Goal: Task Accomplishment & Management: Manage account settings

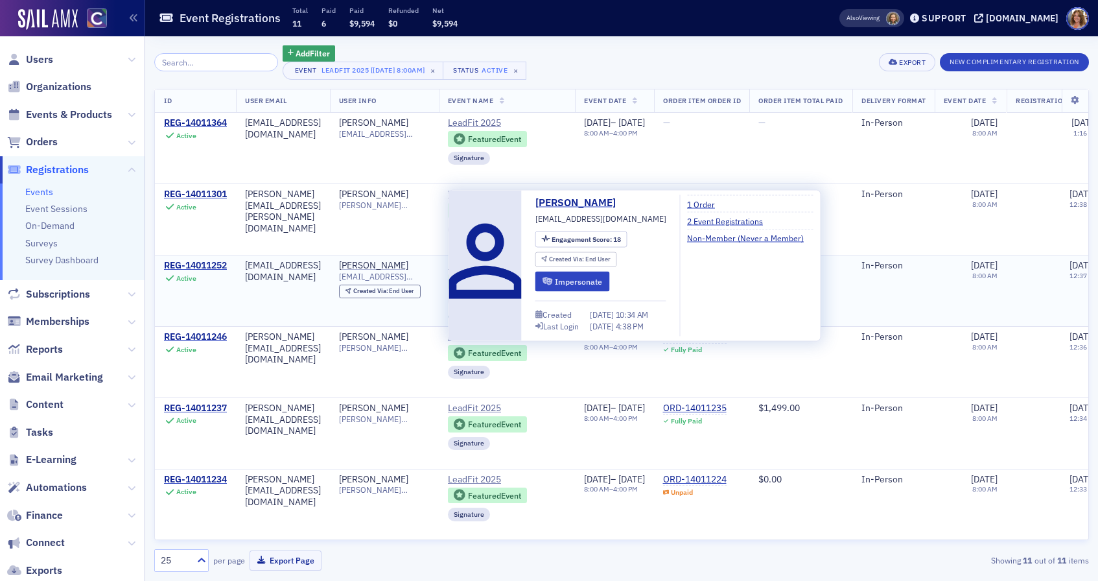
scroll to position [0, 1]
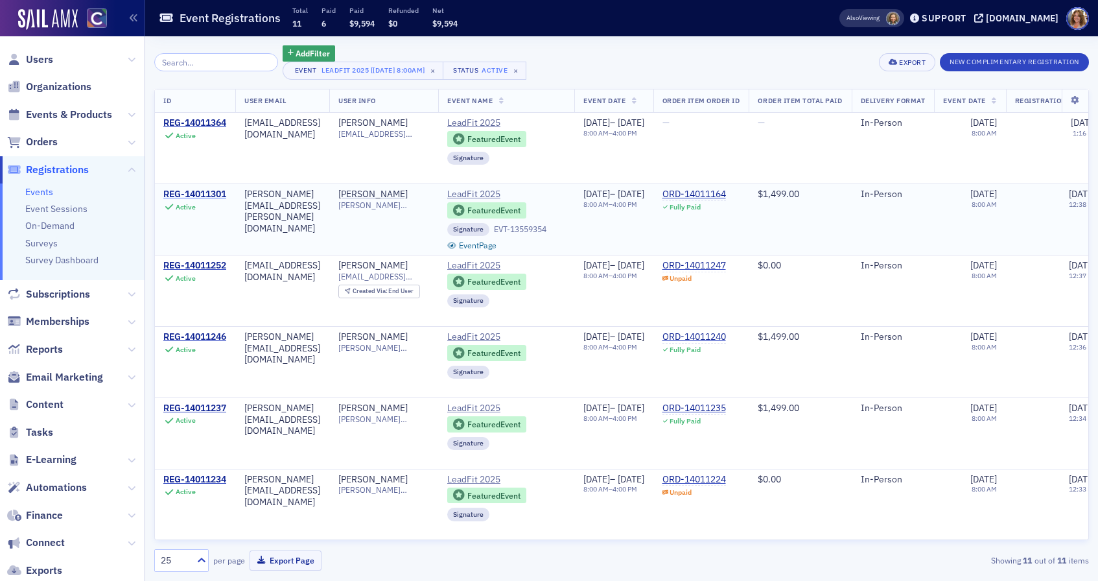
click at [191, 194] on div "REG-14011301" at bounding box center [194, 195] width 63 height 12
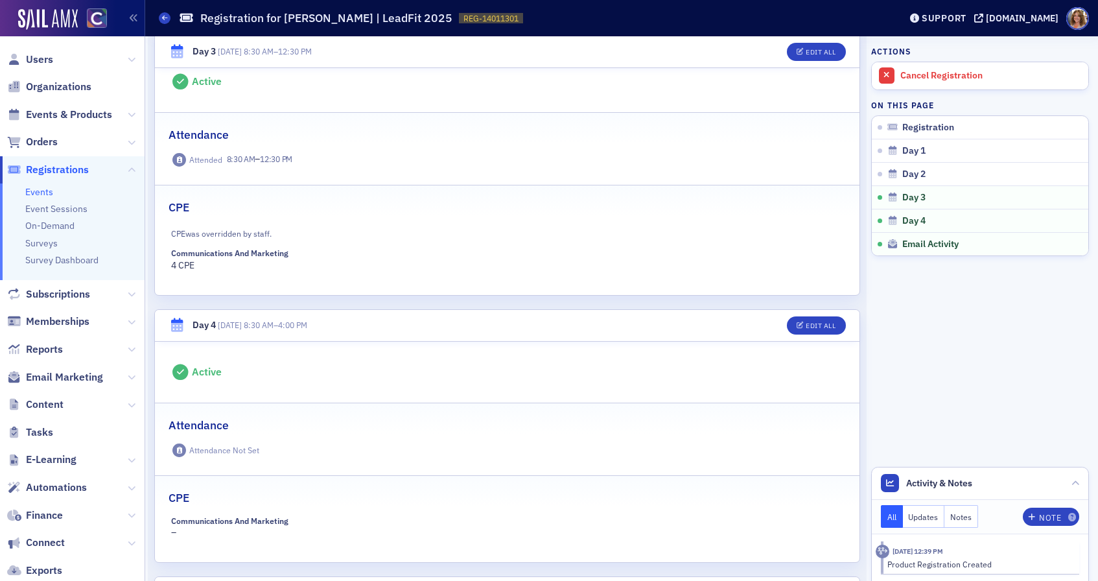
scroll to position [1021, 0]
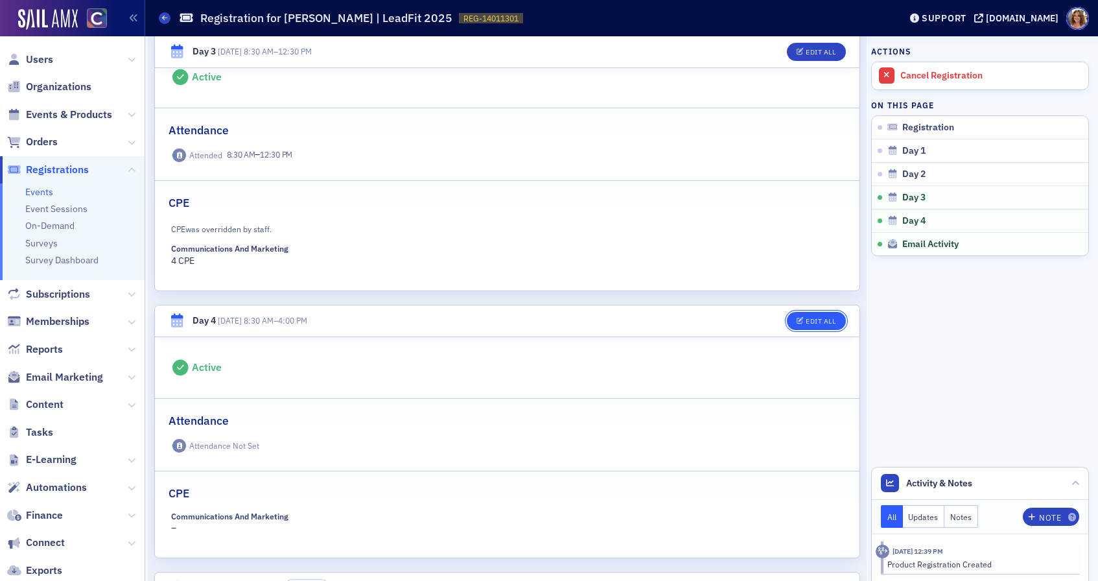
click at [815, 319] on div "Edit All" at bounding box center [821, 321] width 30 height 7
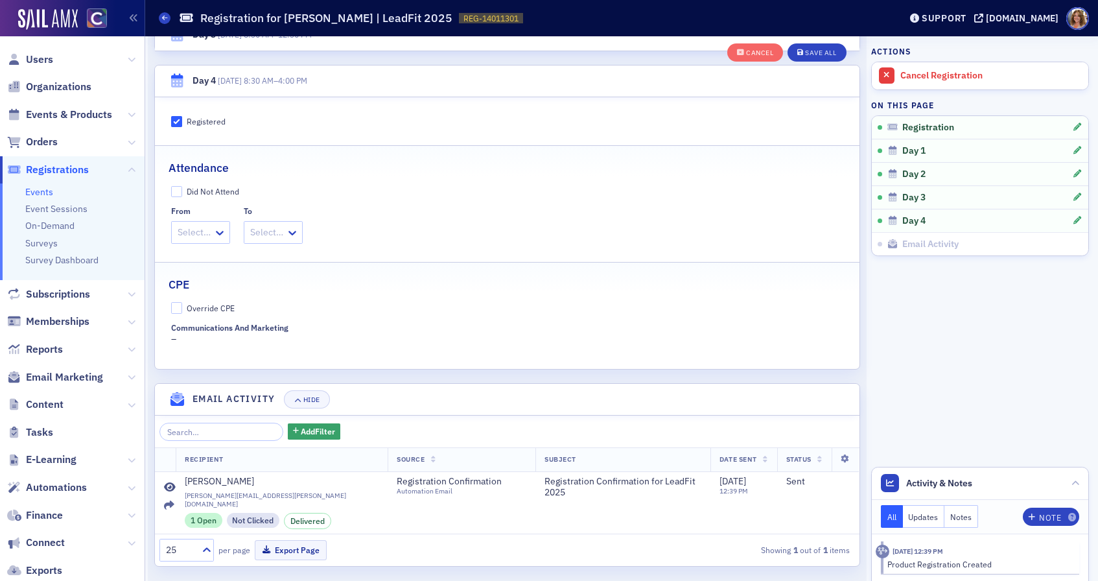
scroll to position [1418, 0]
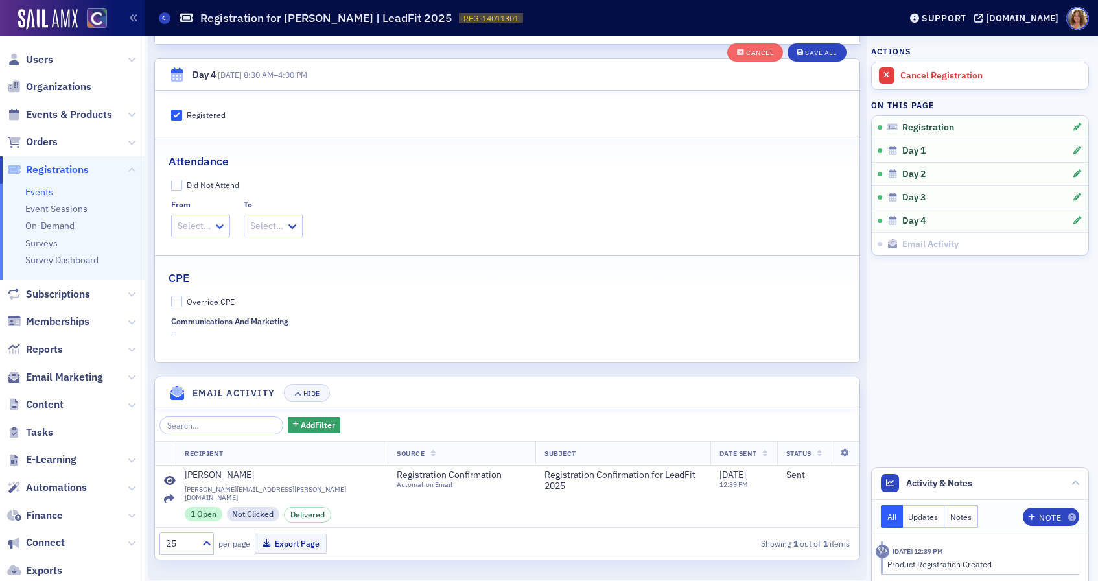
click at [217, 225] on icon at bounding box center [219, 226] width 13 height 13
click at [207, 253] on span "8:30 AM" at bounding box center [196, 255] width 33 height 14
click at [306, 222] on icon at bounding box center [303, 226] width 13 height 13
click at [289, 419] on span "4:00 PM" at bounding box center [280, 420] width 32 height 14
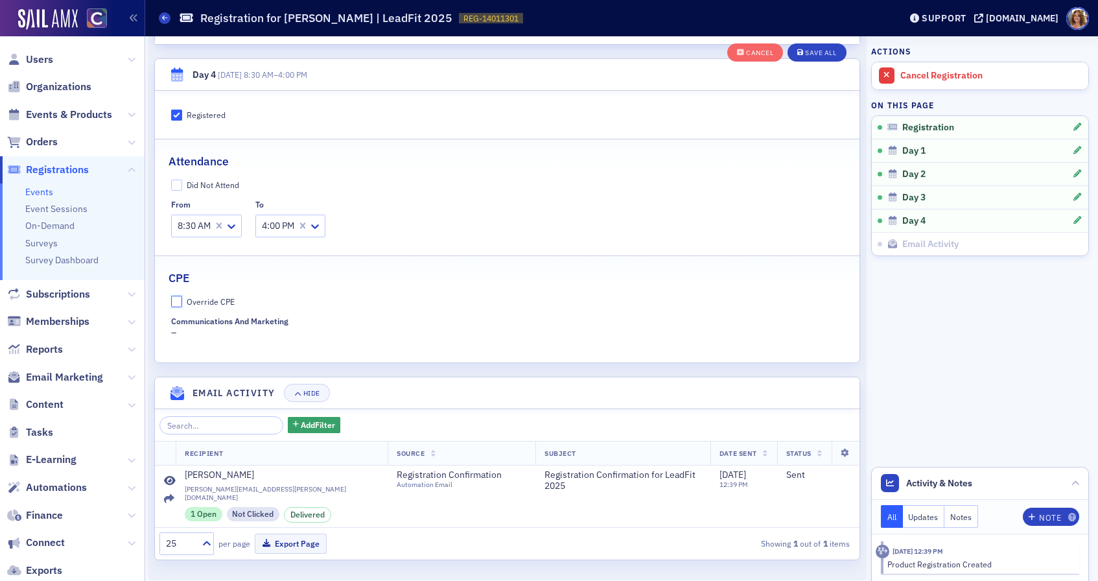
click at [177, 303] on input "Override CPE" at bounding box center [177, 302] width 12 height 12
checkbox input "true"
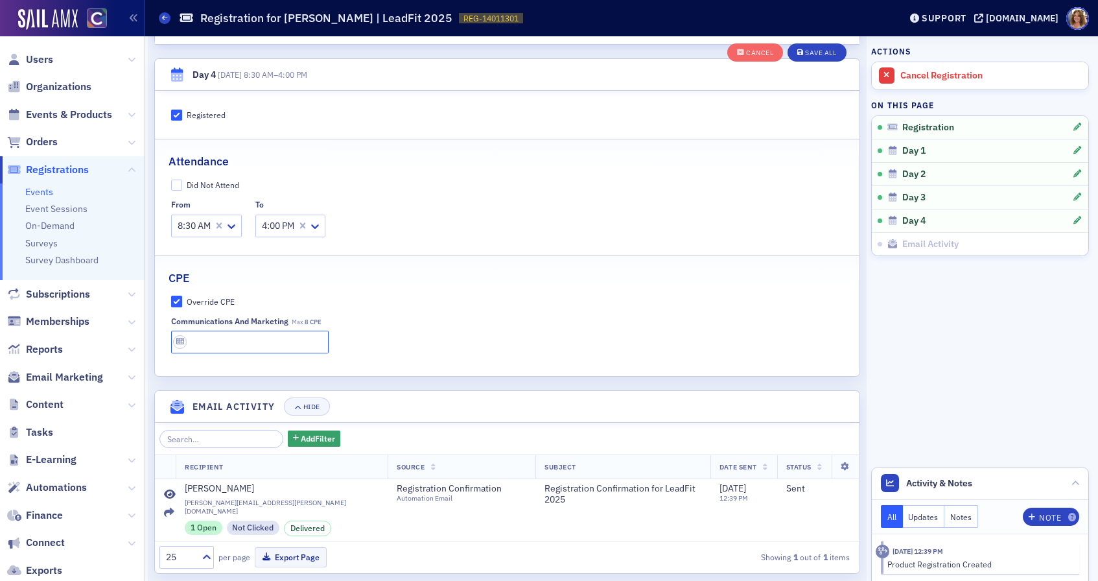
click at [226, 344] on input "text" at bounding box center [250, 342] width 158 height 23
type input "8 CPE"
click at [818, 52] on div "Save All" at bounding box center [820, 52] width 31 height 7
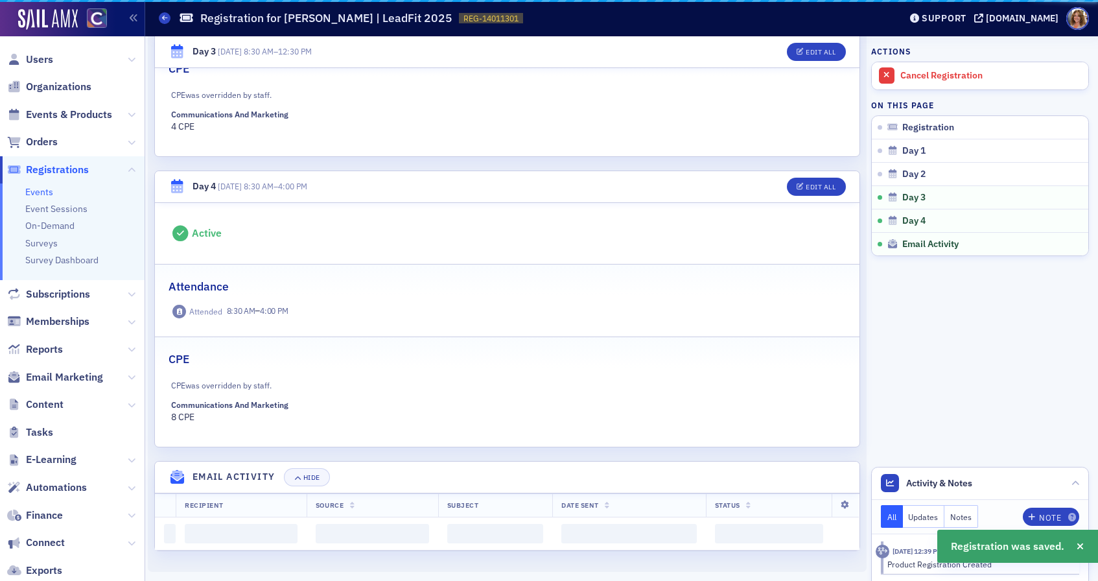
scroll to position [1240, 0]
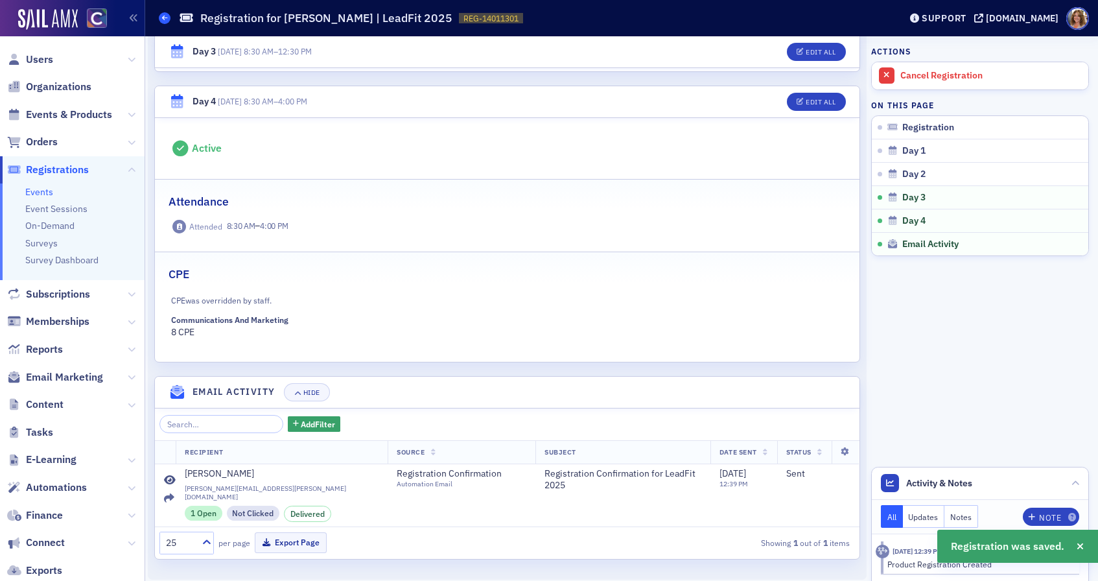
click at [164, 20] on icon at bounding box center [164, 18] width 5 height 6
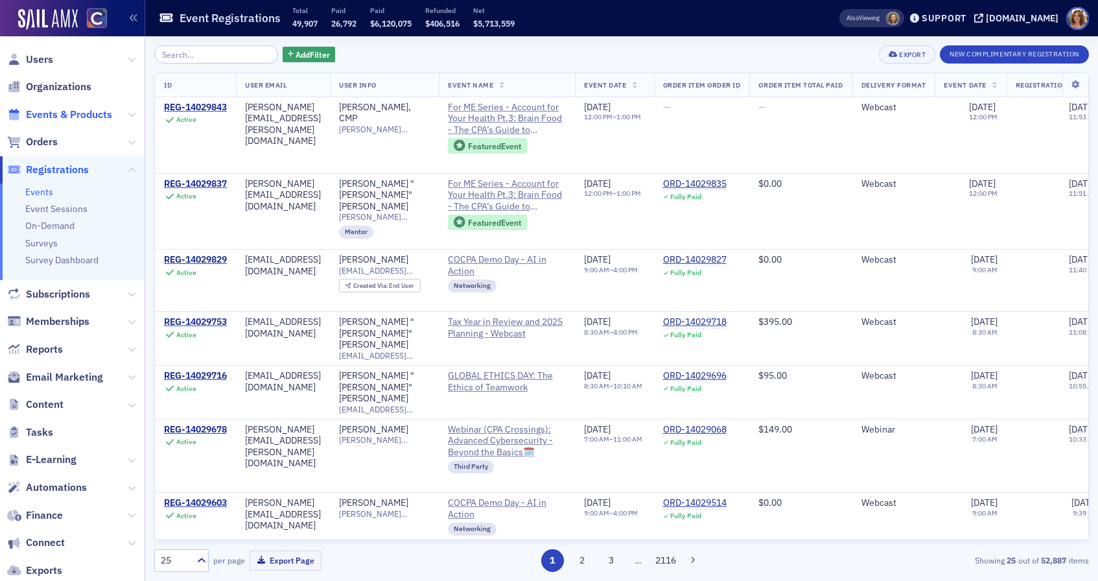
click at [95, 114] on span "Events & Products" at bounding box center [69, 115] width 86 height 14
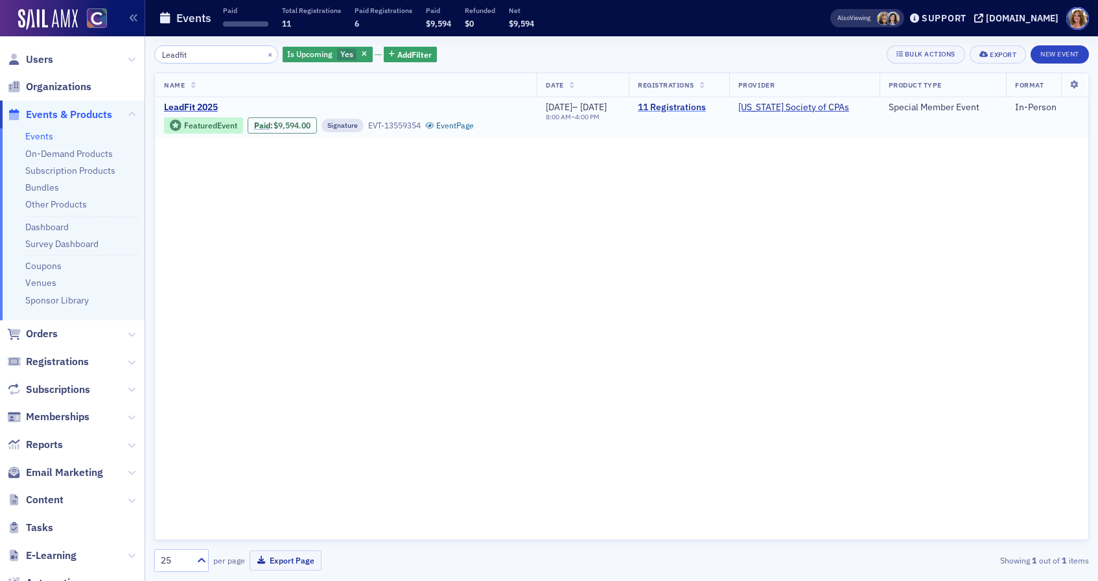
type input "Leadfit"
click at [702, 108] on link "11 Registrations" at bounding box center [679, 108] width 82 height 12
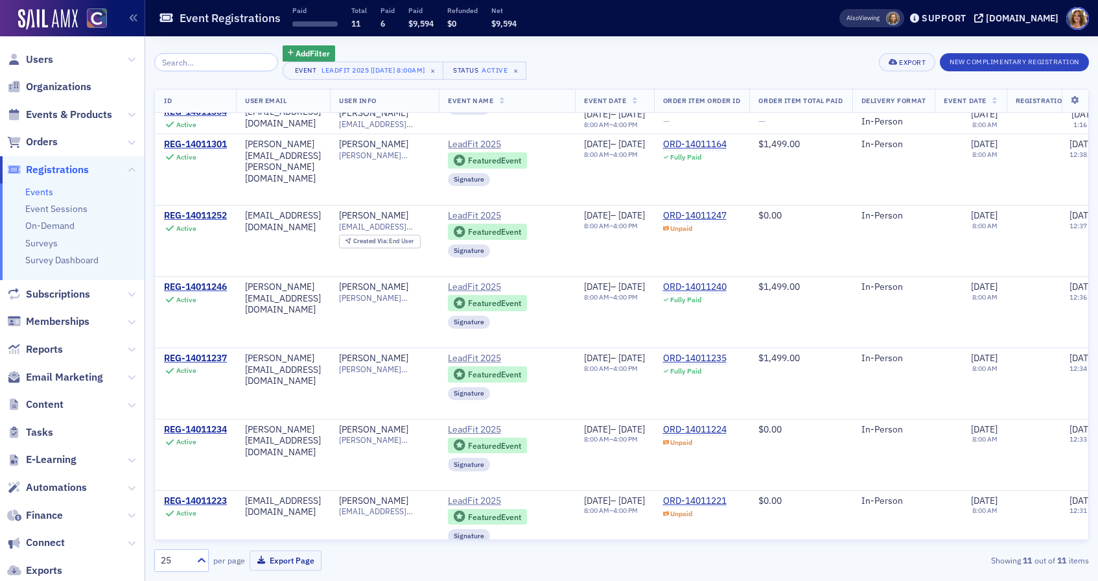
scroll to position [59, 0]
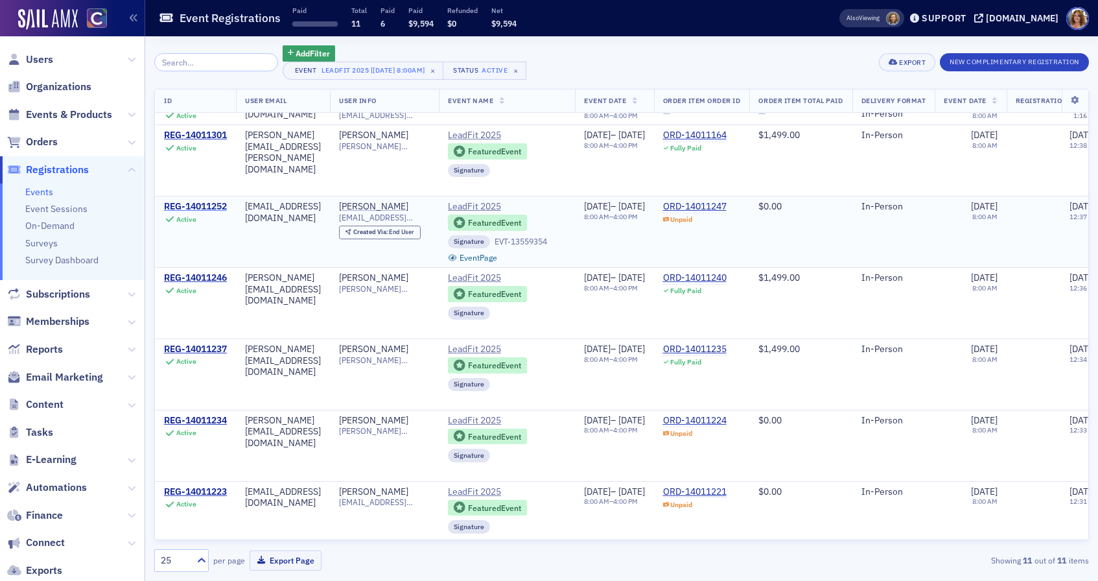
click at [200, 207] on div "REG-14011252" at bounding box center [195, 207] width 63 height 12
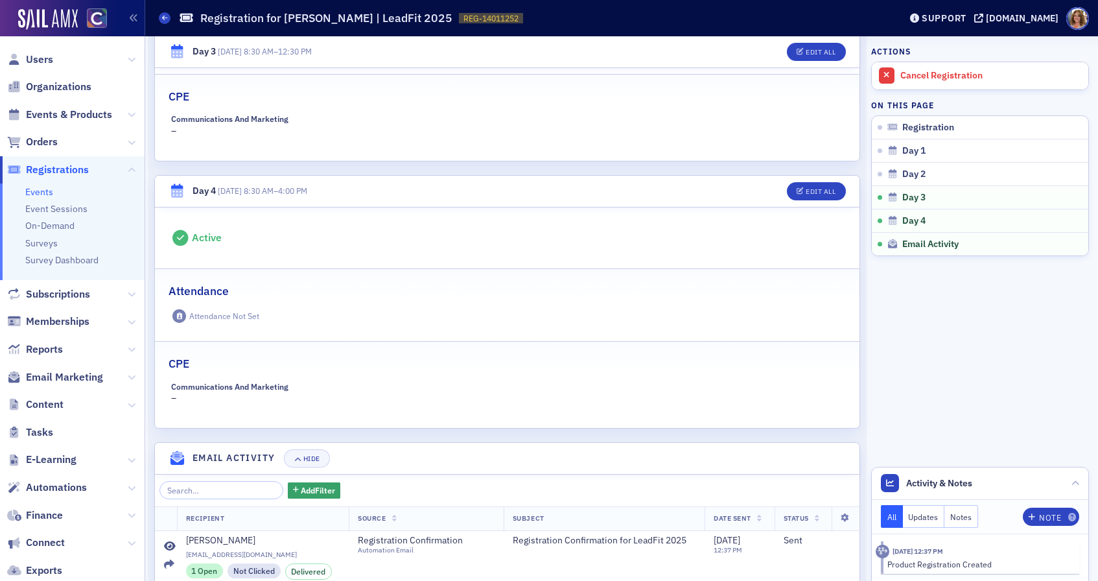
scroll to position [1141, 0]
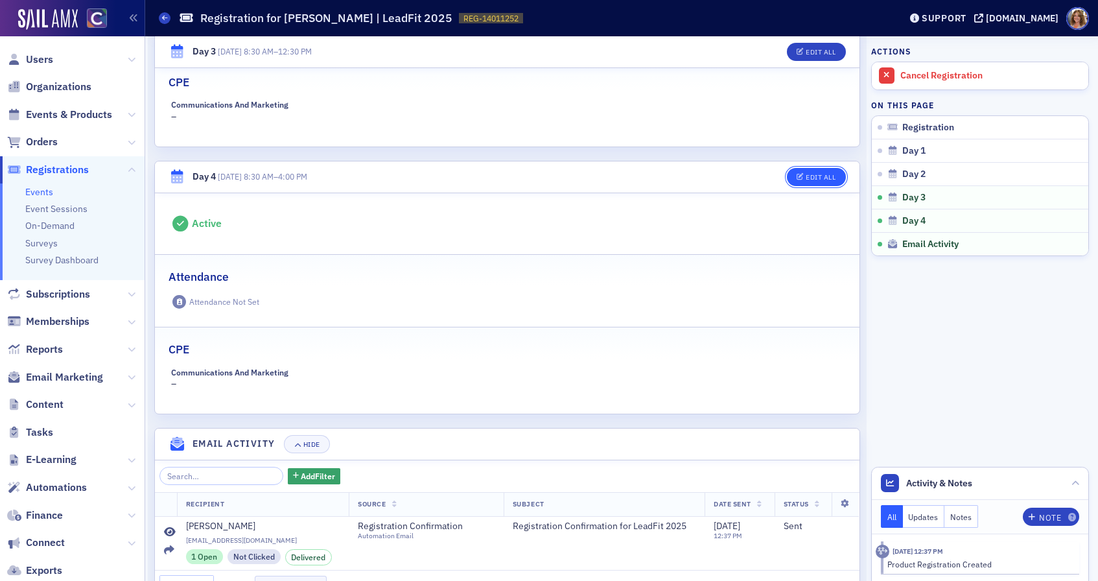
click at [821, 178] on div "Edit All" at bounding box center [821, 177] width 30 height 7
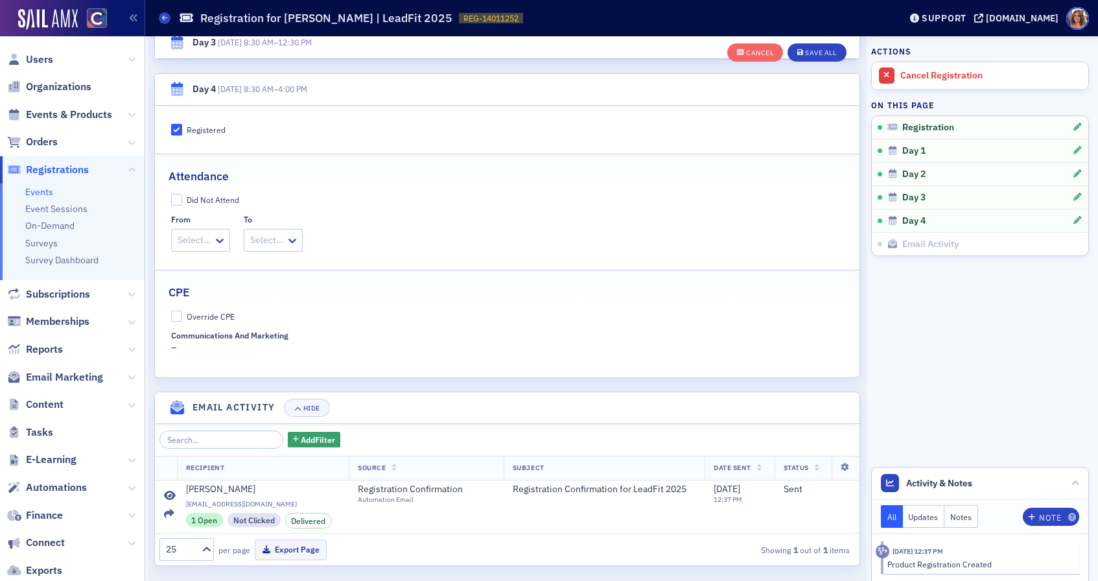
scroll to position [1358, 0]
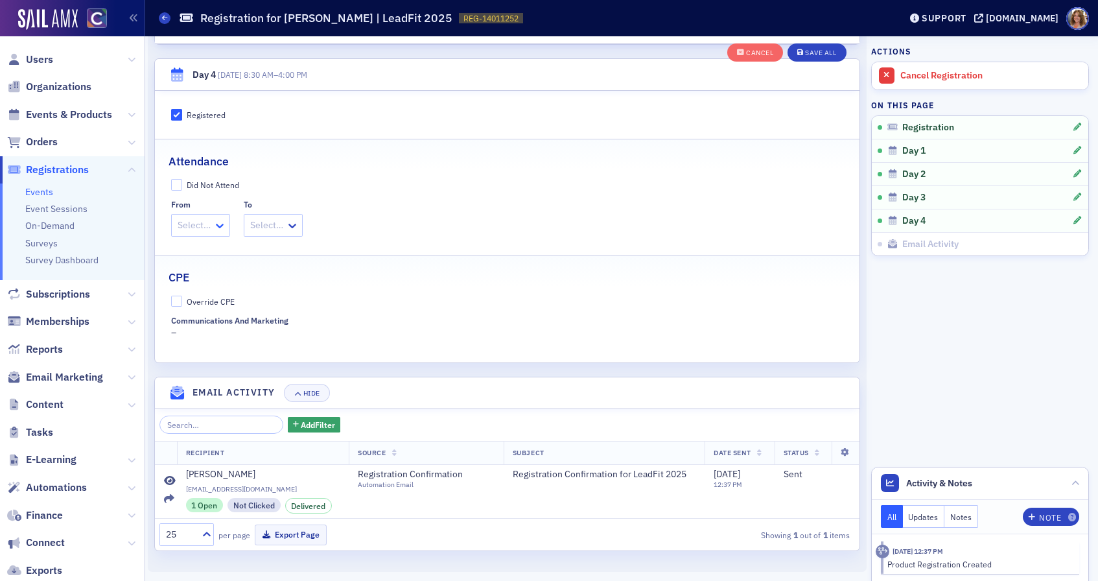
click at [216, 226] on icon at bounding box center [219, 225] width 13 height 13
click at [213, 255] on span "8:30 AM" at bounding box center [196, 254] width 33 height 14
click at [299, 229] on icon at bounding box center [303, 225] width 13 height 13
click at [284, 418] on span "4:00 PM" at bounding box center [280, 419] width 32 height 14
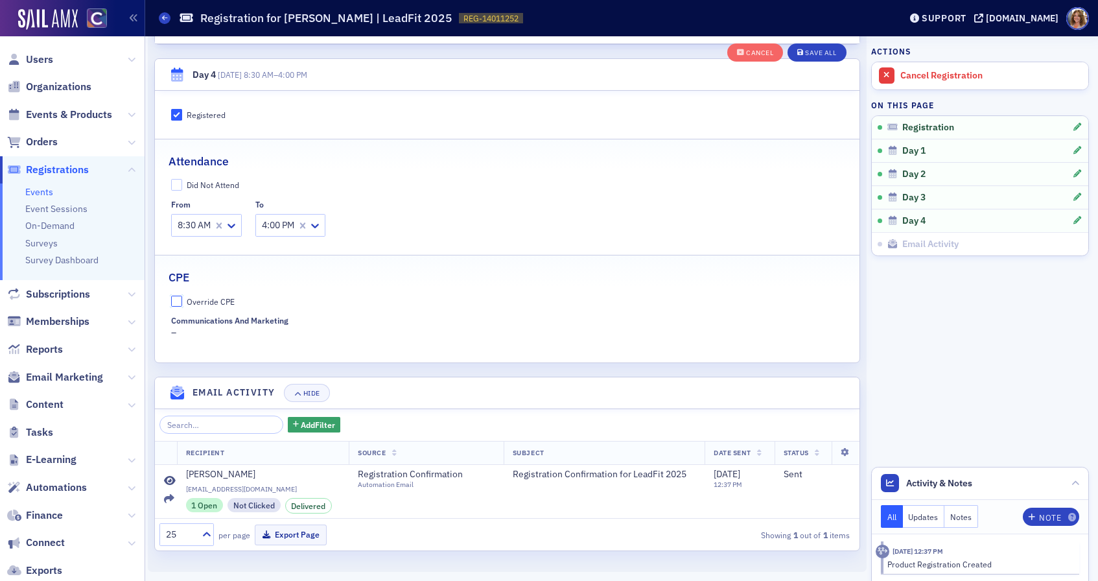
click at [176, 301] on input "Override CPE" at bounding box center [177, 302] width 12 height 12
checkbox input "true"
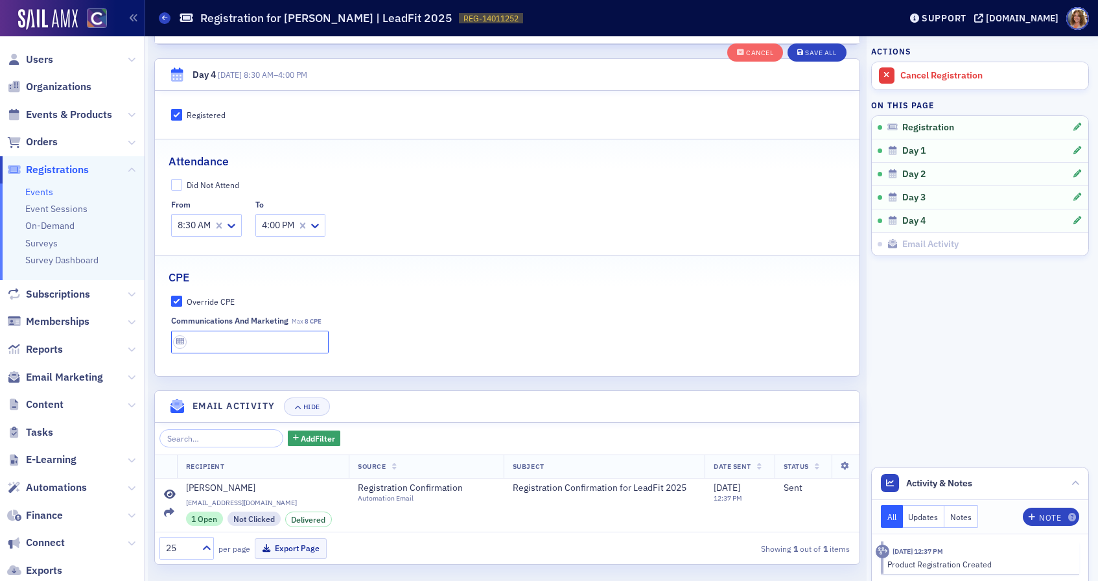
click at [213, 343] on input "text" at bounding box center [250, 342] width 158 height 23
type input "8 CPE"
click at [823, 52] on div "Save All" at bounding box center [820, 52] width 31 height 7
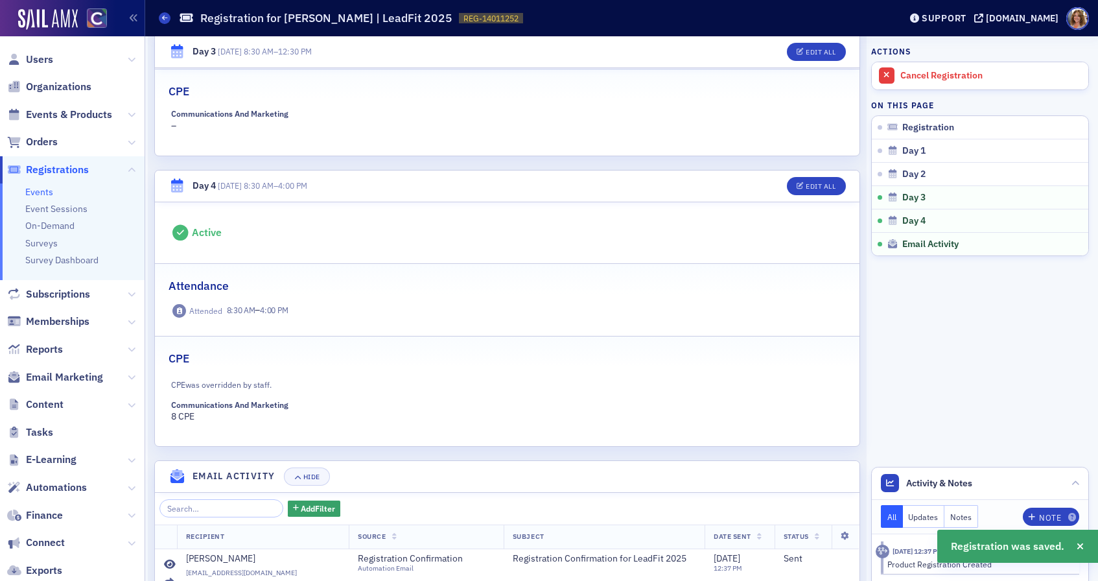
scroll to position [1216, 0]
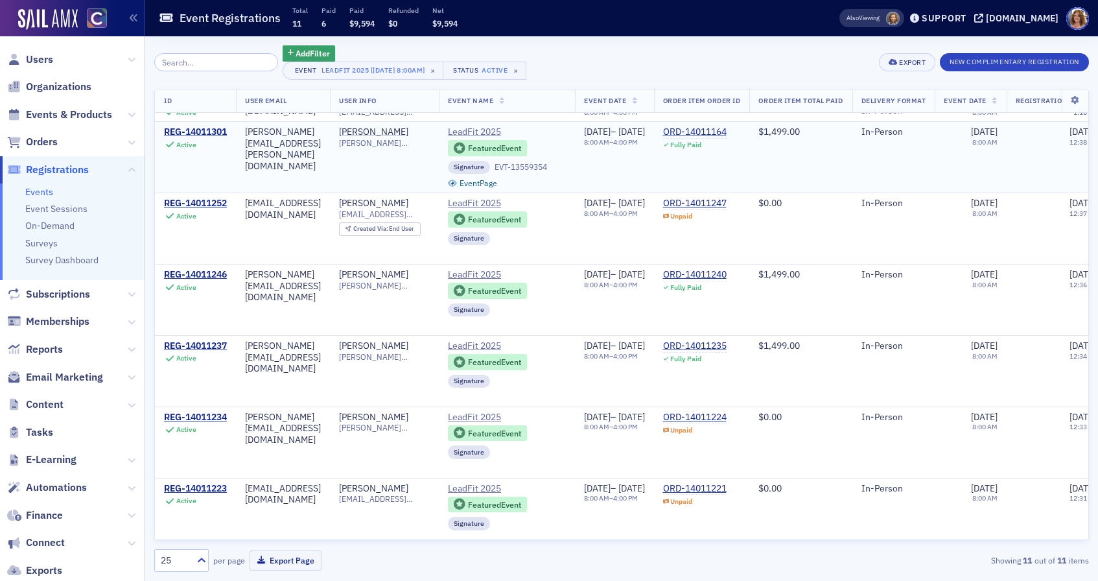
scroll to position [64, 0]
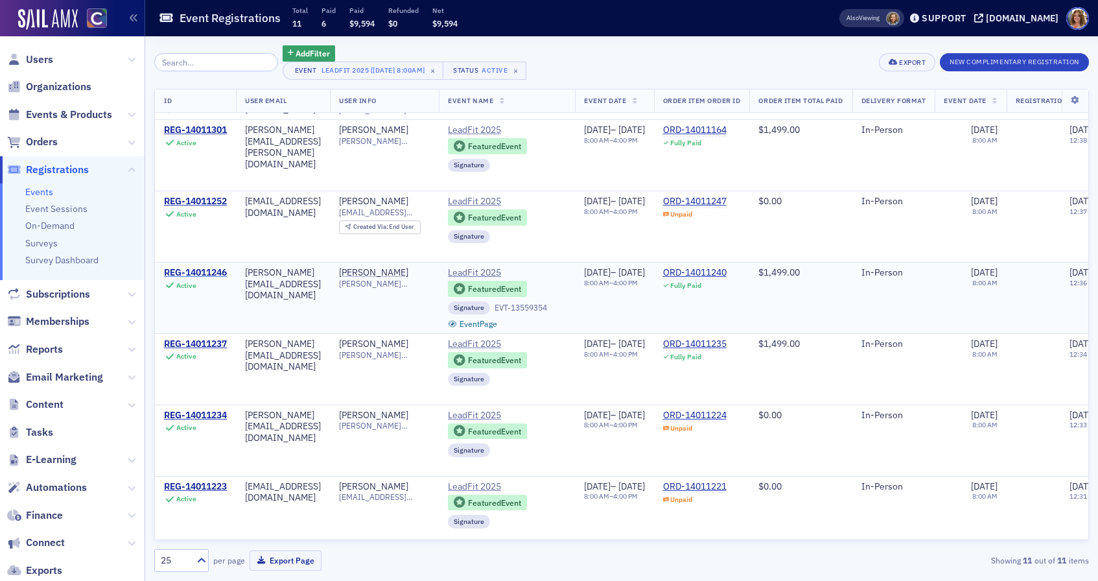
click at [203, 274] on div "REG-14011246" at bounding box center [195, 273] width 63 height 12
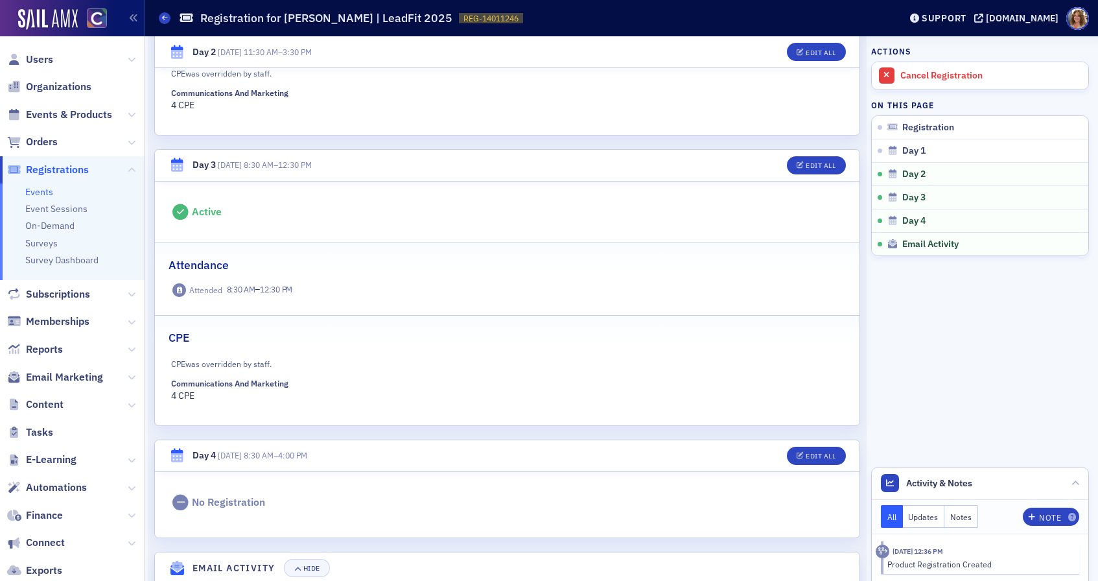
scroll to position [888, 0]
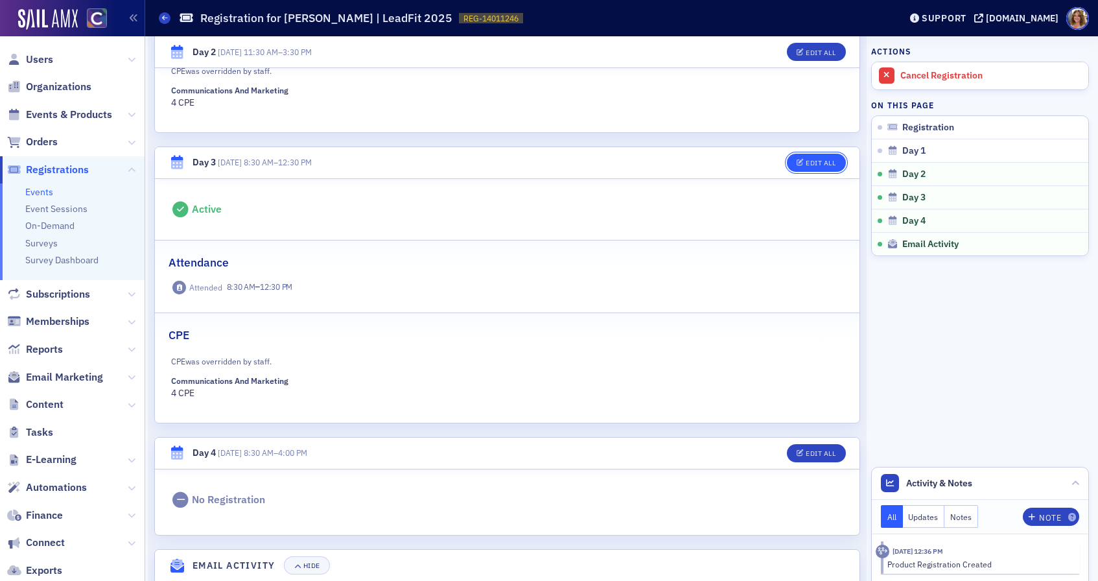
click at [820, 163] on div "Edit All" at bounding box center [821, 162] width 30 height 7
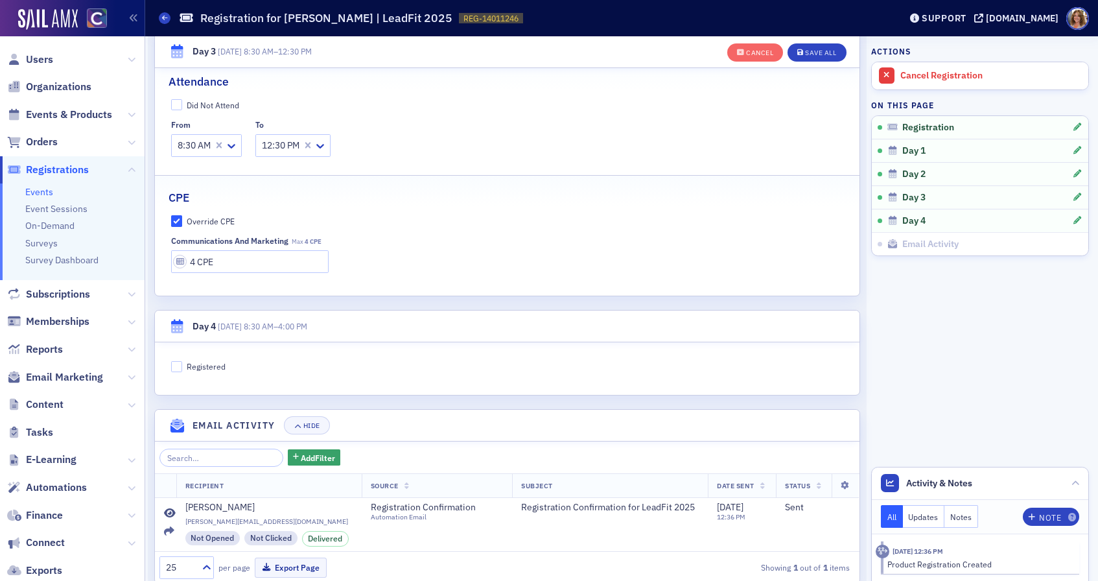
scroll to position [1199, 0]
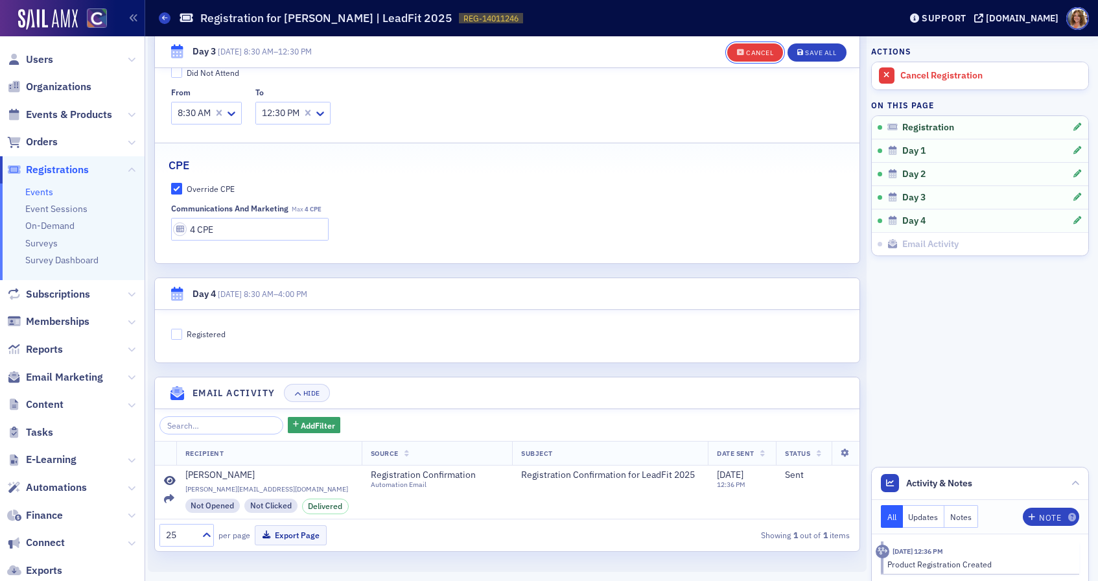
click at [757, 53] on div "Cancel" at bounding box center [759, 52] width 27 height 7
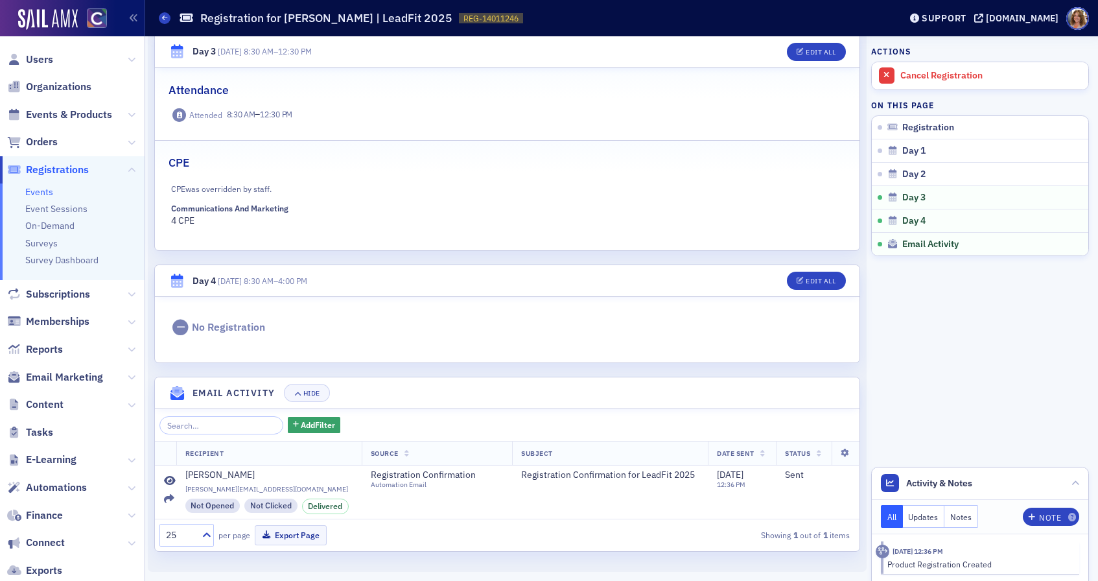
scroll to position [1061, 0]
click at [817, 277] on div "Edit All" at bounding box center [821, 280] width 30 height 7
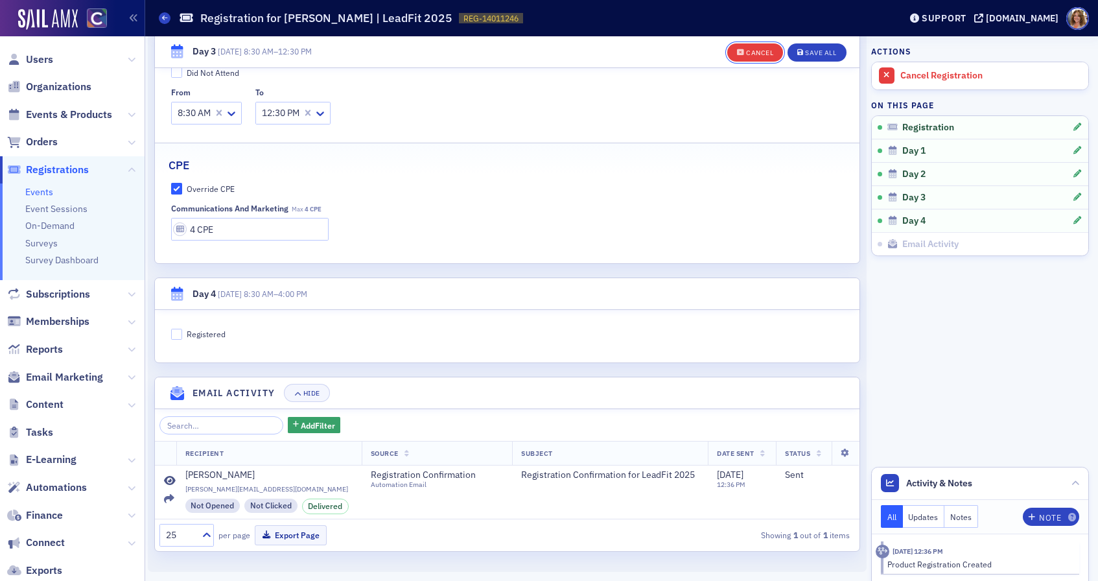
click at [755, 51] on div "Cancel" at bounding box center [759, 52] width 27 height 7
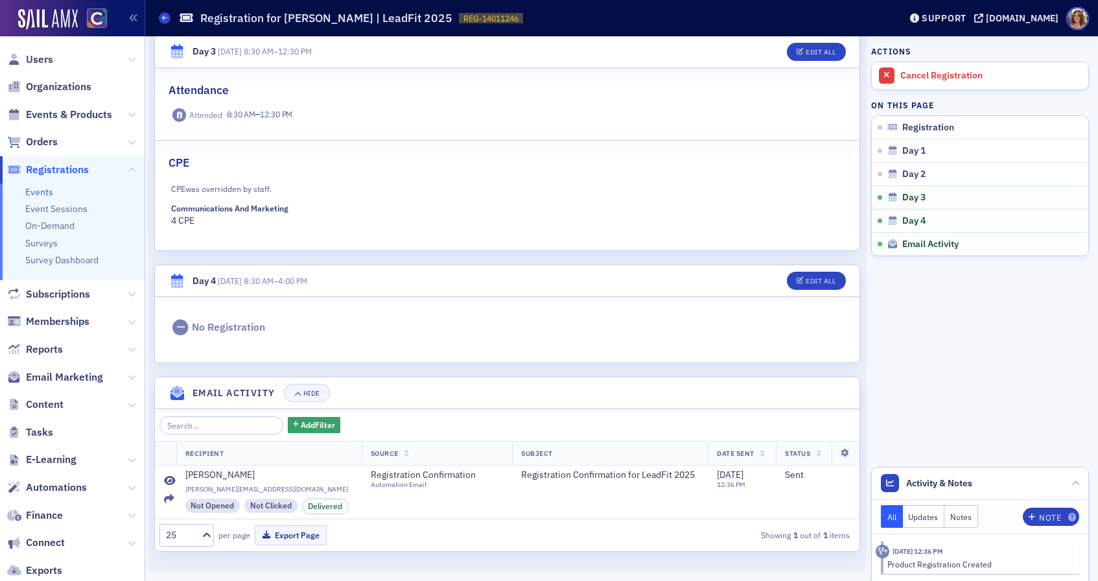
scroll to position [1061, 0]
click at [822, 279] on div "Edit All" at bounding box center [821, 280] width 30 height 7
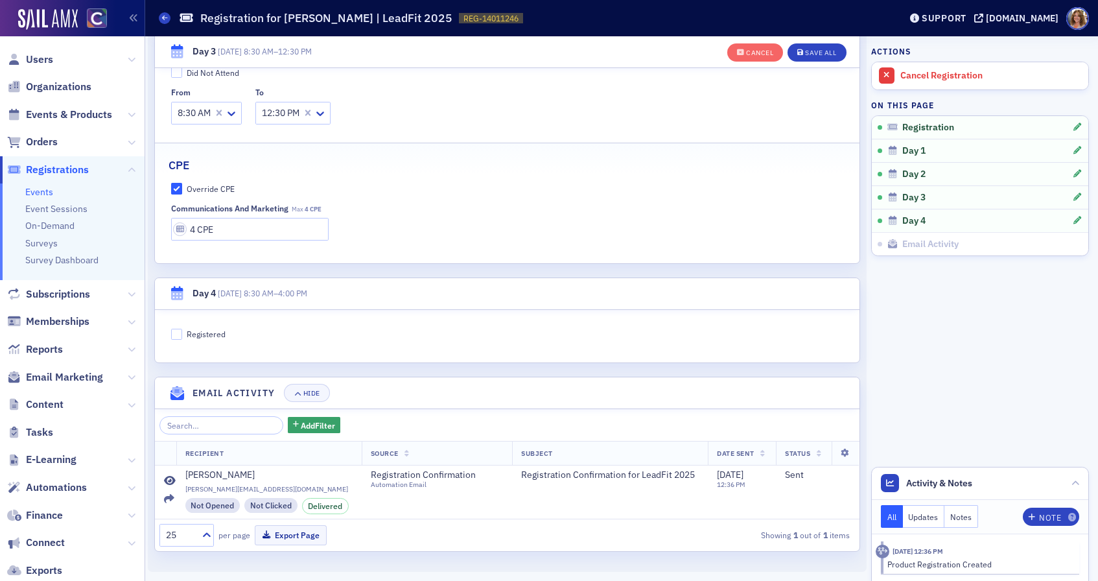
scroll to position [1199, 0]
click at [308, 334] on label "Registered" at bounding box center [507, 334] width 673 height 12
click at [183, 334] on input "Registered" at bounding box center [177, 335] width 12 height 12
checkbox input "true"
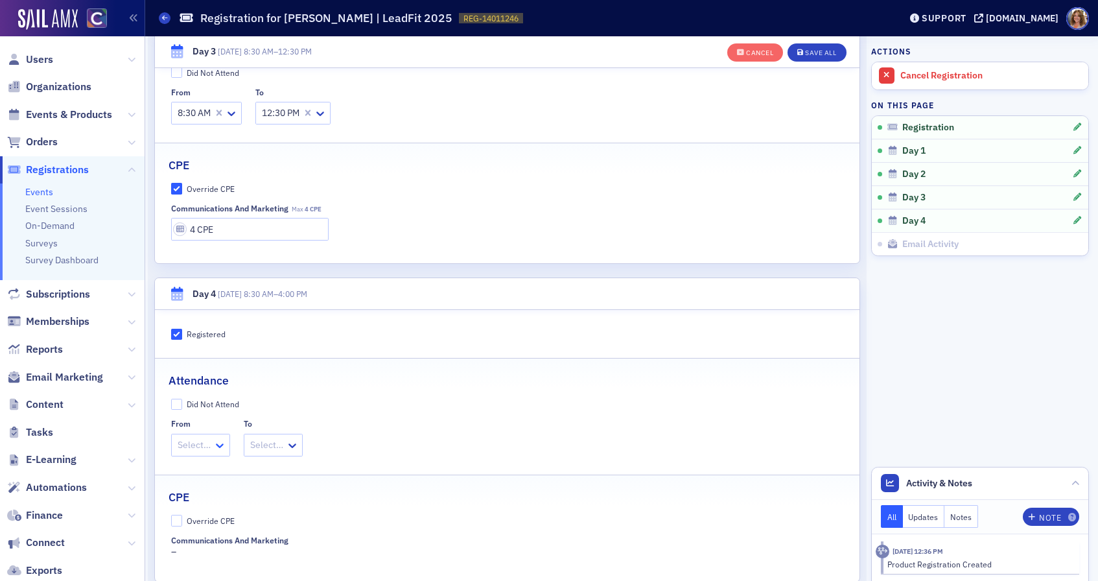
click at [216, 444] on icon at bounding box center [220, 445] width 8 height 5
click at [206, 474] on span "8:30 AM" at bounding box center [196, 473] width 33 height 14
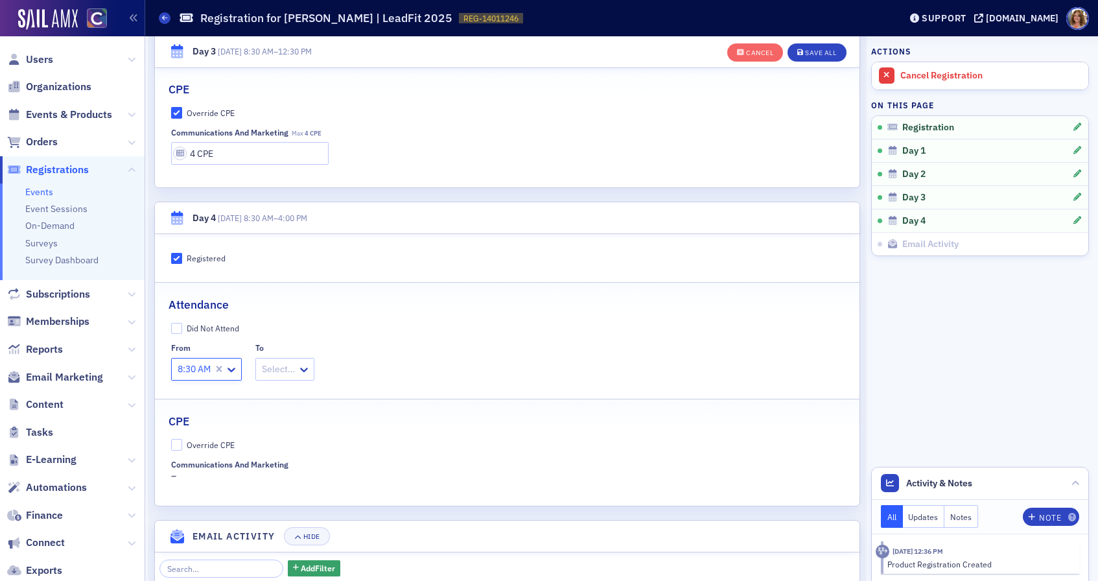
scroll to position [1282, 0]
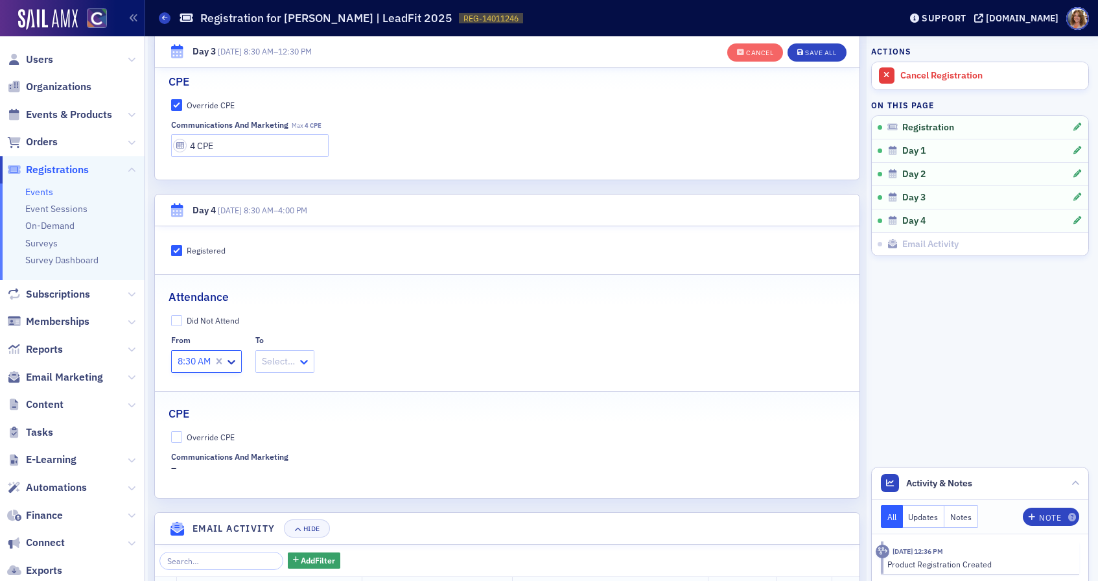
click at [300, 360] on icon at bounding box center [303, 361] width 13 height 13
click at [292, 555] on span "4:00 PM" at bounding box center [280, 555] width 32 height 14
click at [178, 434] on input "Override CPE" at bounding box center [177, 437] width 12 height 12
checkbox input "true"
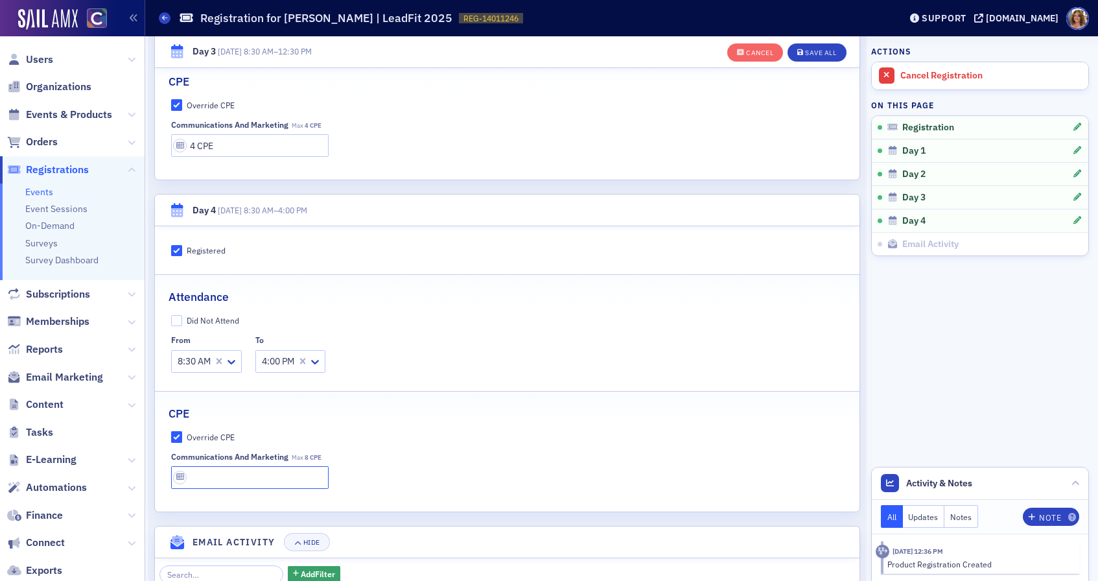
click at [224, 472] on input "text" at bounding box center [250, 477] width 158 height 23
type input "8 CPE"
click at [817, 53] on div "Save All" at bounding box center [820, 52] width 31 height 7
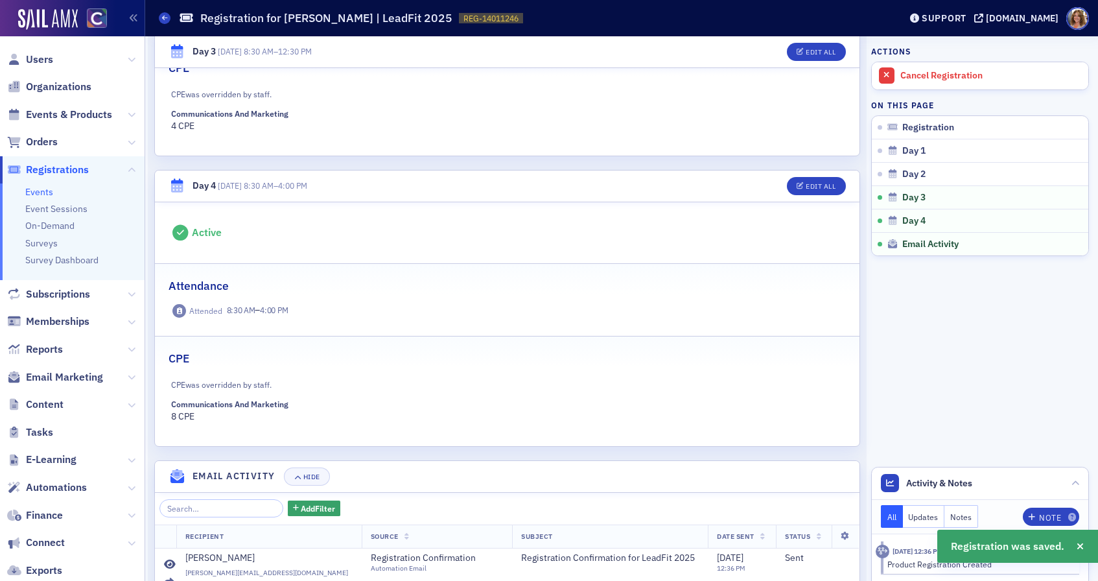
scroll to position [1240, 0]
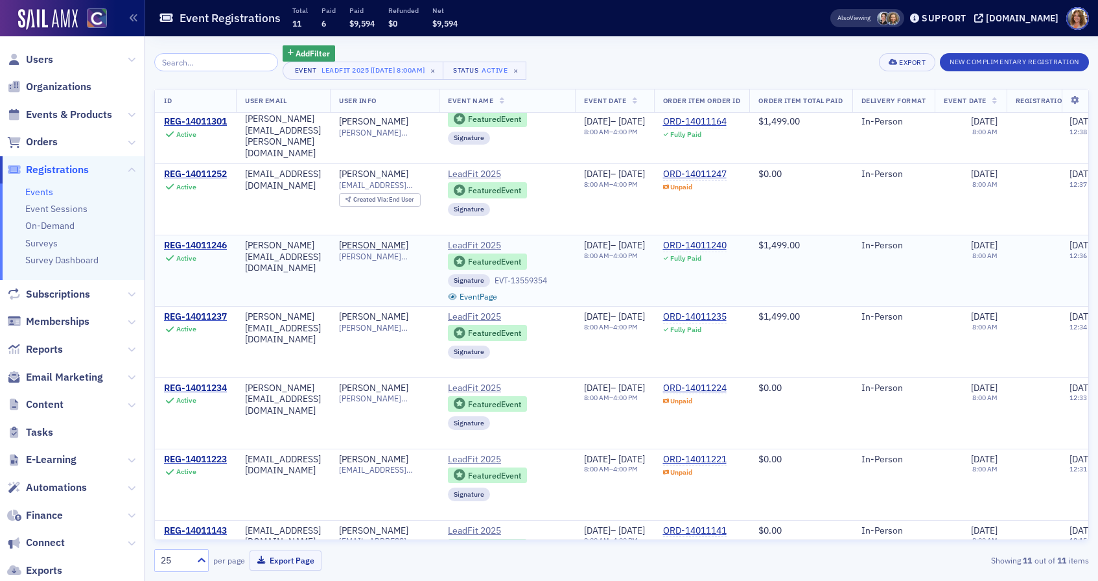
scroll to position [111, 0]
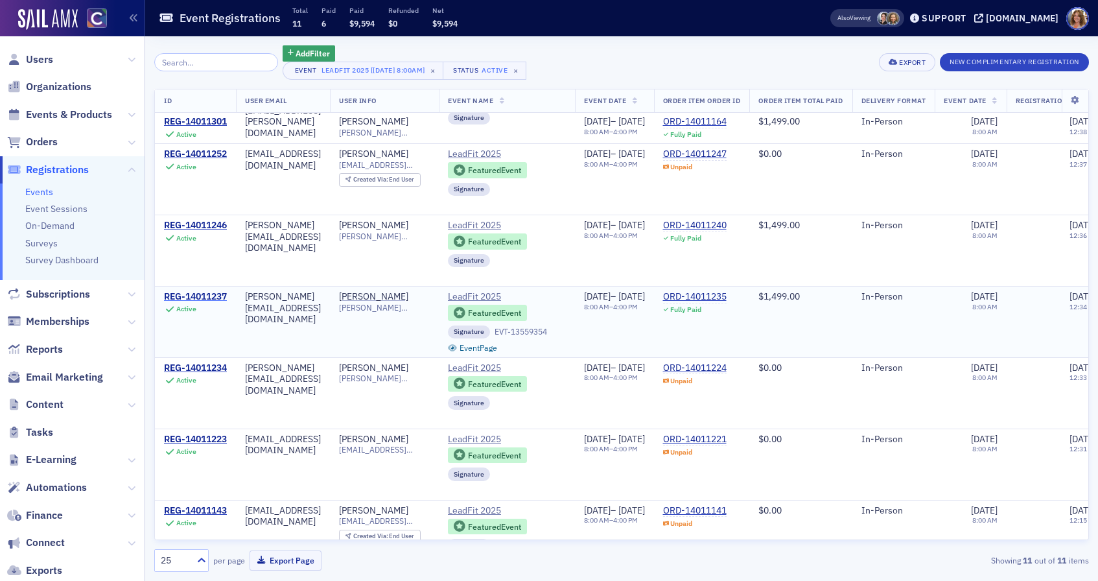
click at [202, 295] on div "REG-14011237" at bounding box center [195, 297] width 63 height 12
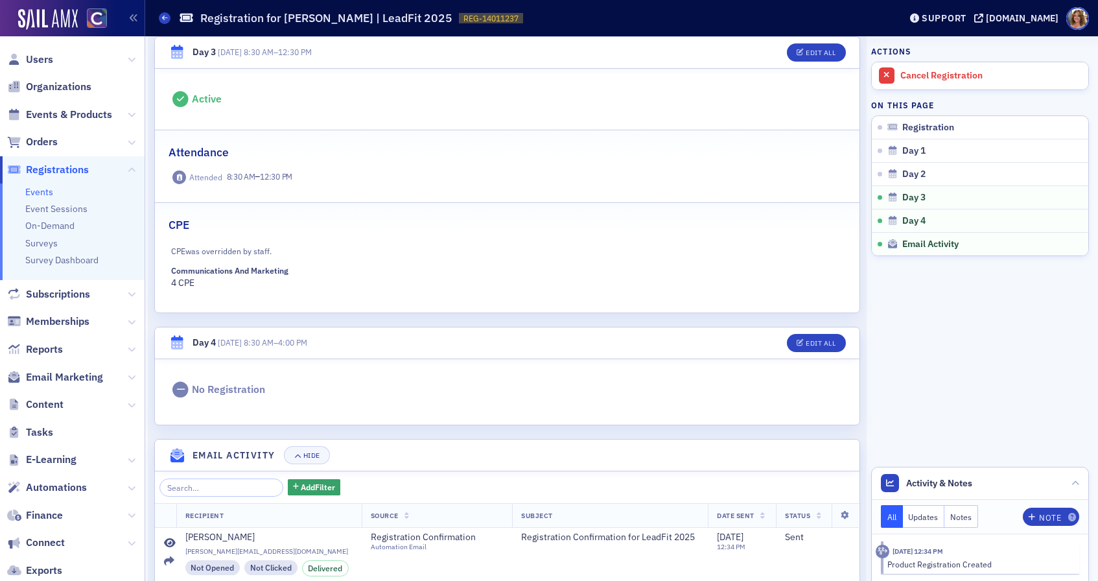
scroll to position [1061, 0]
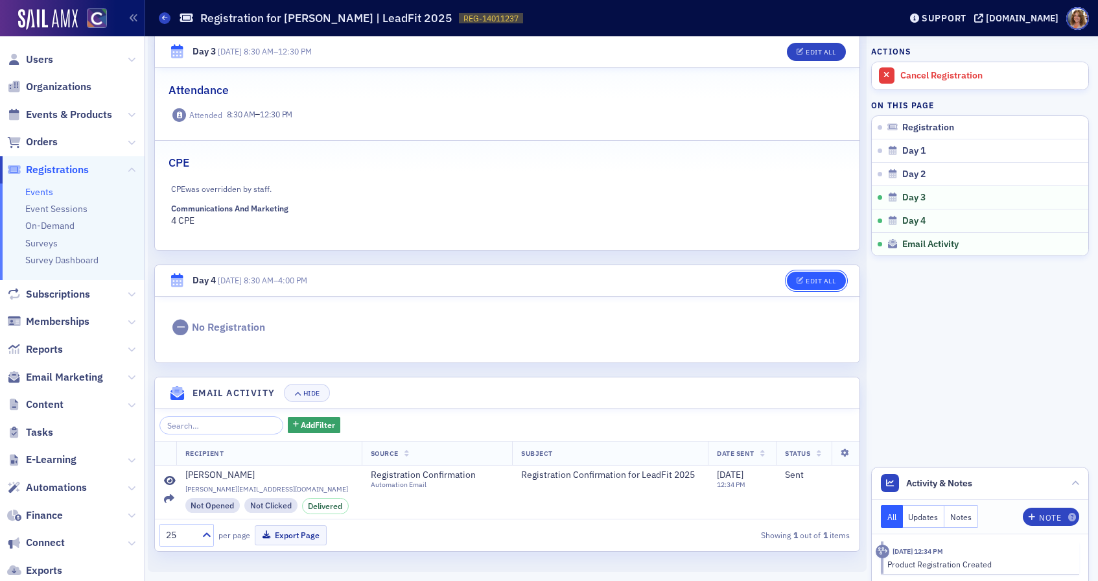
click at [822, 282] on div "Edit All" at bounding box center [821, 280] width 30 height 7
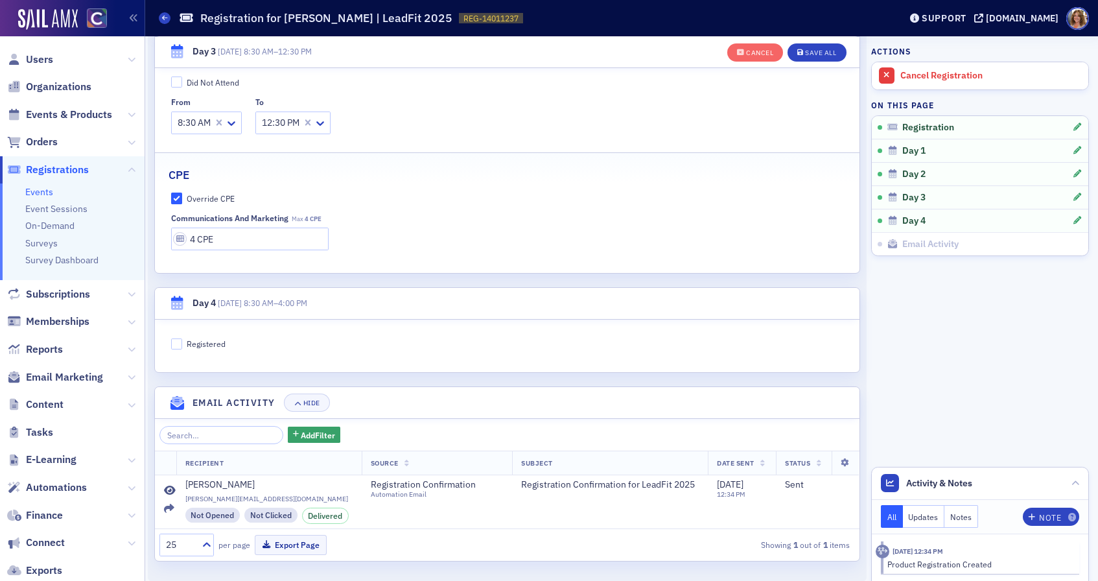
scroll to position [1199, 0]
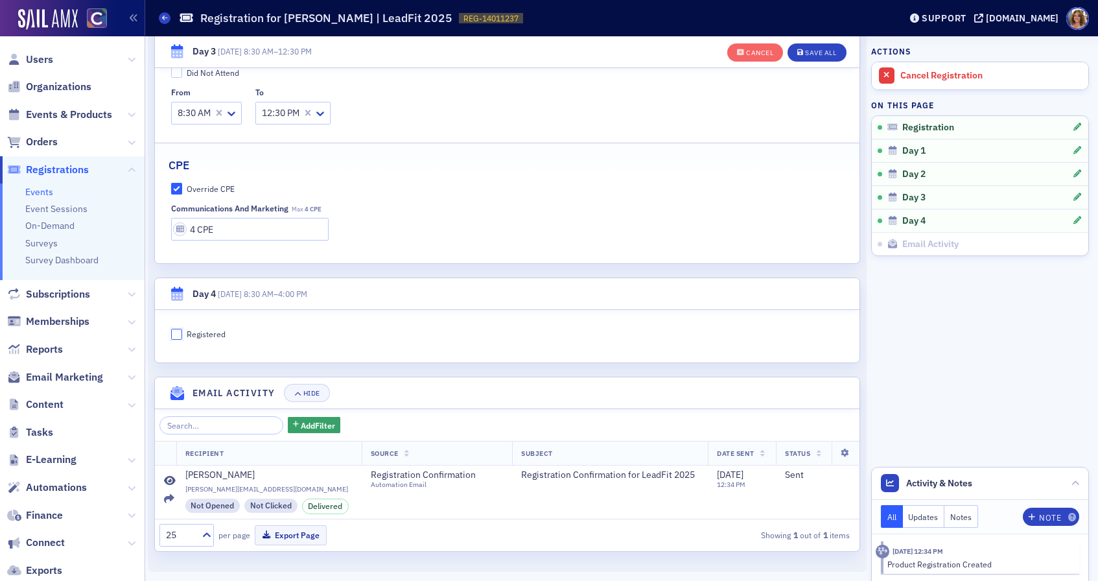
click at [179, 333] on input "Registered" at bounding box center [177, 335] width 12 height 12
checkbox input "true"
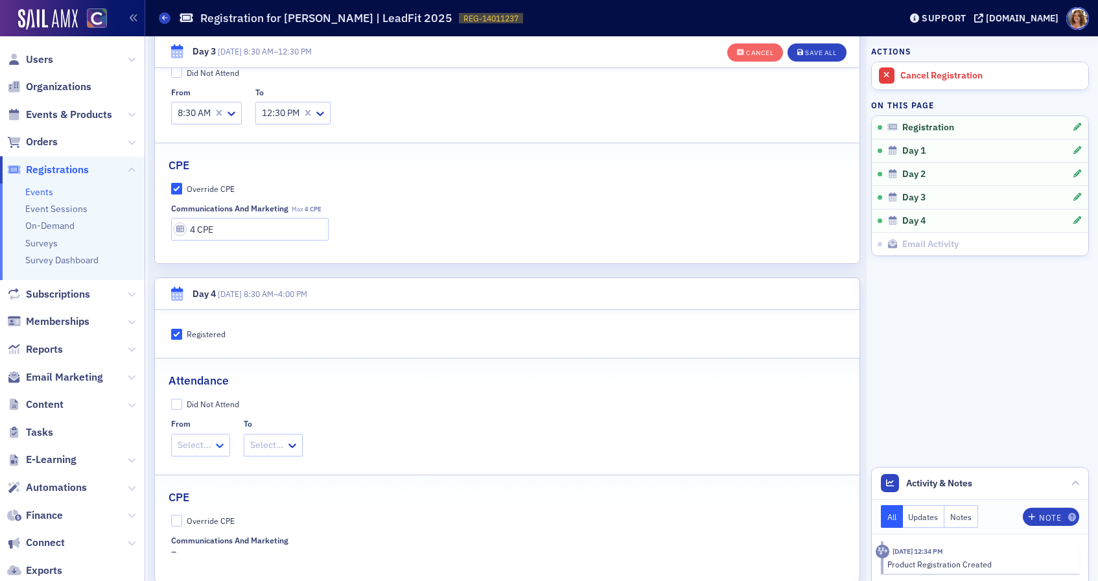
click at [218, 443] on icon at bounding box center [219, 445] width 13 height 13
click at [210, 470] on span "8:30 AM" at bounding box center [196, 473] width 33 height 14
click at [303, 444] on icon at bounding box center [303, 445] width 13 height 13
click at [292, 562] on span "4:00 PM" at bounding box center [280, 562] width 32 height 14
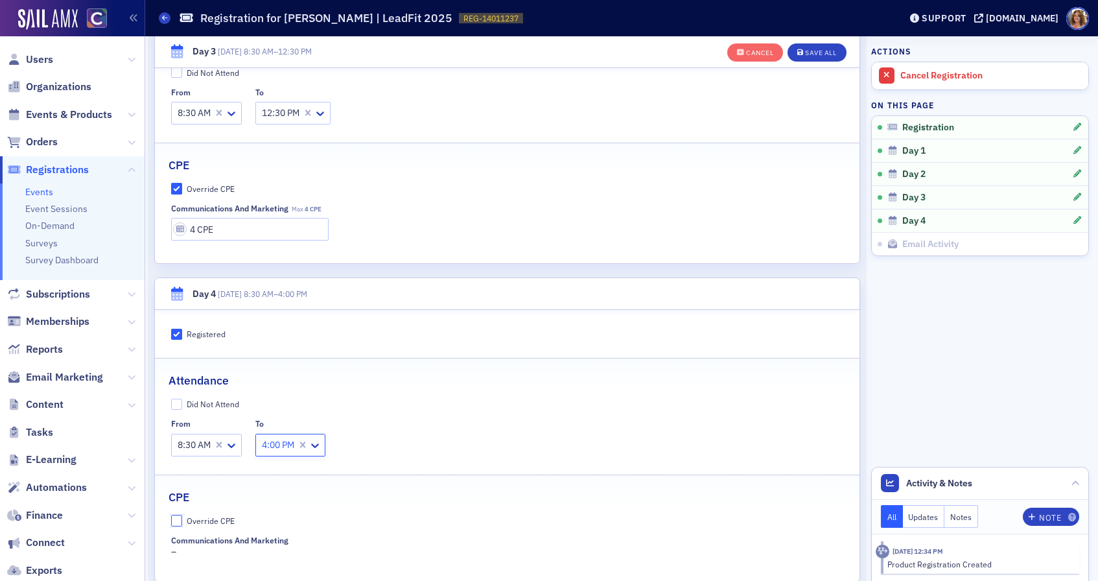
click at [175, 520] on input "Override CPE" at bounding box center [177, 521] width 12 height 12
checkbox input "true"
click at [248, 558] on input "text" at bounding box center [250, 561] width 158 height 23
type input "8 CPE"
click at [820, 54] on div "Save All" at bounding box center [820, 52] width 31 height 7
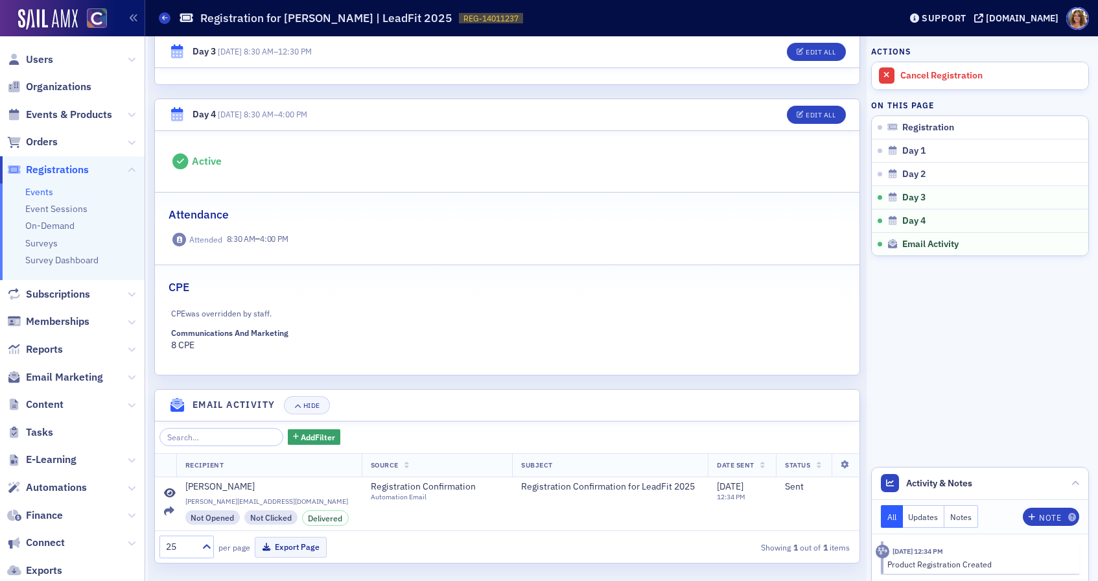
scroll to position [1230, 0]
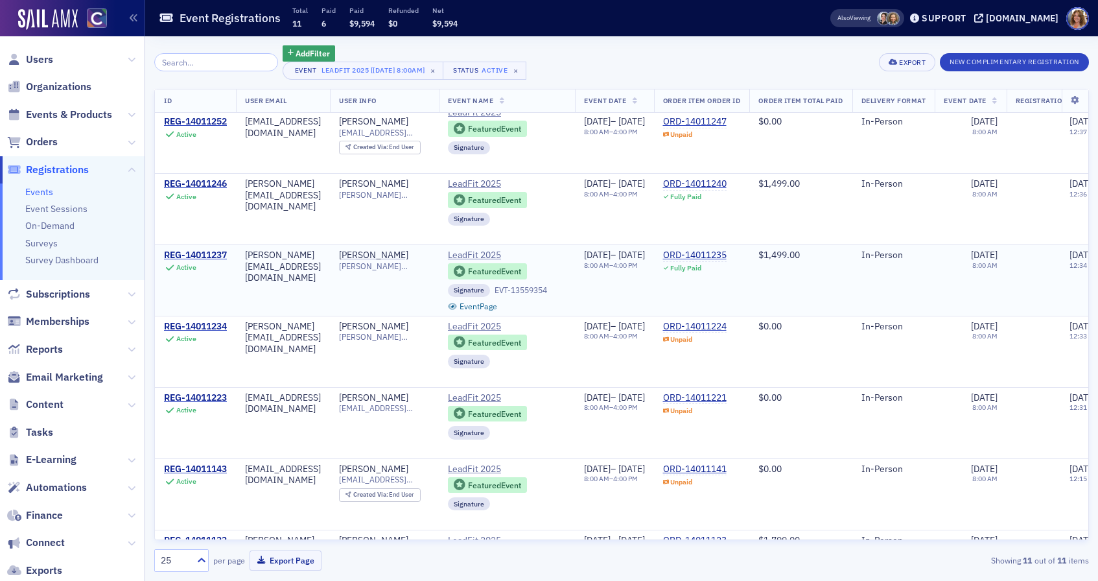
scroll to position [169, 0]
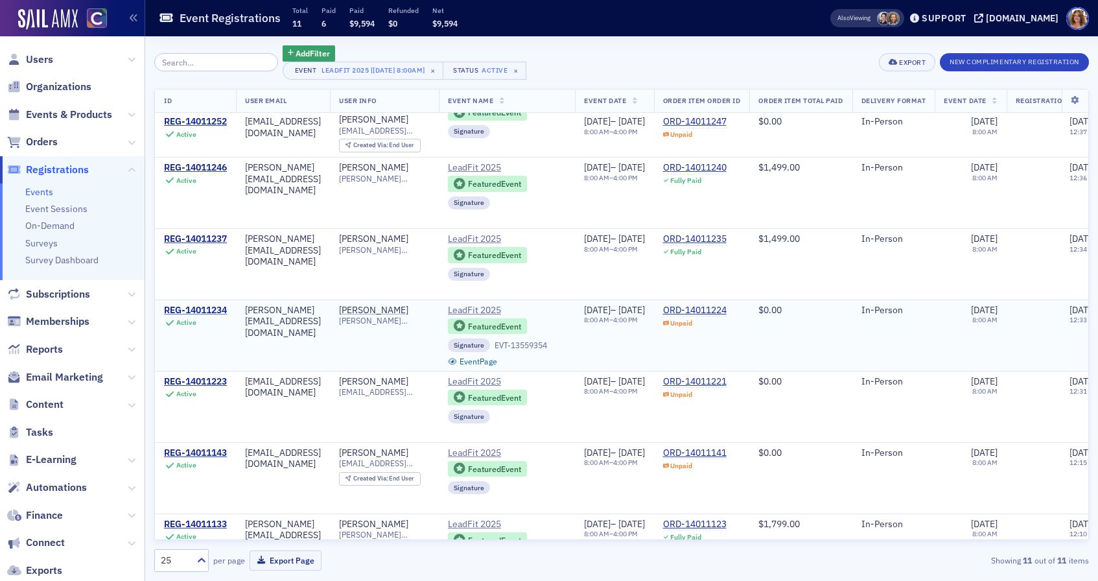
click at [196, 310] on div "REG-14011234" at bounding box center [195, 311] width 63 height 12
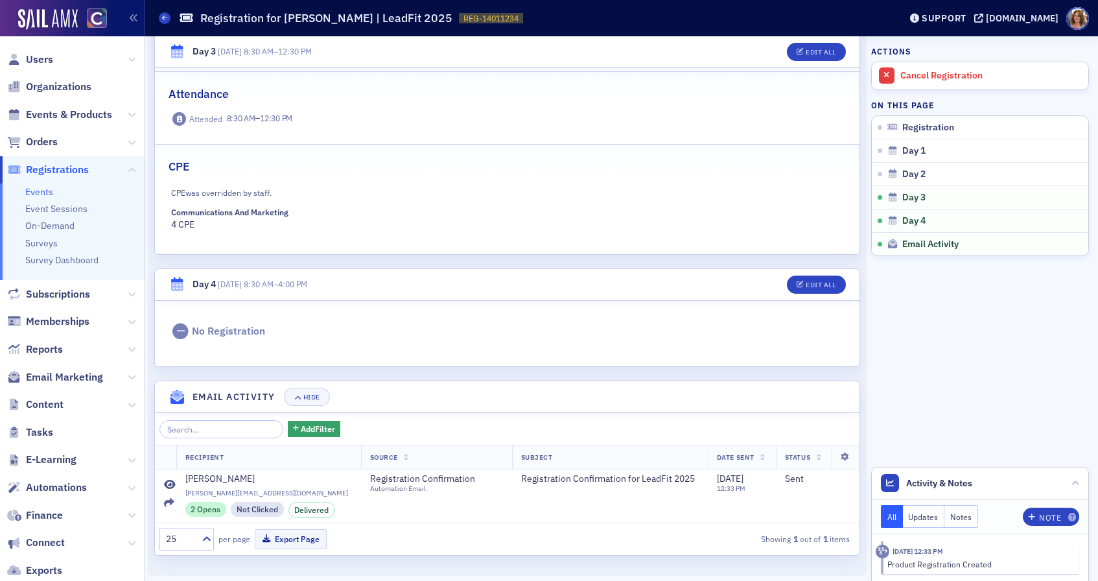
scroll to position [1061, 0]
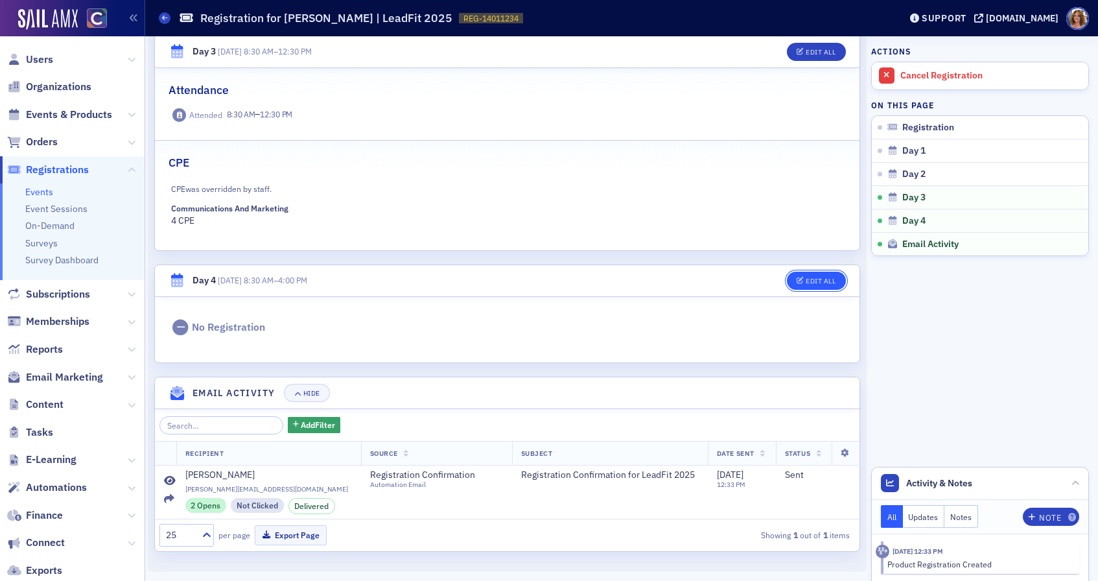
click at [820, 279] on div "Edit All" at bounding box center [821, 280] width 30 height 7
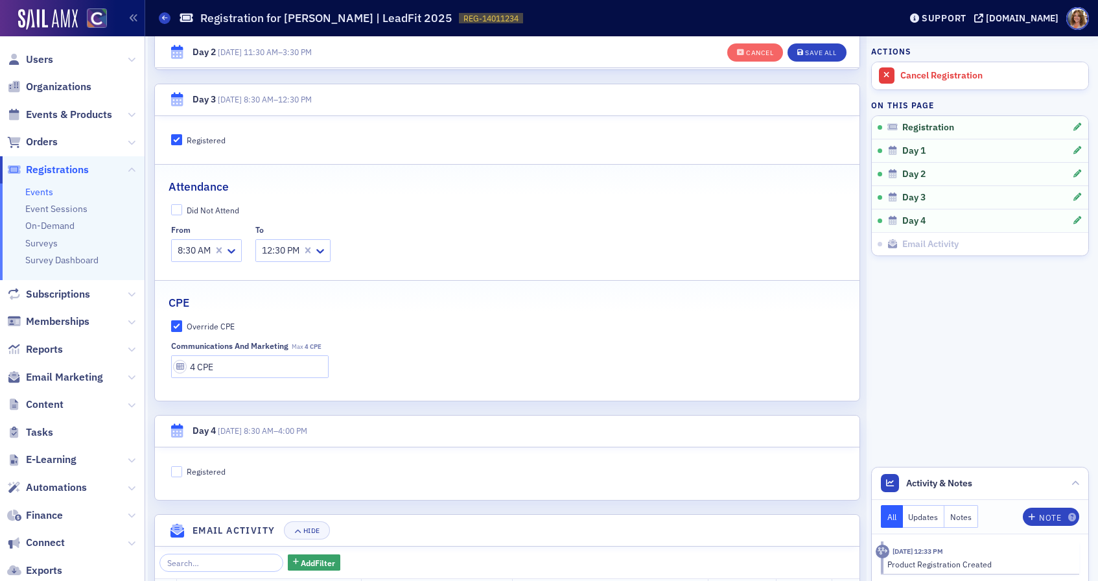
scroll to position [1199, 0]
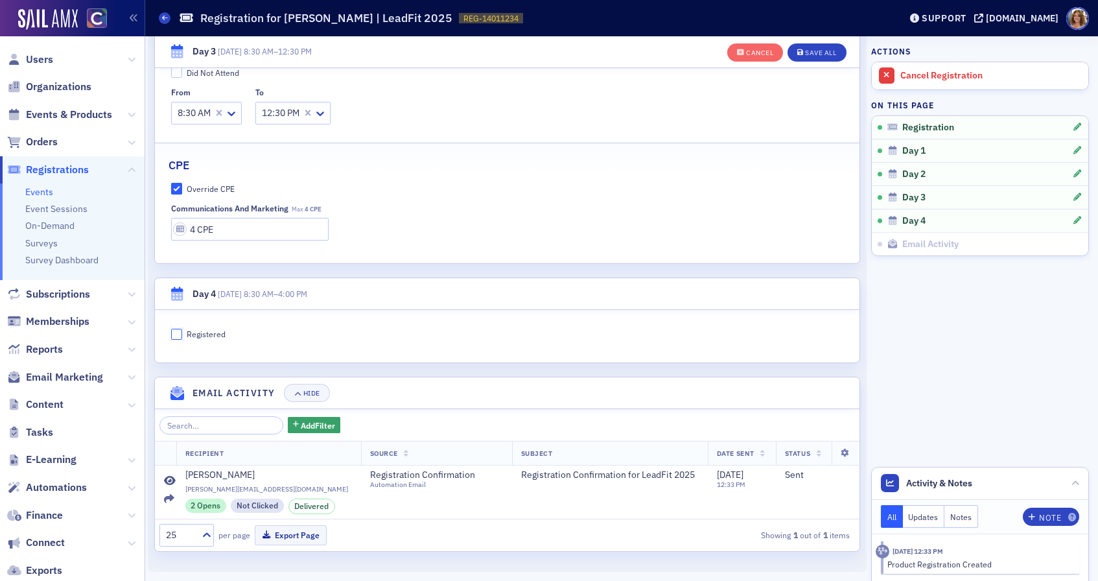
click at [177, 334] on input "Registered" at bounding box center [177, 335] width 12 height 12
checkbox input "true"
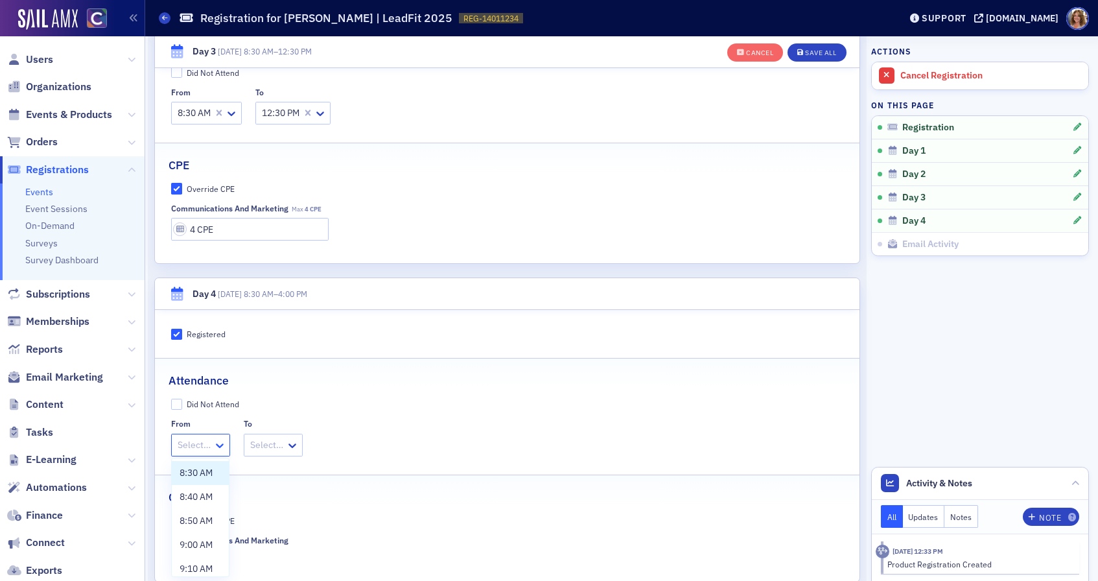
click at [218, 445] on icon at bounding box center [220, 445] width 8 height 5
click at [209, 474] on span "8:30 AM" at bounding box center [196, 473] width 33 height 14
click at [303, 445] on icon at bounding box center [304, 445] width 8 height 5
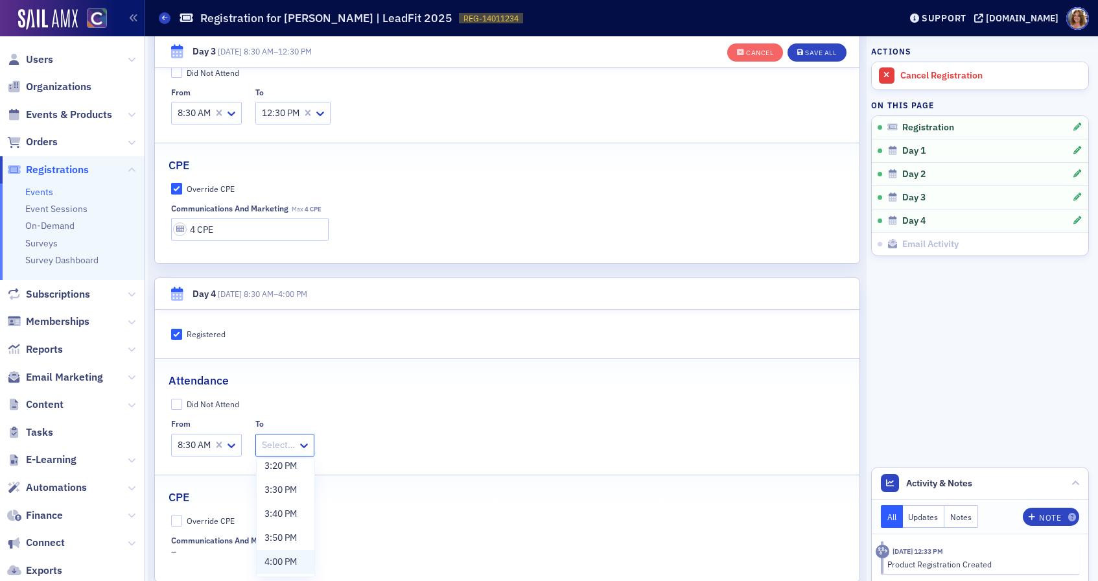
click at [290, 564] on span "4:00 PM" at bounding box center [280, 562] width 32 height 14
click at [175, 519] on input "Override CPE" at bounding box center [177, 521] width 12 height 12
checkbox input "true"
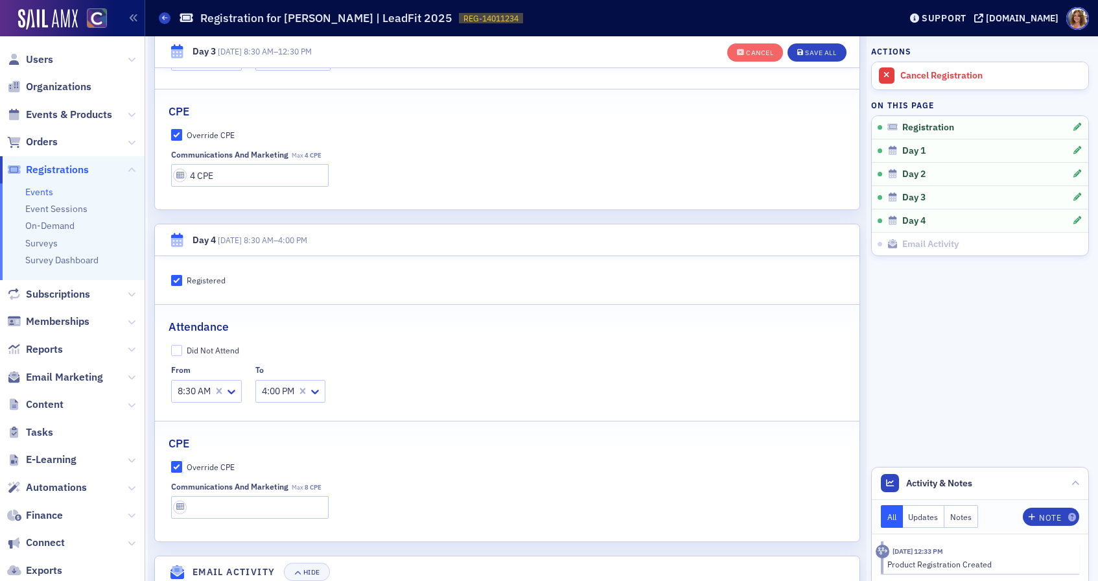
scroll to position [1290, 0]
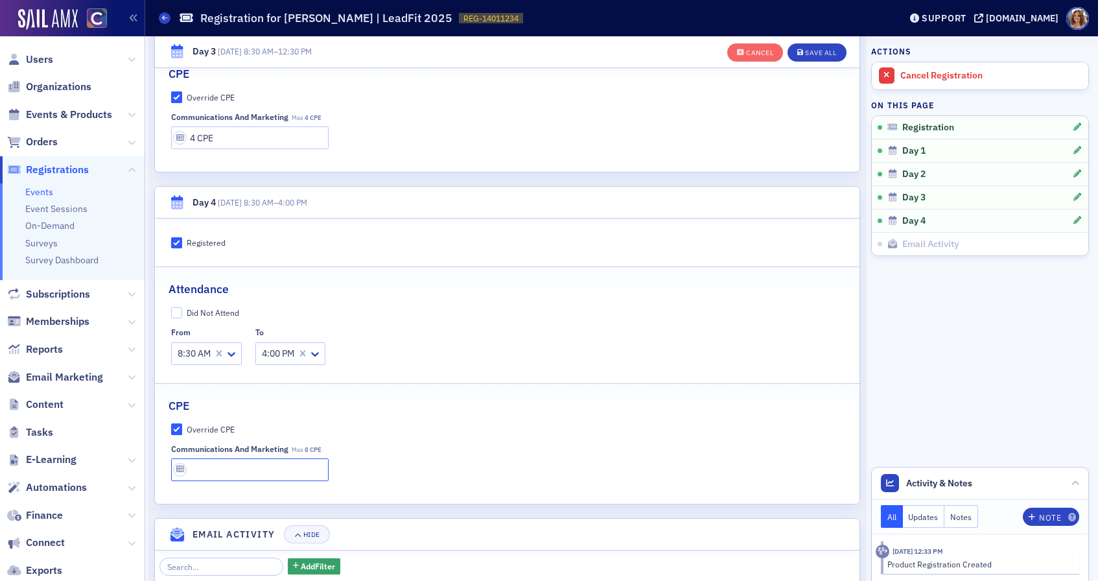
click at [224, 474] on input "text" at bounding box center [250, 469] width 158 height 23
type input "8 CPE"
click at [820, 50] on div "Save All" at bounding box center [820, 52] width 31 height 7
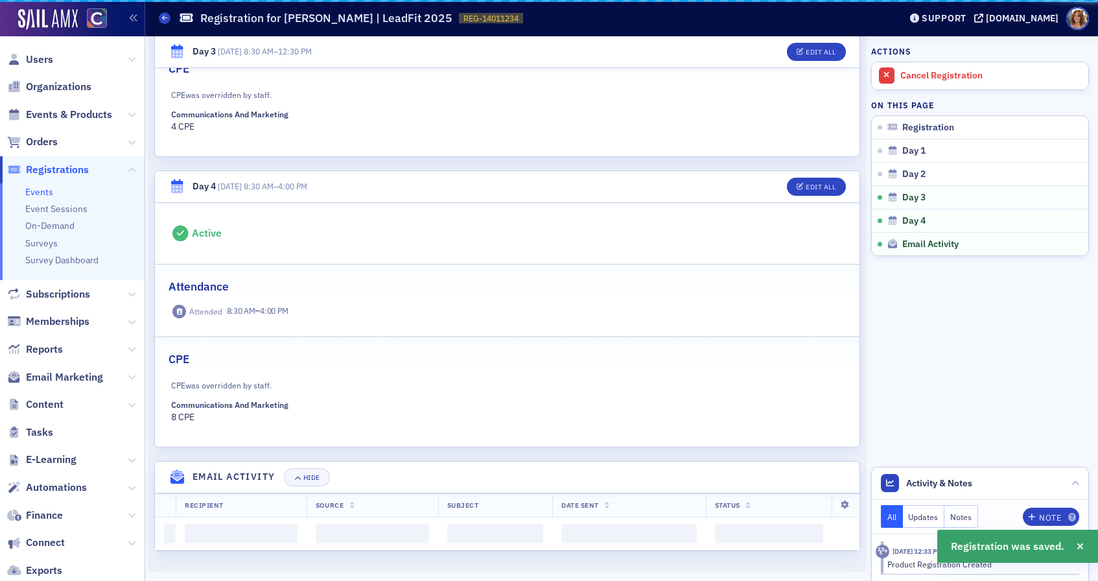
scroll to position [1240, 0]
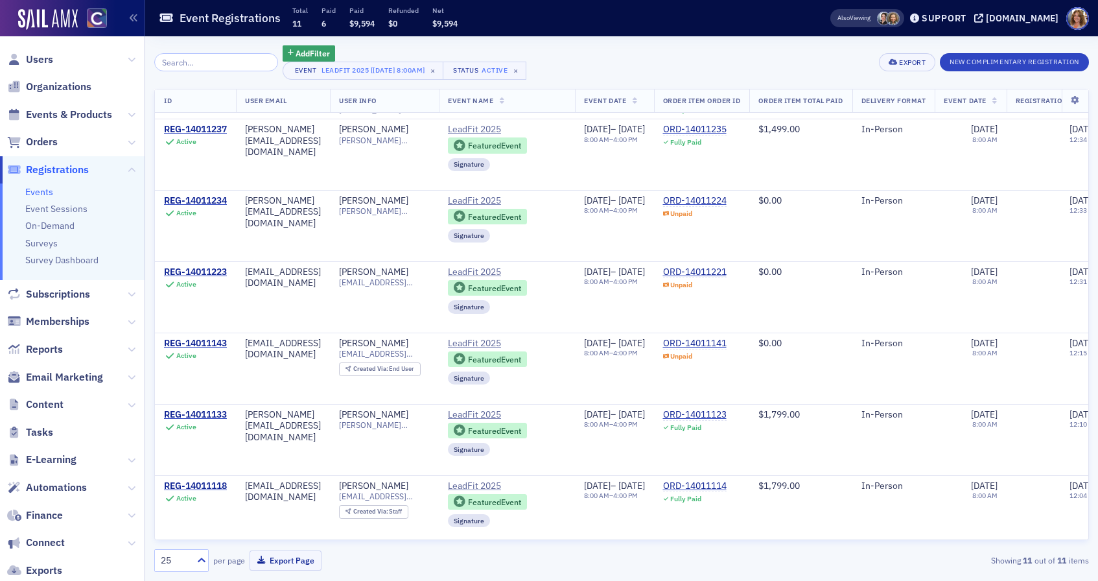
scroll to position [280, 0]
click at [204, 268] on div "REG-14011223" at bounding box center [195, 271] width 63 height 12
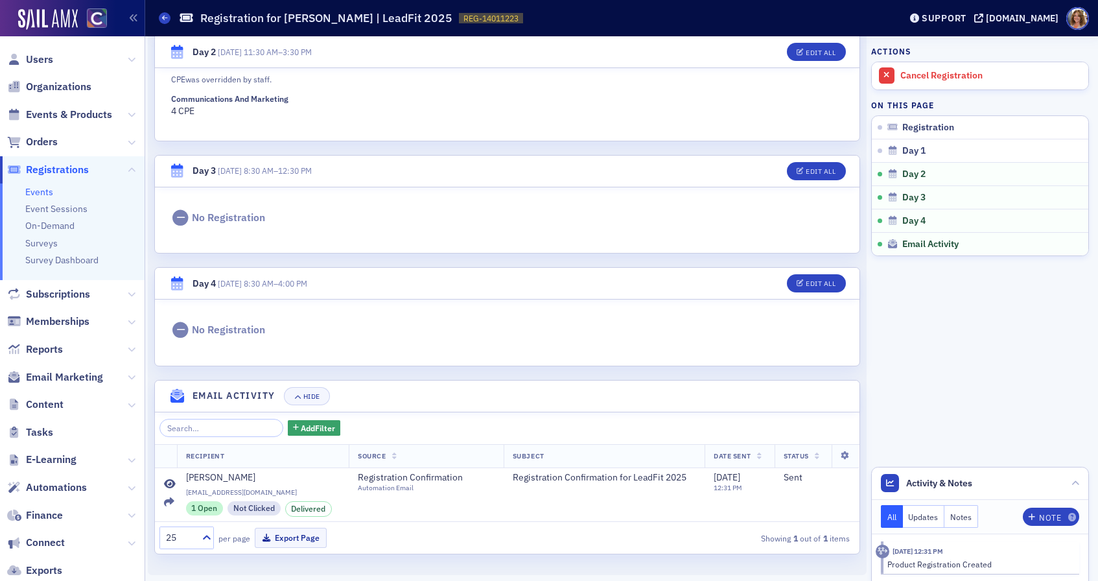
scroll to position [883, 0]
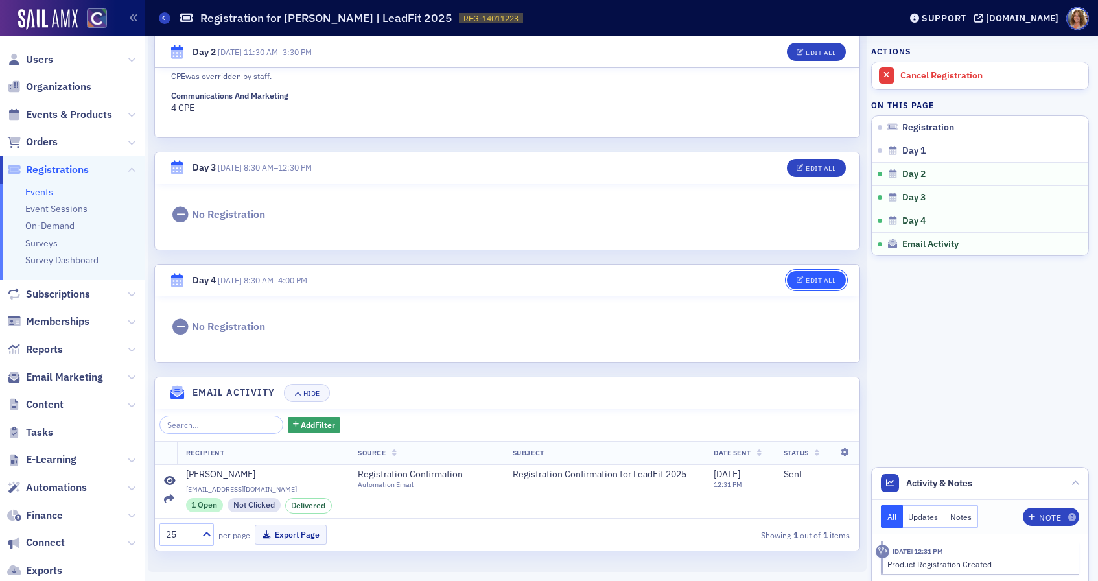
click at [820, 282] on div "Edit All" at bounding box center [821, 280] width 30 height 7
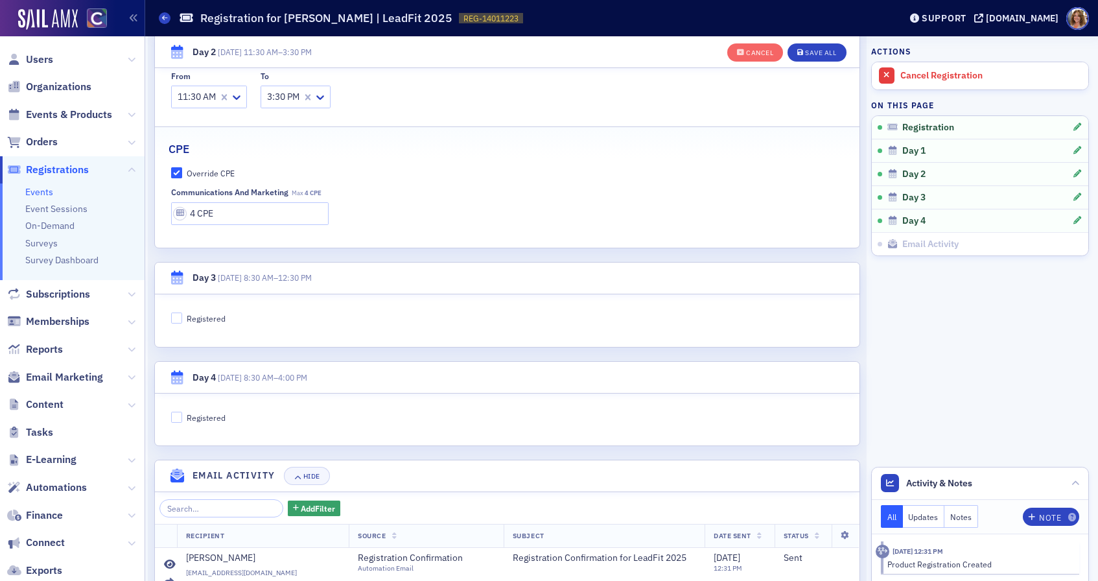
scroll to position [966, 0]
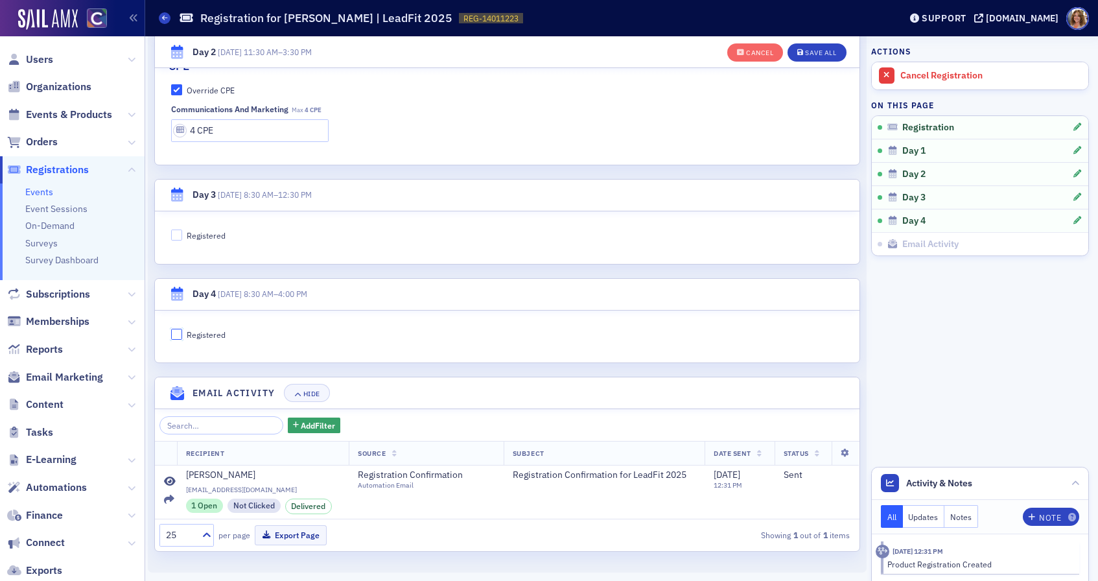
click at [176, 334] on input "Registered" at bounding box center [177, 335] width 12 height 12
checkbox input "true"
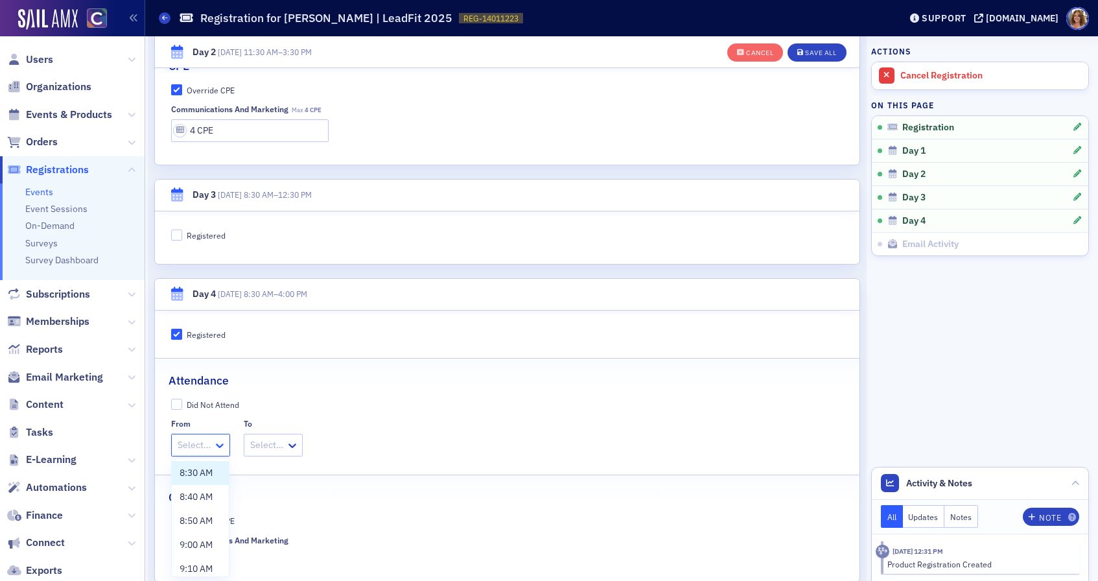
click at [218, 439] on icon at bounding box center [219, 445] width 13 height 13
click at [209, 474] on span "8:30 AM" at bounding box center [196, 473] width 33 height 14
click at [297, 446] on div "Select…" at bounding box center [276, 444] width 41 height 19
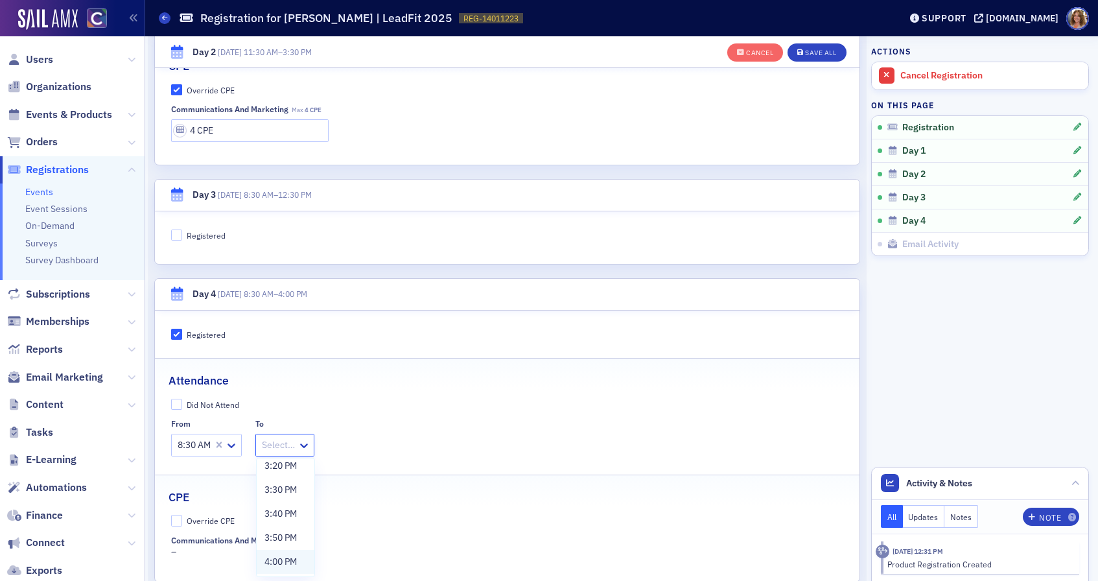
click at [292, 563] on span "4:00 PM" at bounding box center [280, 562] width 32 height 14
click at [177, 522] on input "Override CPE" at bounding box center [177, 521] width 12 height 12
checkbox input "true"
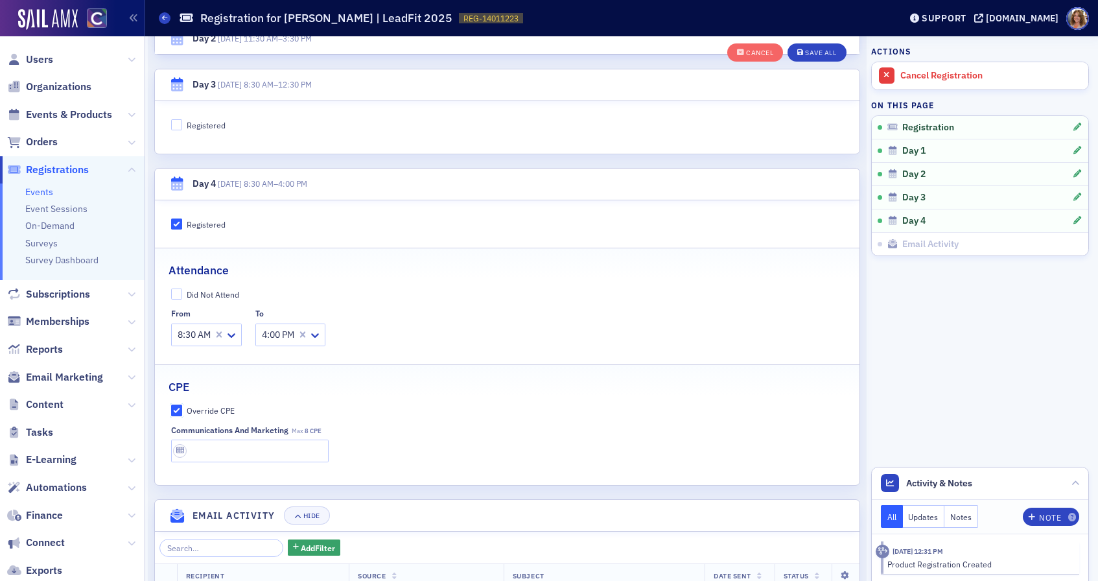
scroll to position [1150, 0]
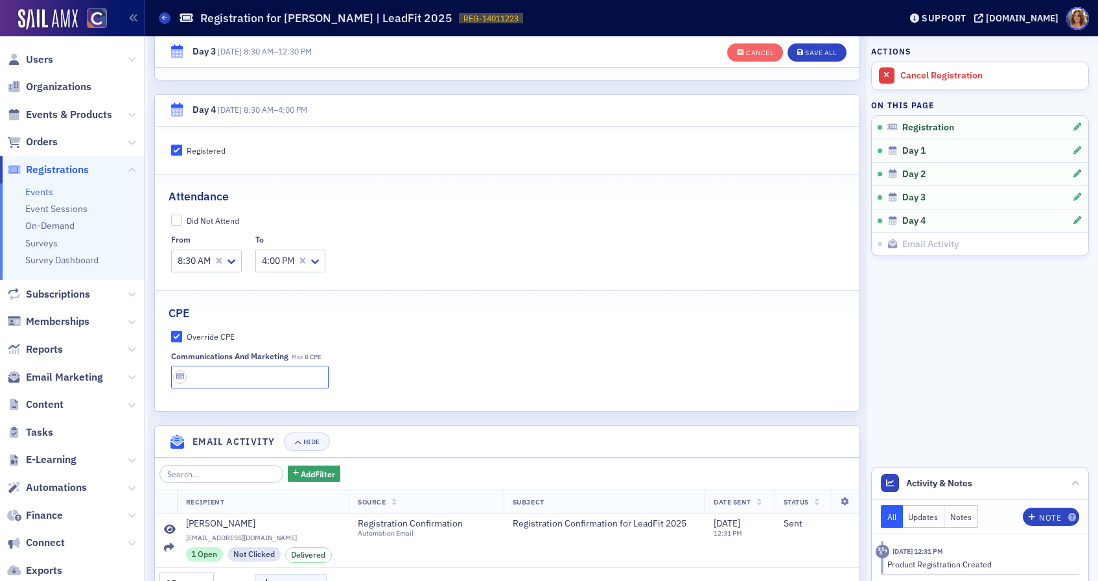
click at [234, 380] on input "text" at bounding box center [250, 376] width 158 height 23
type input "8 CPE"
click at [810, 51] on div "Save All" at bounding box center [820, 52] width 31 height 7
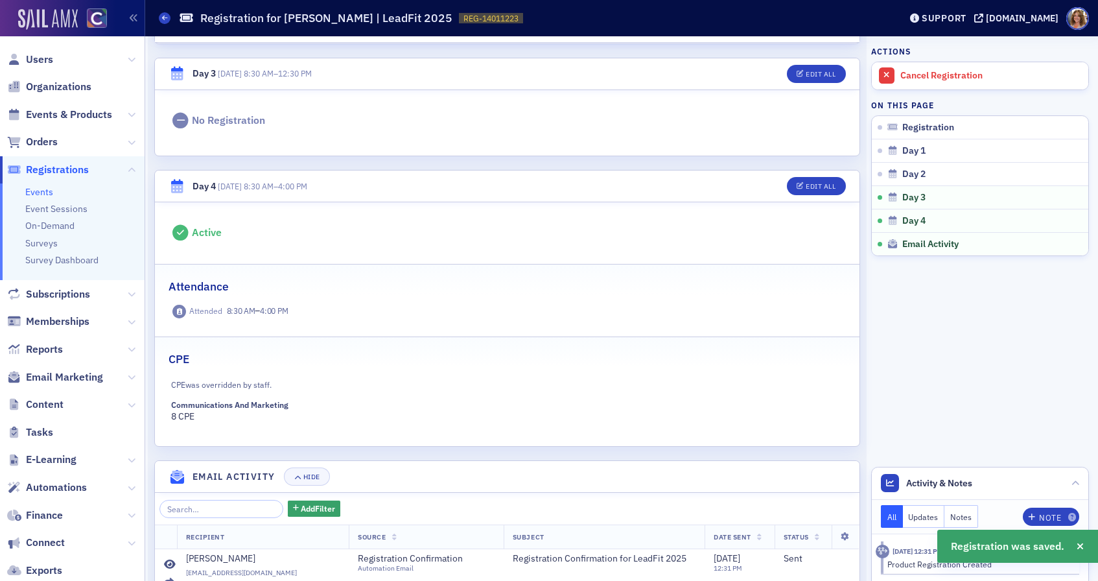
scroll to position [1061, 0]
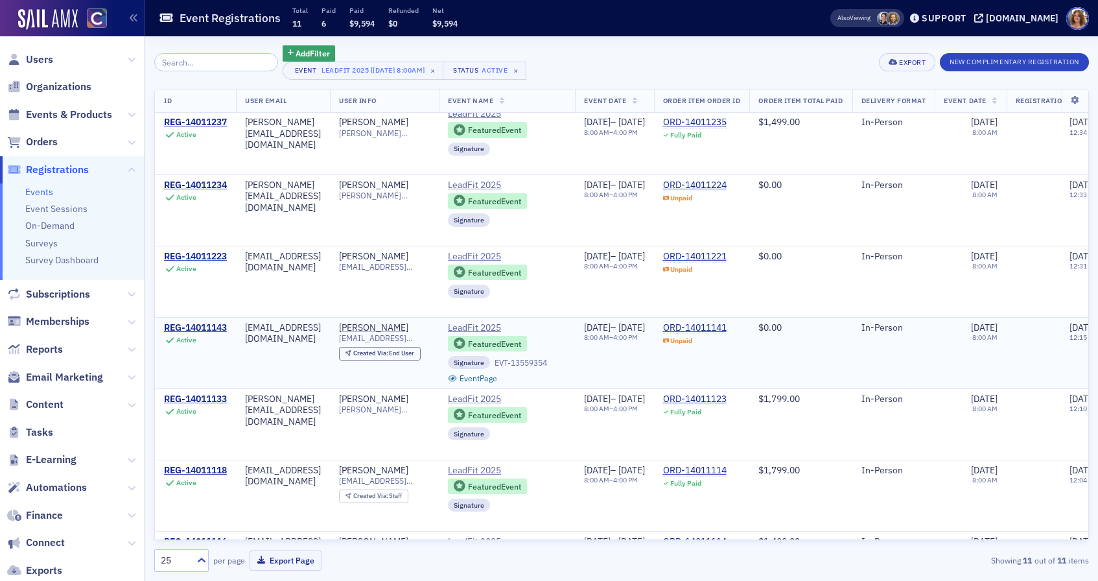
scroll to position [306, 0]
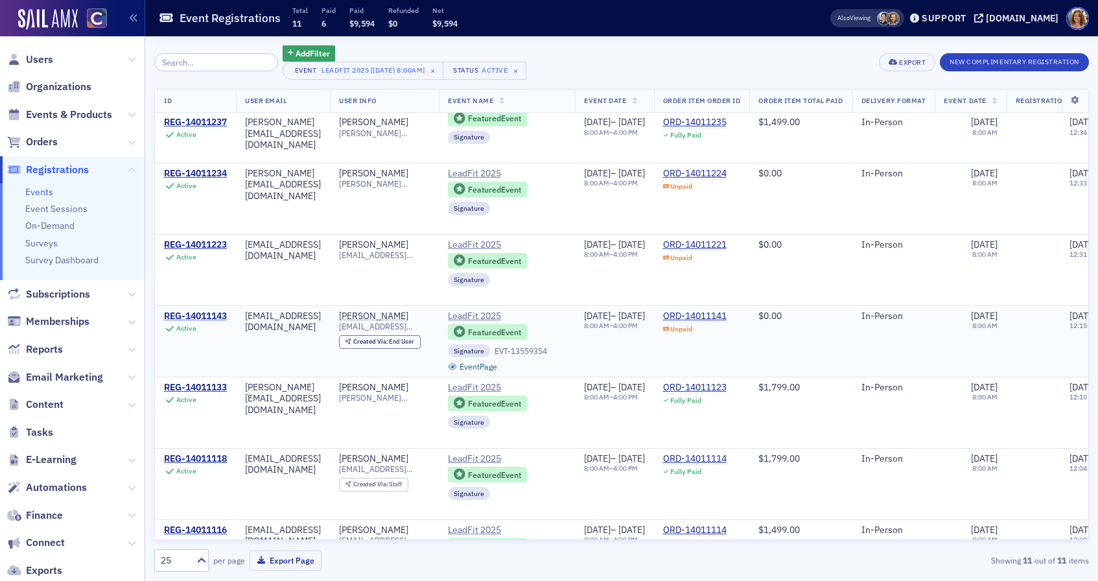
click at [199, 311] on div "REG-14011143" at bounding box center [195, 316] width 63 height 12
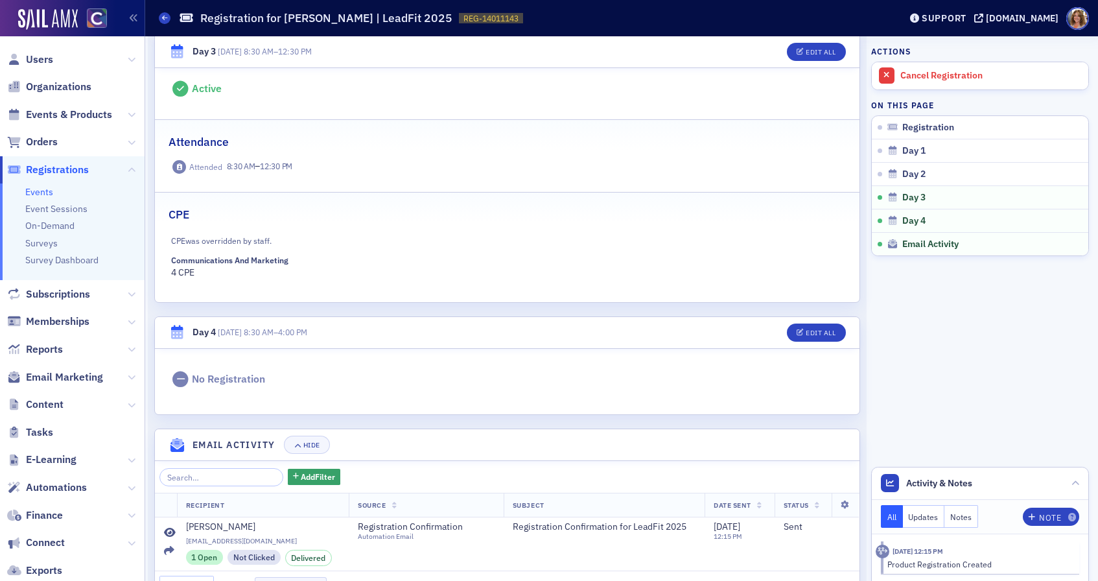
scroll to position [1023, 0]
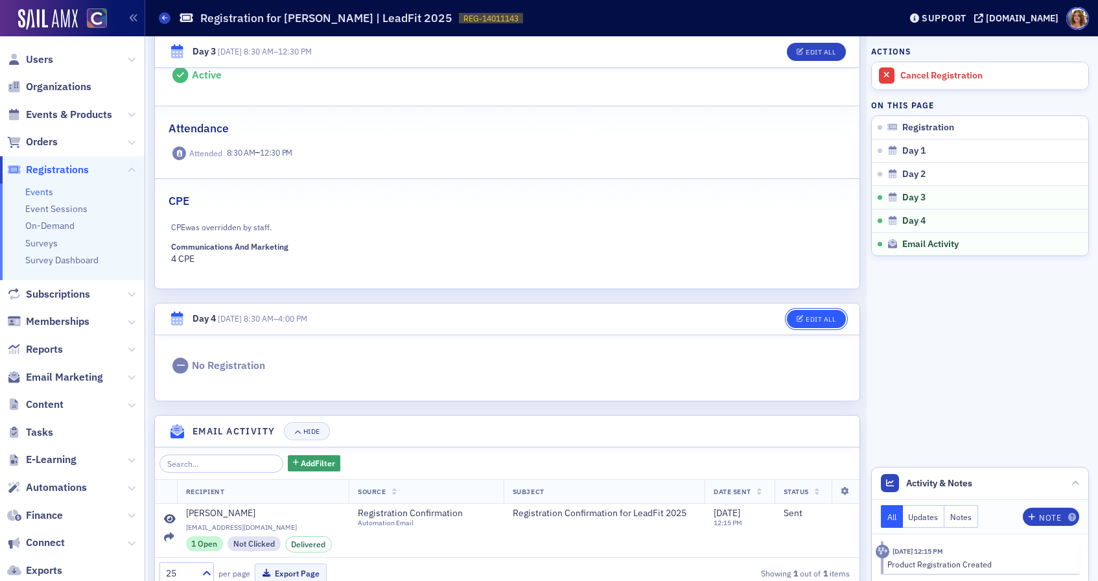
click at [825, 318] on div "Edit All" at bounding box center [821, 319] width 30 height 7
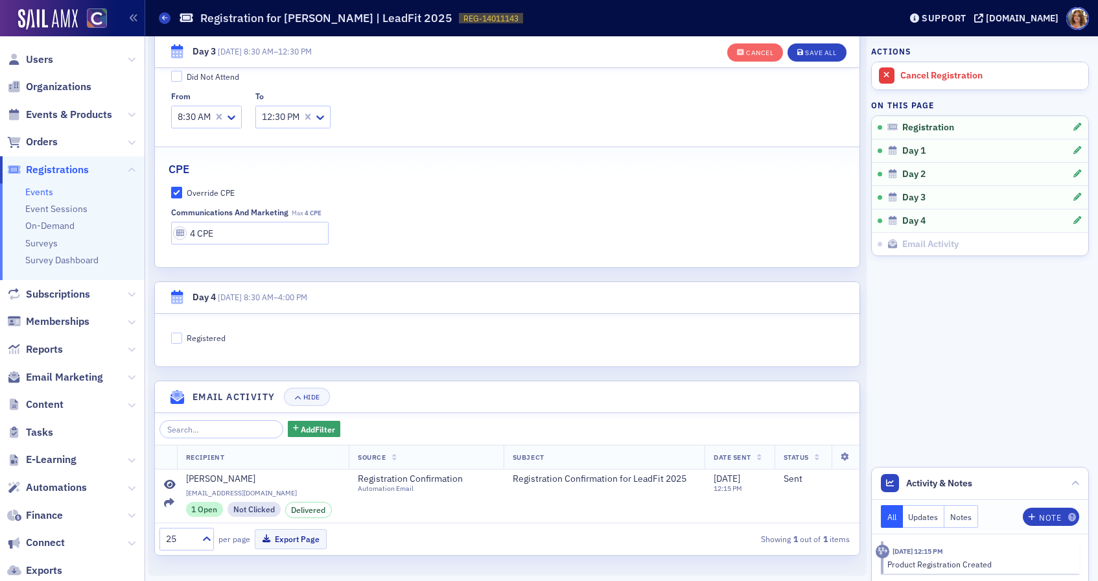
scroll to position [1199, 0]
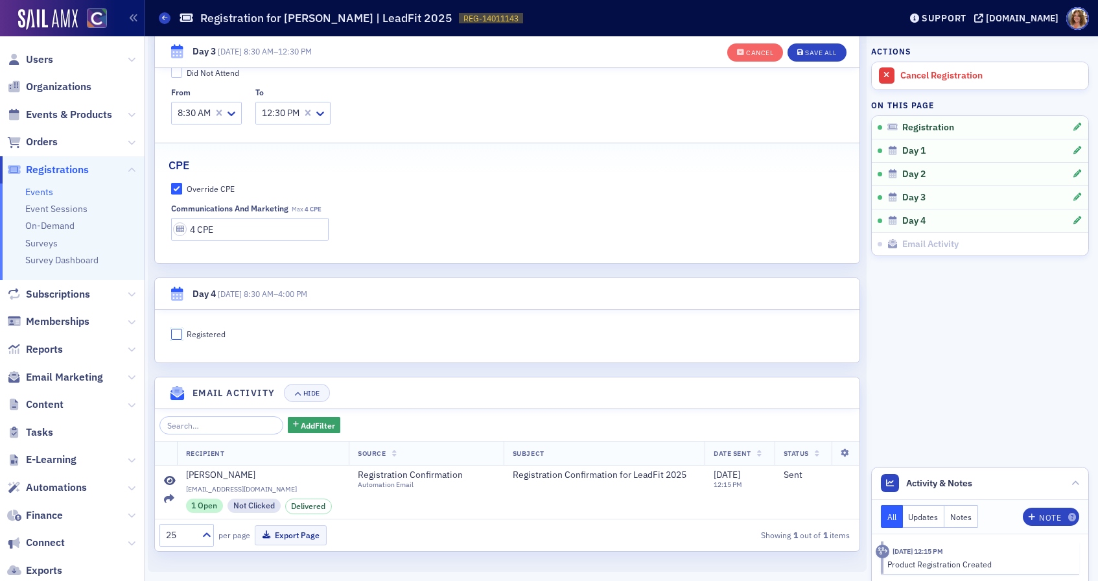
click at [179, 334] on input "Registered" at bounding box center [177, 335] width 12 height 12
checkbox input "true"
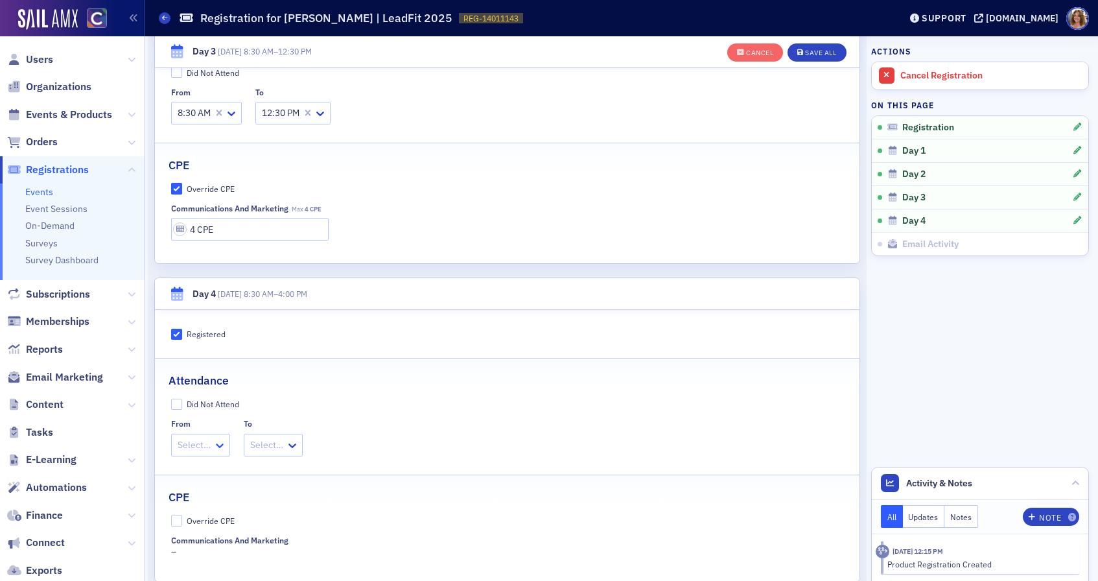
click at [216, 443] on icon at bounding box center [220, 445] width 8 height 5
click at [214, 472] on div "8:30 AM" at bounding box center [201, 473] width 42 height 14
click at [303, 445] on icon at bounding box center [304, 445] width 8 height 5
click at [291, 562] on span "4:00 PM" at bounding box center [280, 562] width 32 height 14
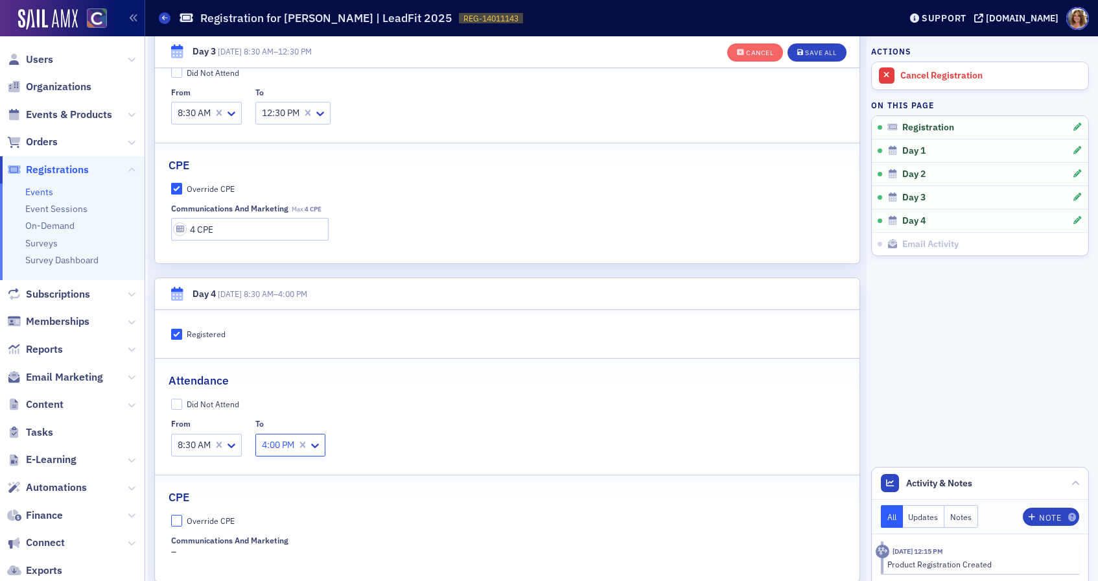
click at [178, 518] on input "Override CPE" at bounding box center [177, 521] width 12 height 12
checkbox input "true"
click at [200, 563] on input "text" at bounding box center [250, 561] width 158 height 23
type input "8 CPE"
click at [811, 50] on div "Save All" at bounding box center [820, 52] width 31 height 7
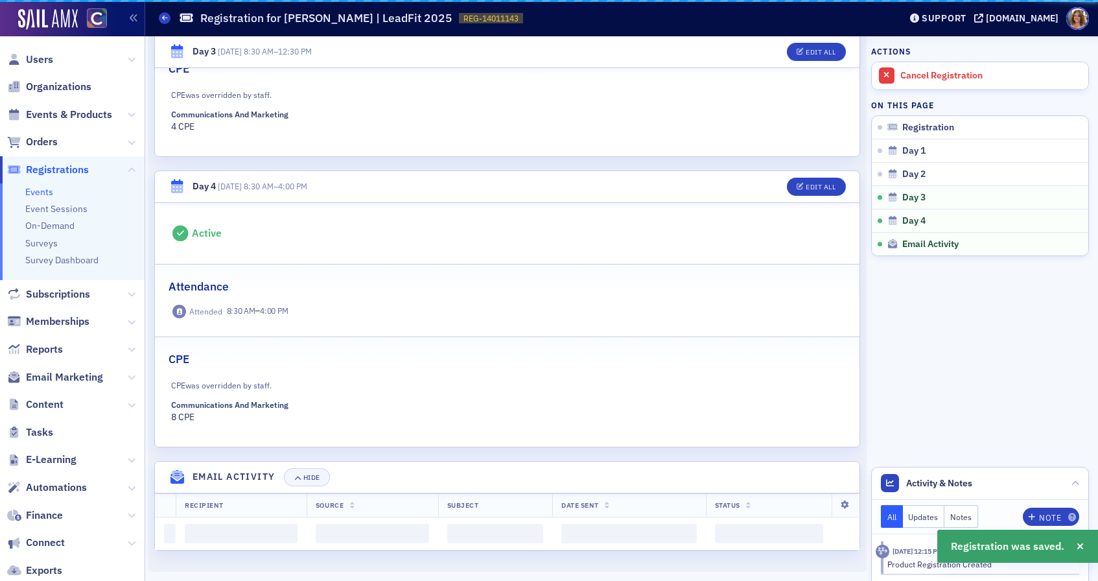
scroll to position [1199, 0]
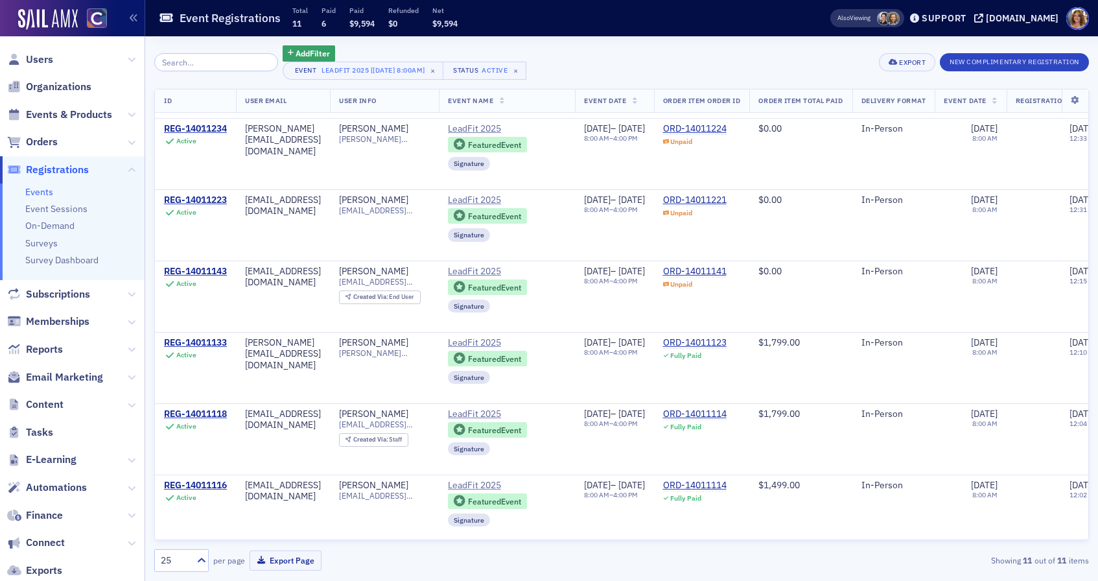
scroll to position [356, 0]
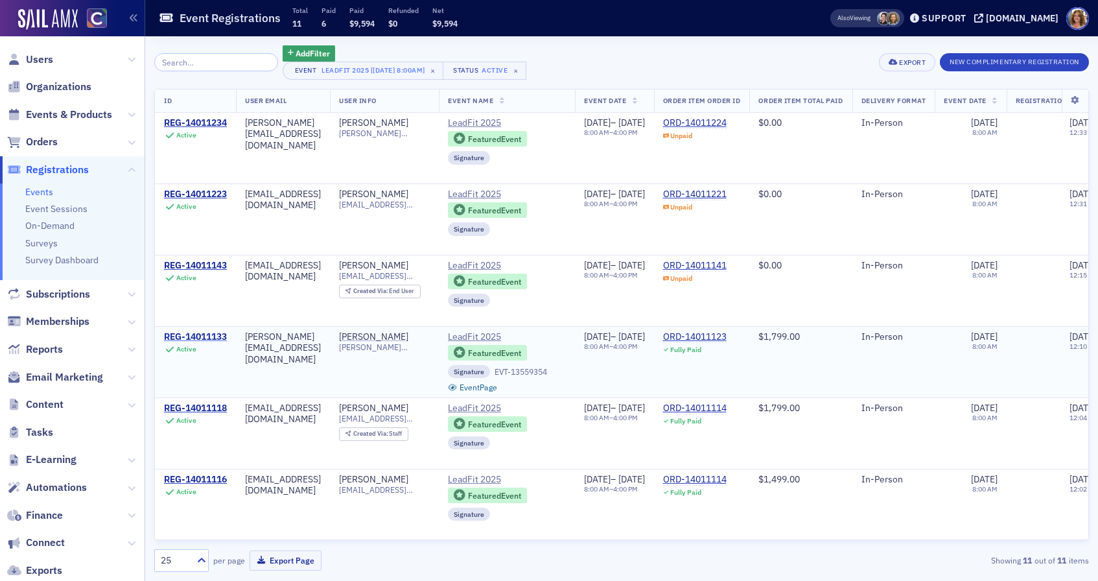
click at [209, 336] on div "REG-14011133" at bounding box center [195, 337] width 63 height 12
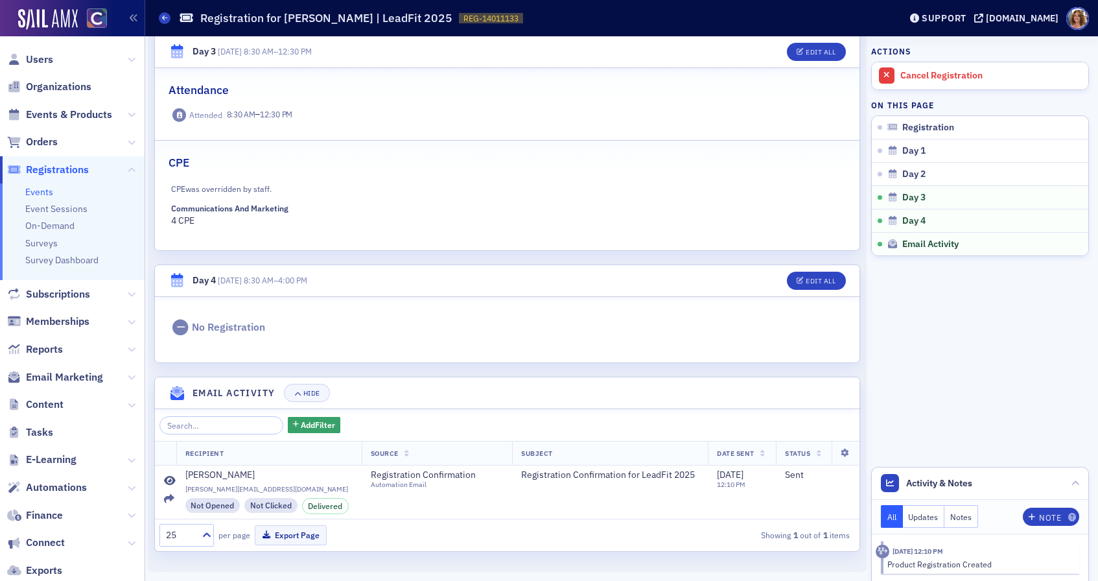
scroll to position [1061, 0]
click at [817, 277] on div "Edit All" at bounding box center [821, 280] width 30 height 7
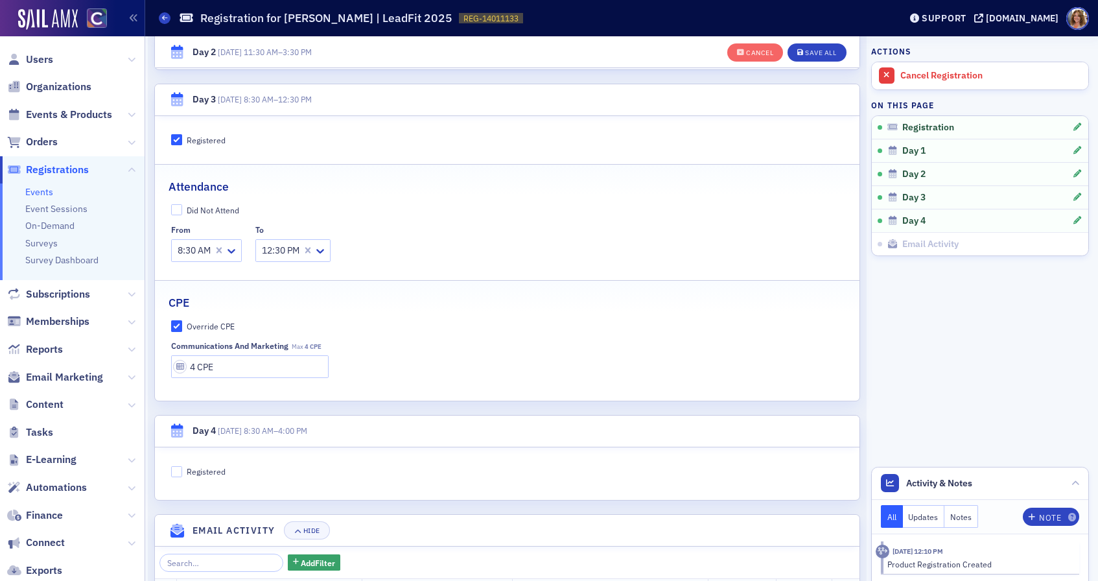
scroll to position [1199, 0]
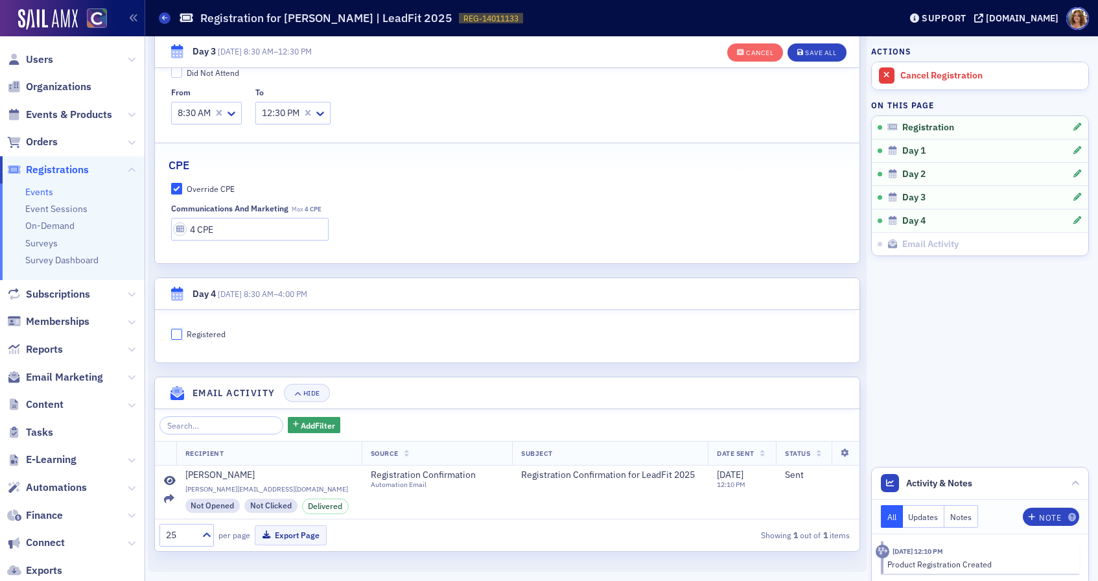
click at [180, 332] on input "Registered" at bounding box center [177, 335] width 12 height 12
checkbox input "true"
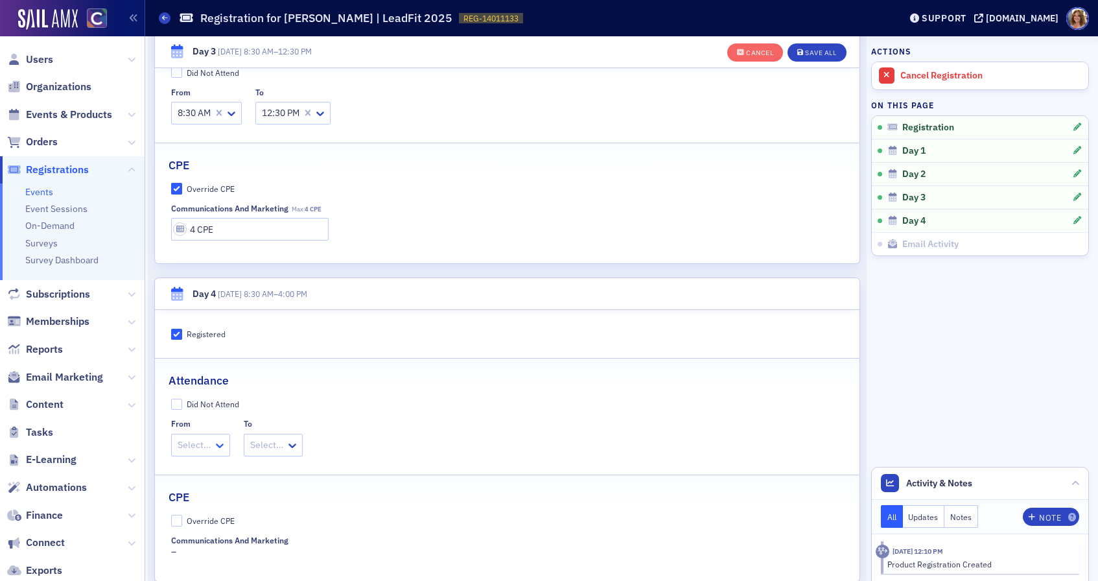
click at [213, 441] on icon at bounding box center [219, 445] width 13 height 13
click at [210, 475] on span "8:30 AM" at bounding box center [196, 473] width 33 height 14
click at [304, 443] on icon at bounding box center [303, 445] width 13 height 13
click at [289, 562] on span "4:00 PM" at bounding box center [280, 562] width 32 height 14
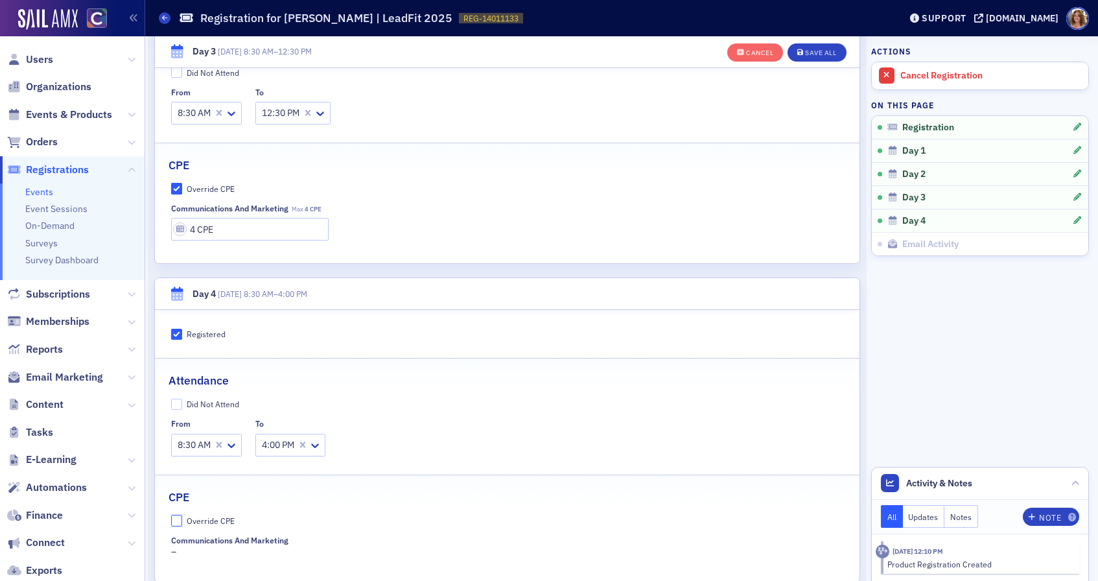
click at [178, 518] on input "Override CPE" at bounding box center [177, 521] width 12 height 12
checkbox input "true"
click at [227, 557] on input "text" at bounding box center [250, 561] width 158 height 23
type input "8 CPE"
click at [817, 49] on div "Save All" at bounding box center [820, 52] width 31 height 7
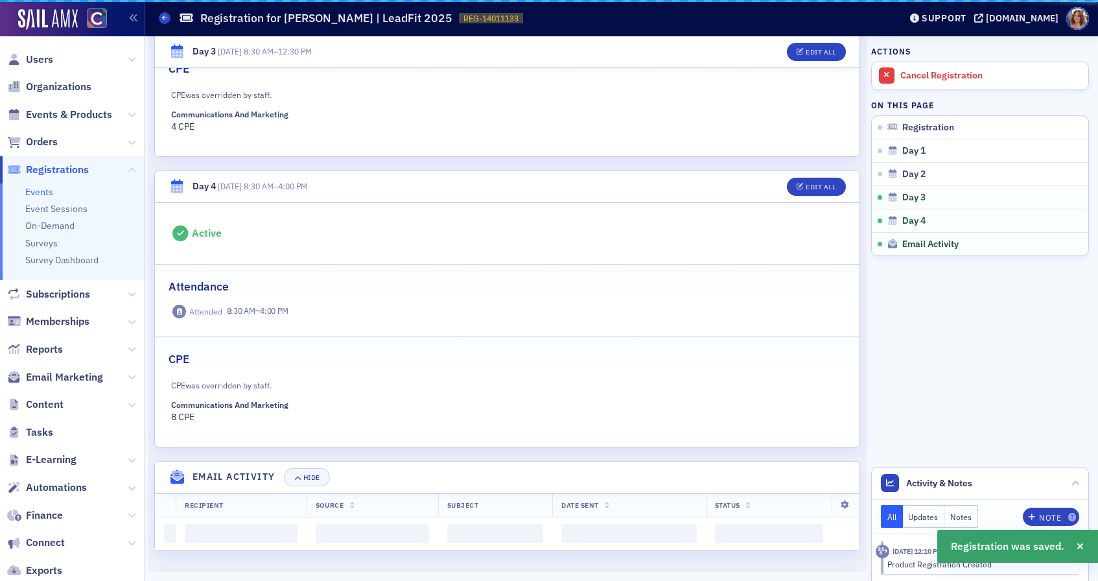
scroll to position [1199, 0]
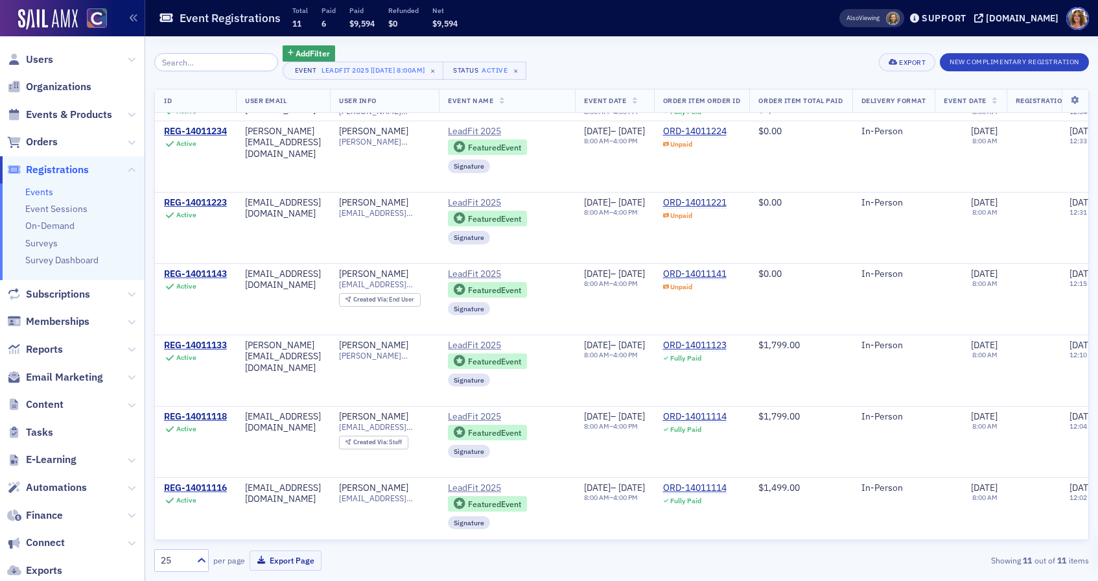
scroll to position [356, 0]
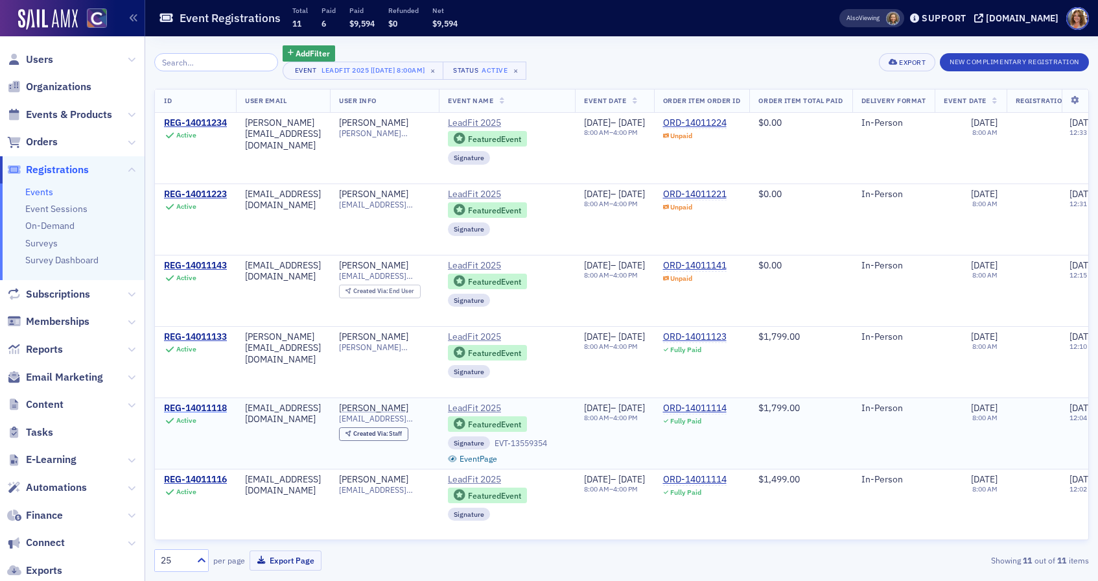
click at [183, 408] on div "REG-14011118" at bounding box center [195, 408] width 63 height 12
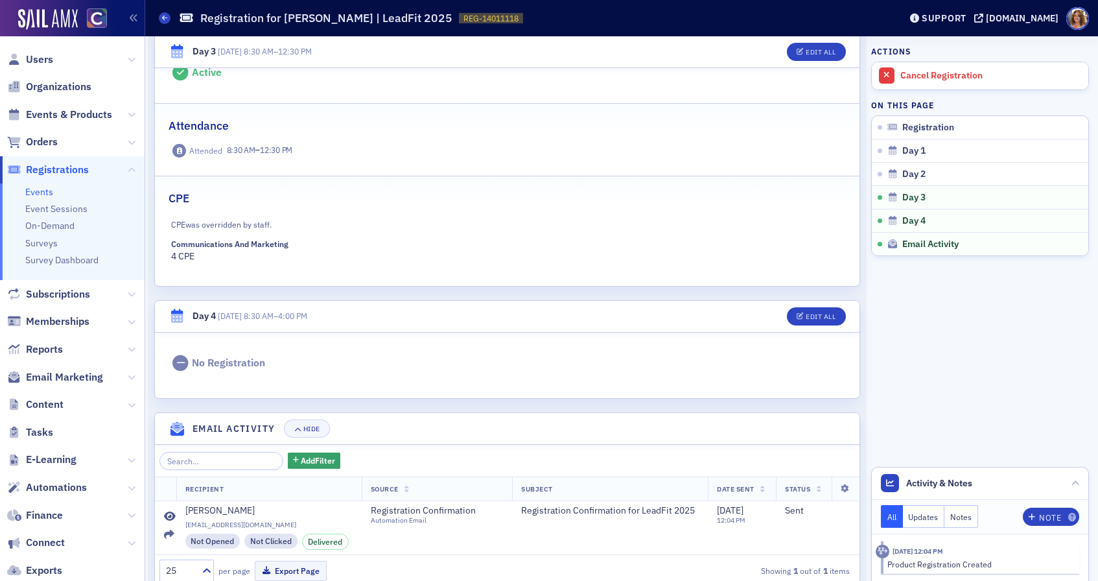
scroll to position [1052, 0]
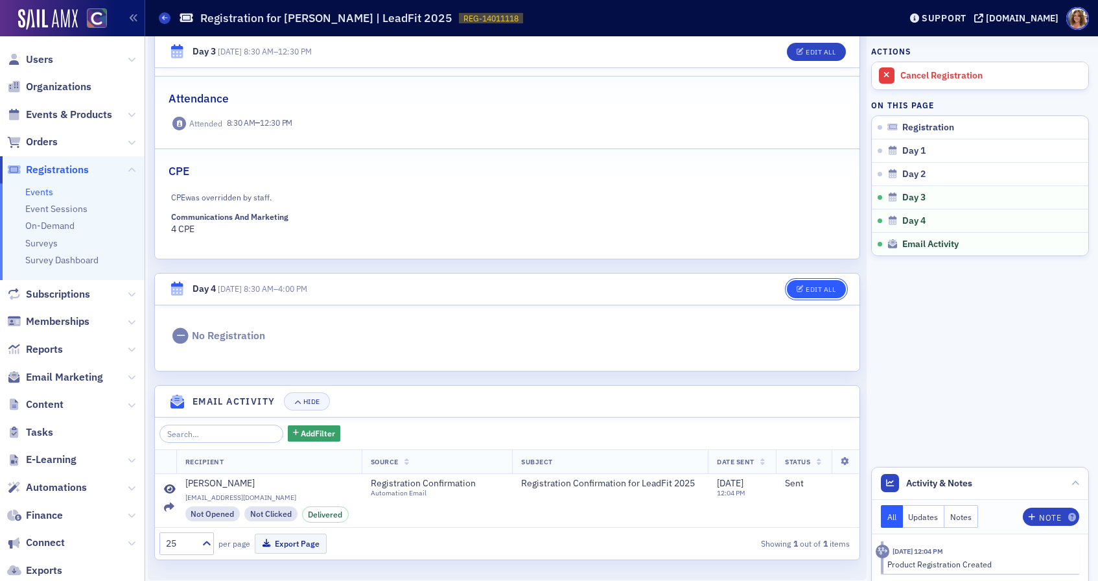
click at [823, 292] on div "Edit All" at bounding box center [821, 289] width 30 height 7
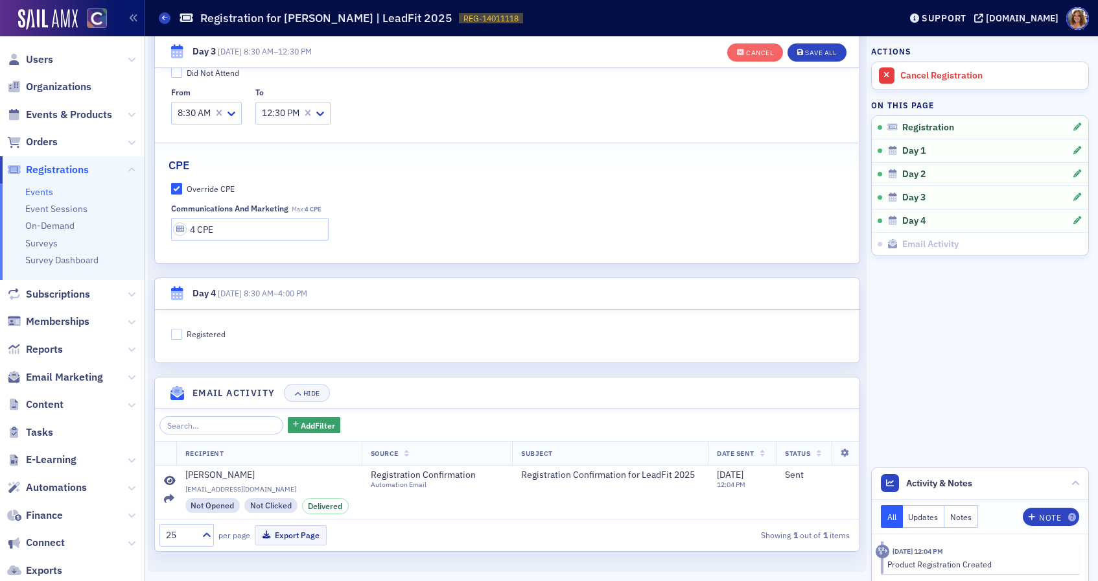
scroll to position [1199, 0]
click at [177, 334] on input "Registered" at bounding box center [177, 335] width 12 height 12
checkbox input "true"
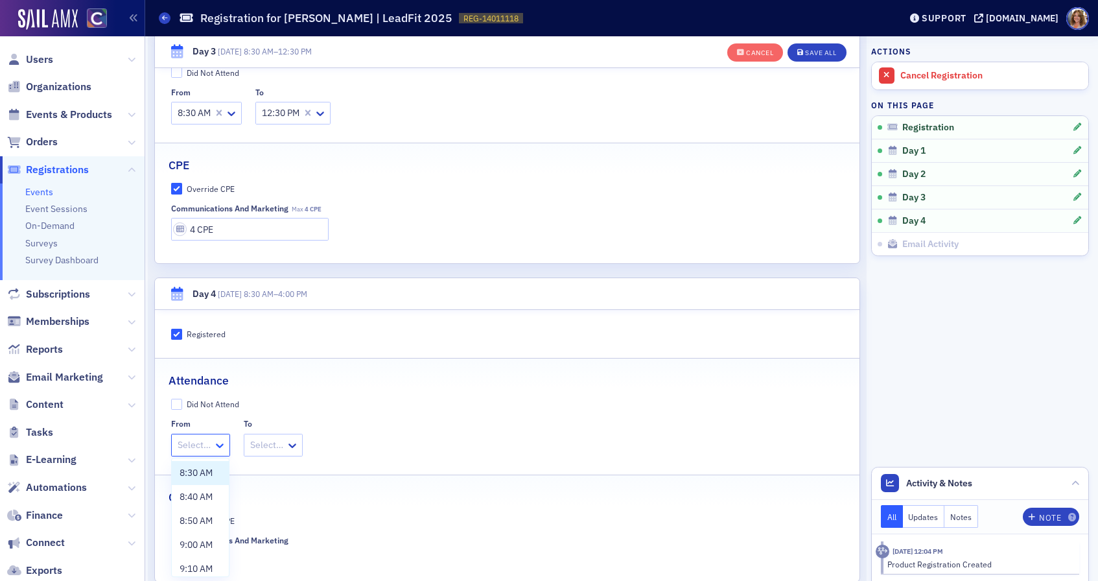
click at [216, 445] on icon at bounding box center [219, 445] width 13 height 13
click at [209, 472] on span "8:30 AM" at bounding box center [196, 473] width 33 height 14
click at [294, 445] on div at bounding box center [279, 445] width 36 height 16
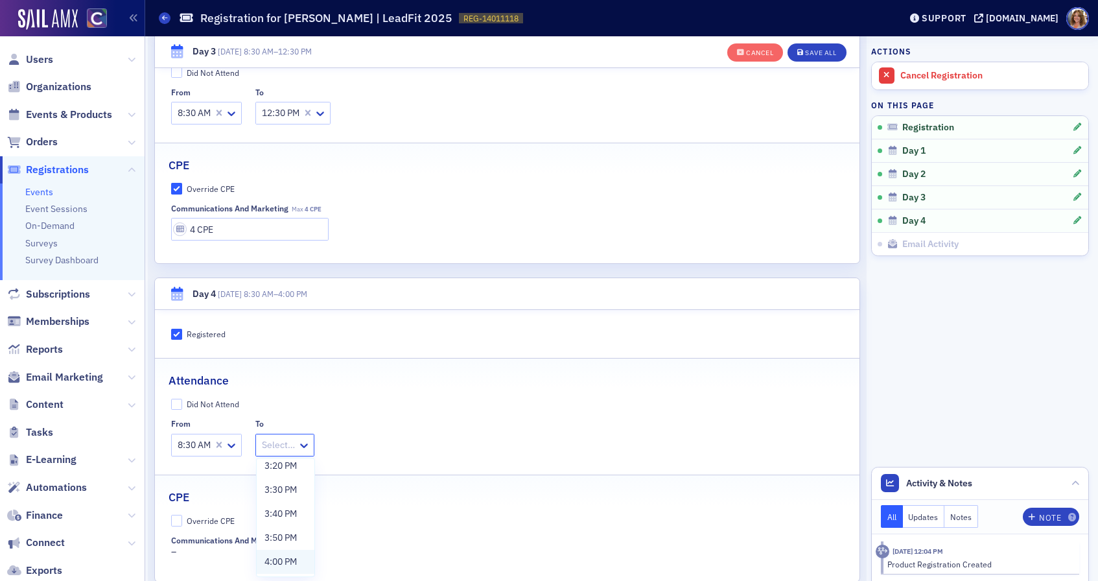
click at [292, 563] on span "4:00 PM" at bounding box center [280, 562] width 32 height 14
click at [175, 518] on input "Override CPE" at bounding box center [177, 521] width 12 height 12
checkbox input "true"
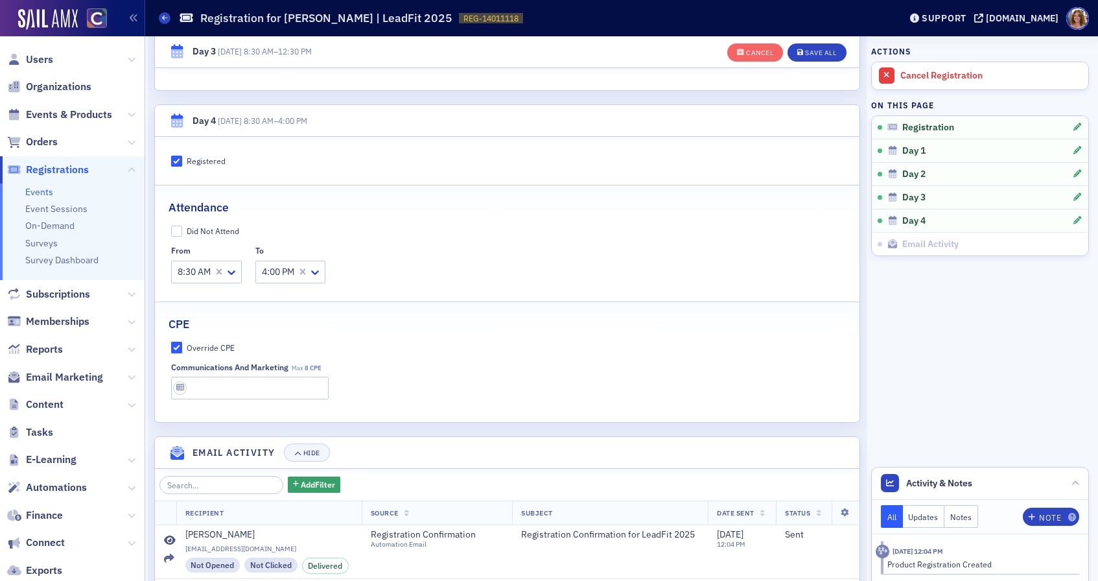
scroll to position [1373, 0]
click at [229, 387] on input "text" at bounding box center [250, 387] width 158 height 23
type input "8 CPE"
click at [817, 51] on div "Save All" at bounding box center [820, 52] width 31 height 7
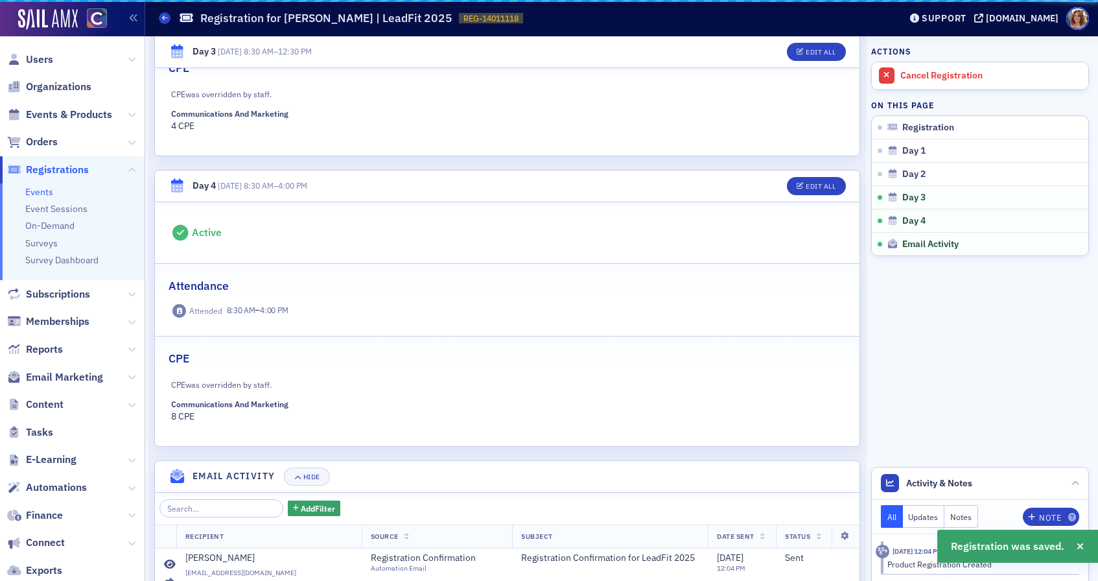
scroll to position [1240, 0]
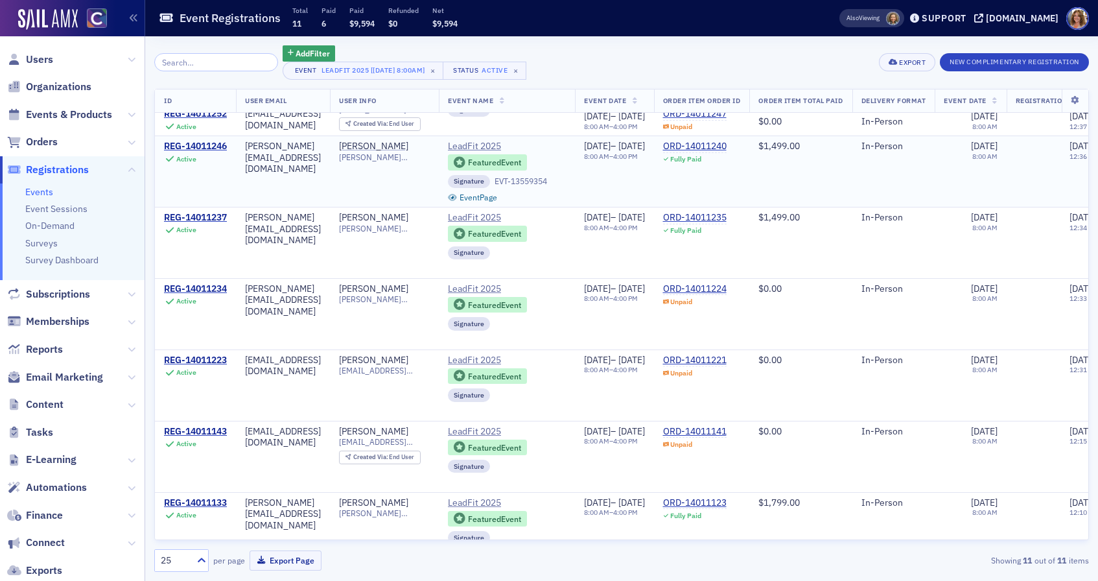
scroll to position [356, 0]
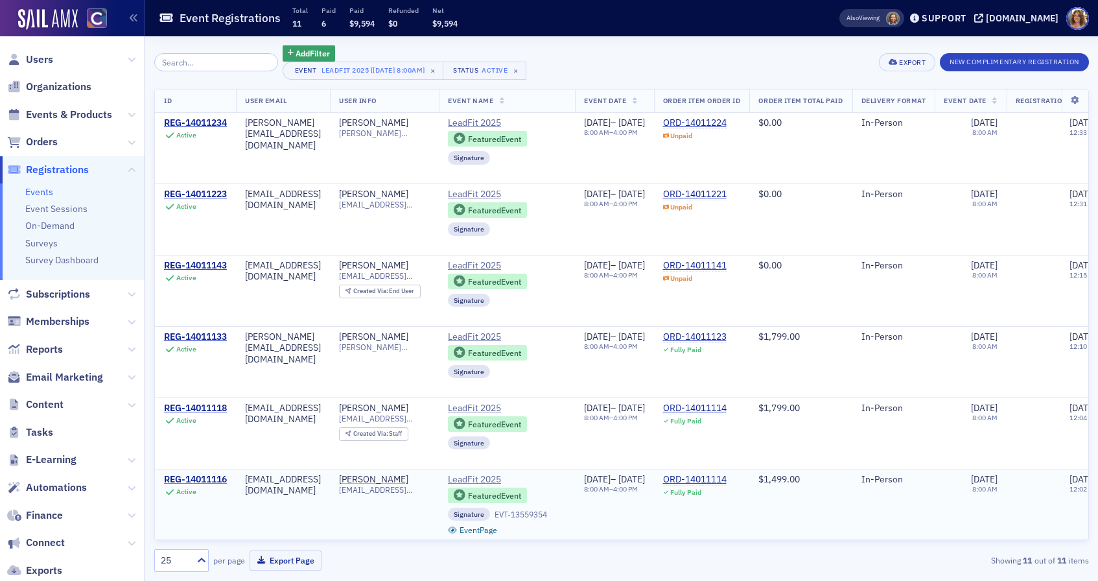
click at [194, 476] on div "REG-14011116" at bounding box center [195, 480] width 63 height 12
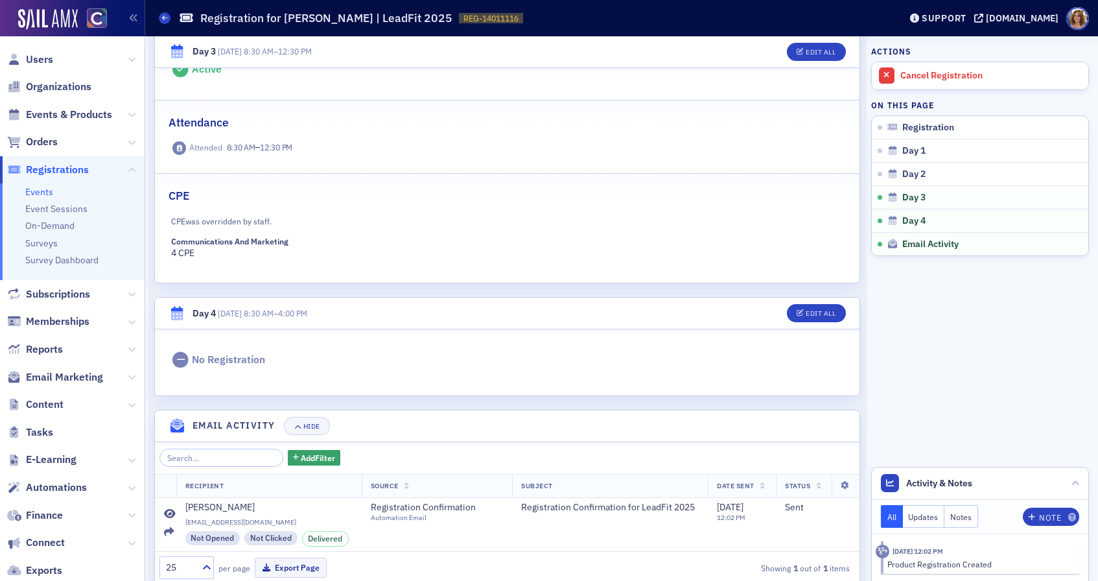
scroll to position [883, 0]
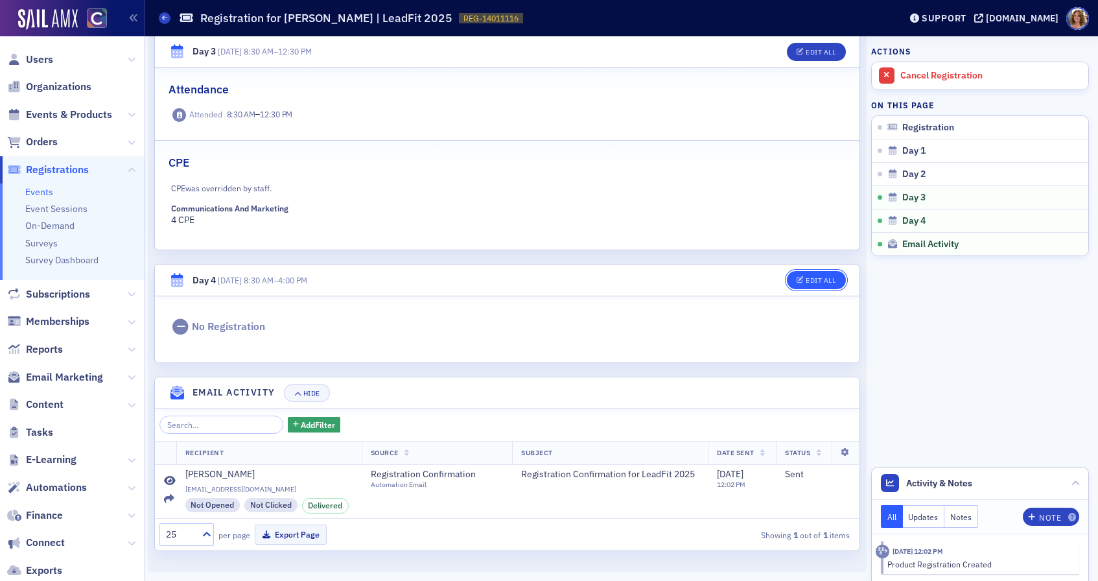
click at [815, 281] on div "Edit All" at bounding box center [821, 280] width 30 height 7
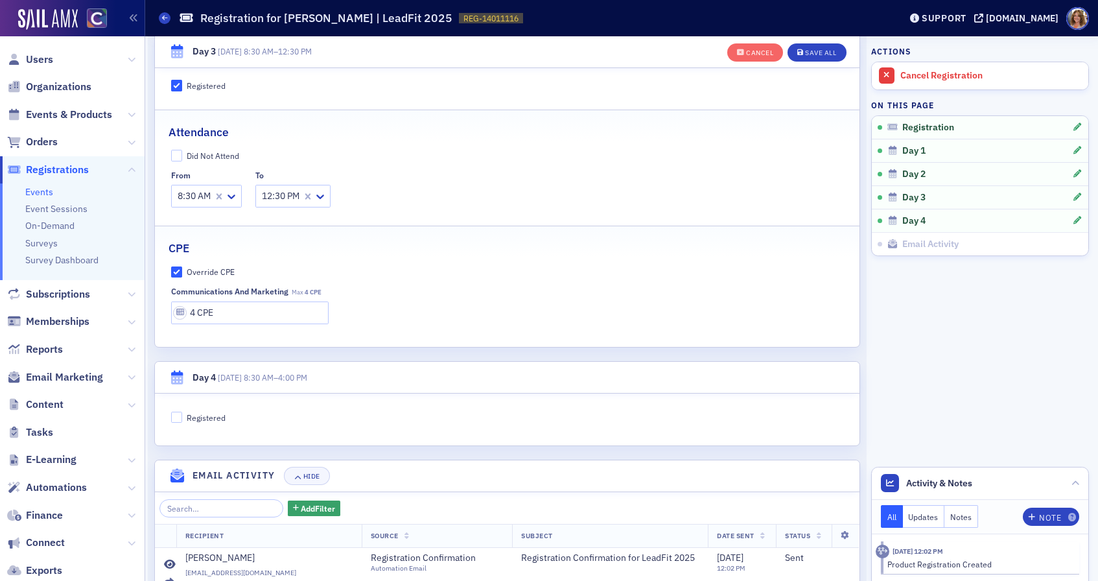
scroll to position [966, 0]
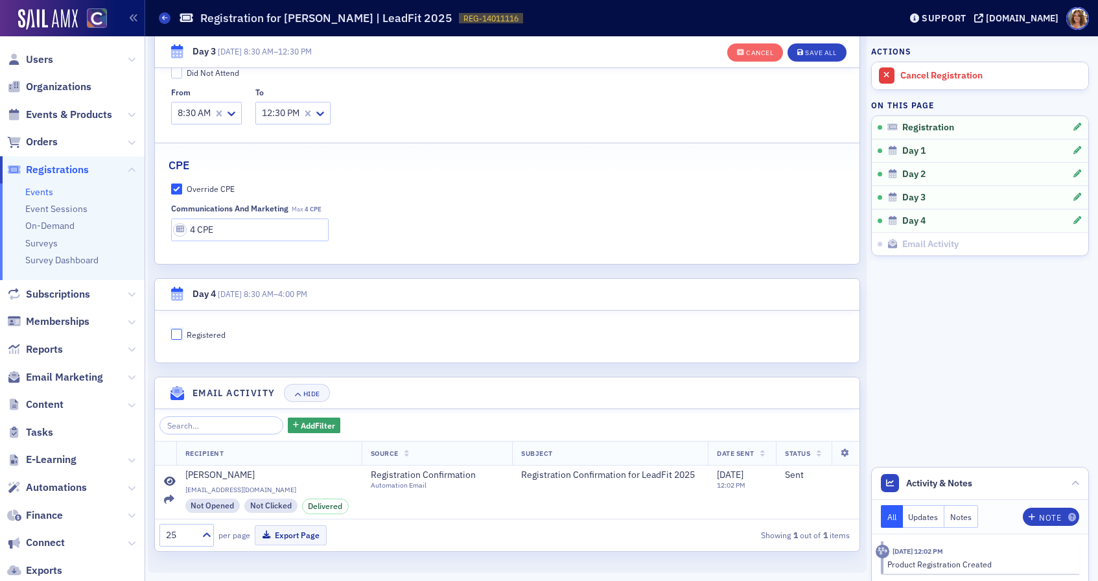
click at [176, 334] on input "Registered" at bounding box center [177, 335] width 12 height 12
checkbox input "true"
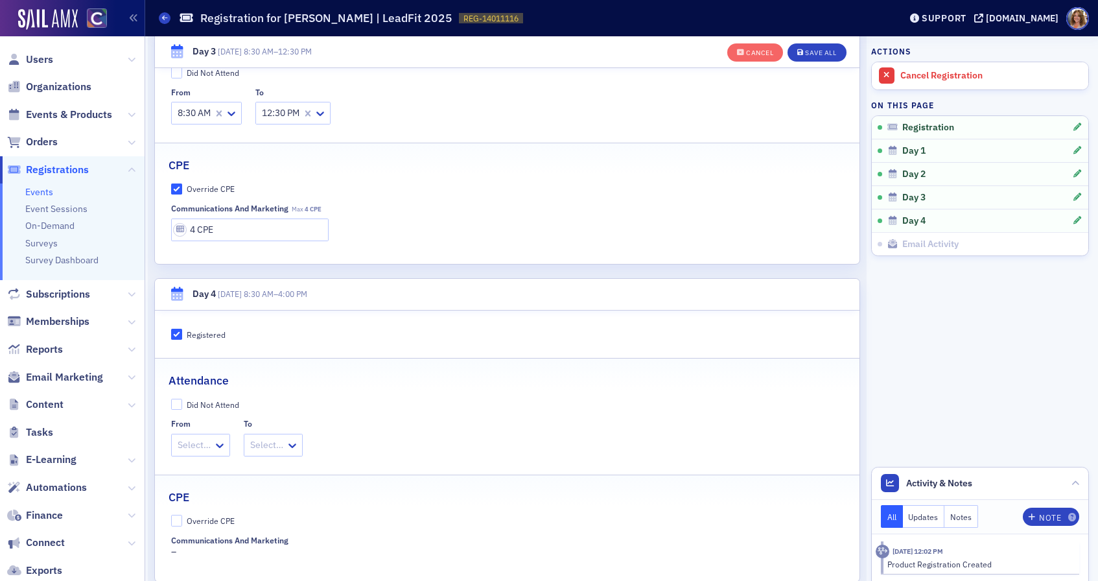
click at [211, 443] on div "Select…" at bounding box center [192, 444] width 41 height 19
click at [203, 474] on span "8:30 AM" at bounding box center [196, 473] width 33 height 14
click at [310, 443] on icon at bounding box center [303, 445] width 13 height 13
click at [286, 563] on span "4:00 PM" at bounding box center [280, 562] width 32 height 14
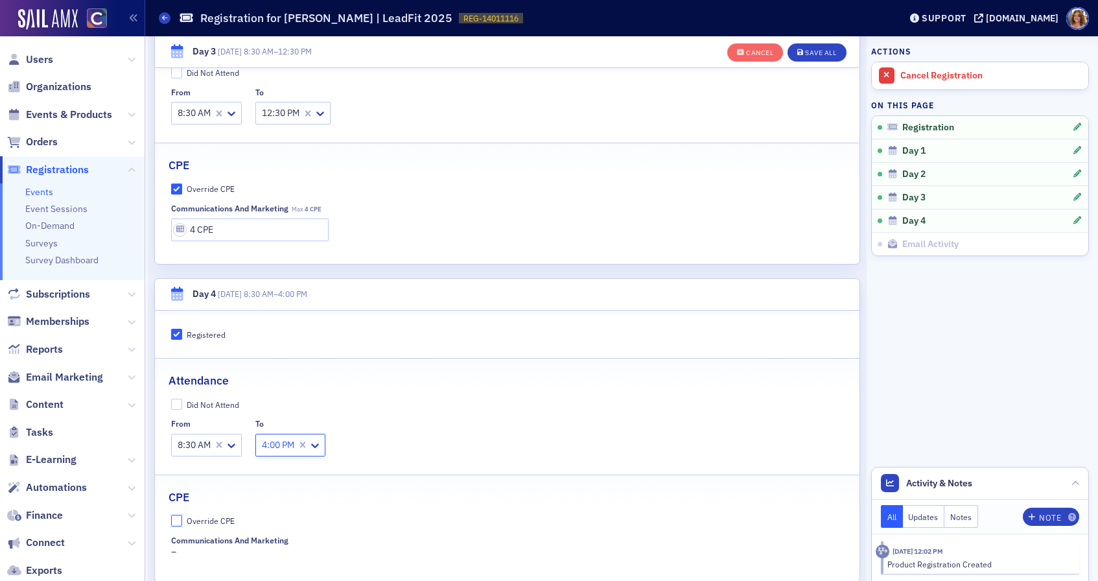
click at [178, 521] on input "Override CPE" at bounding box center [177, 521] width 12 height 12
checkbox input "true"
click at [198, 563] on input "text" at bounding box center [250, 561] width 158 height 23
type input "8 CPE"
click at [813, 53] on div "Save All" at bounding box center [820, 52] width 31 height 7
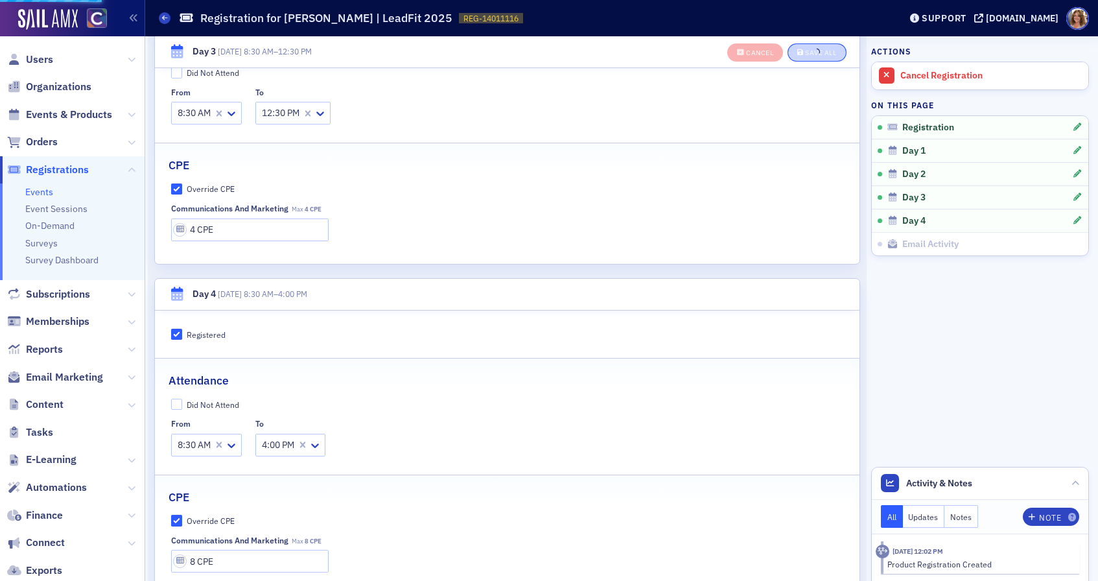
scroll to position [966, 0]
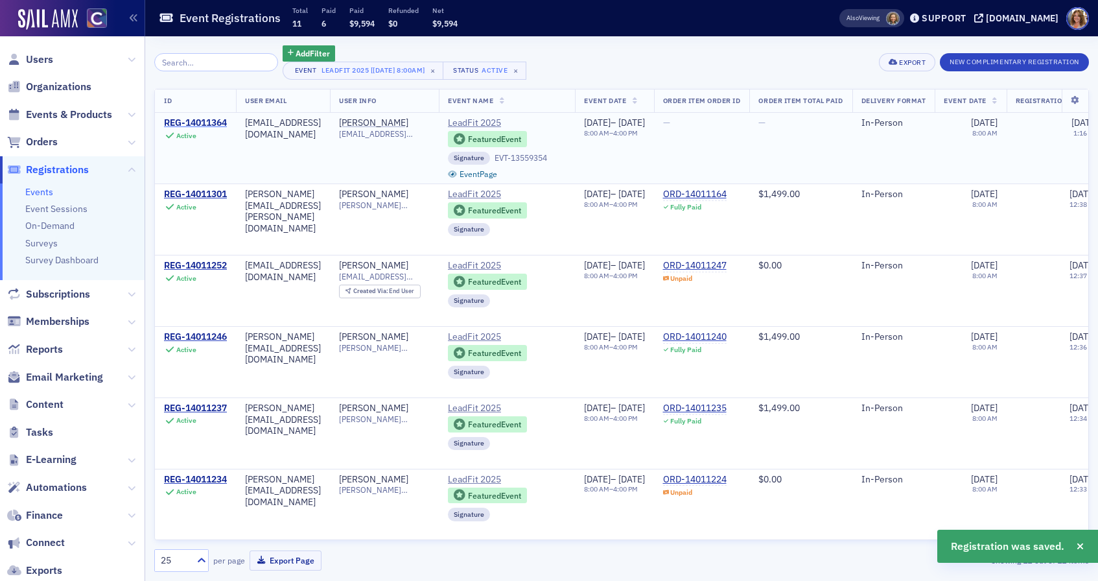
click at [207, 124] on div "REG-14011364" at bounding box center [195, 123] width 63 height 12
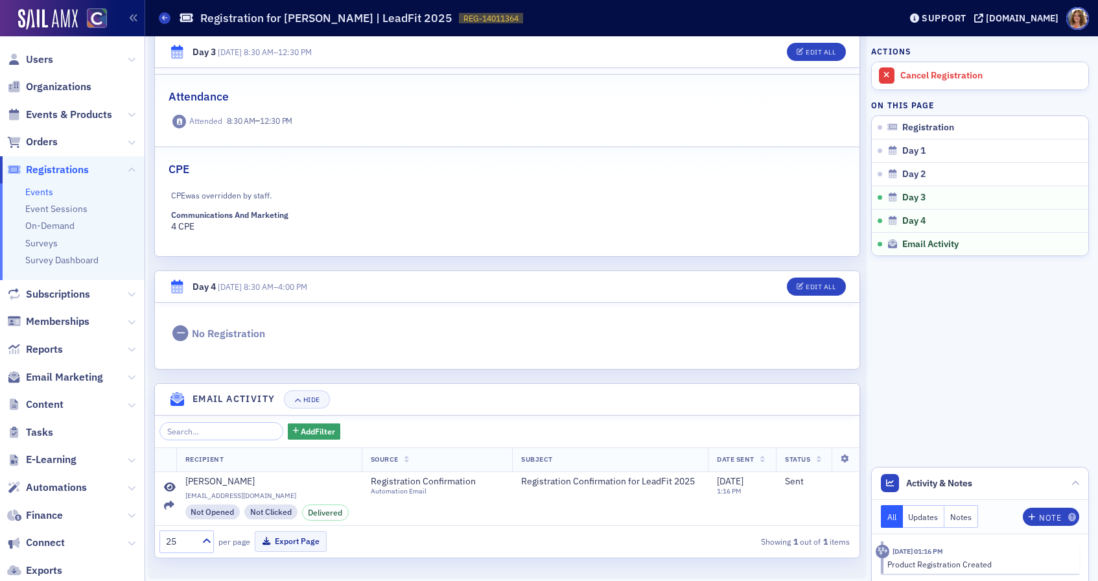
scroll to position [697, 0]
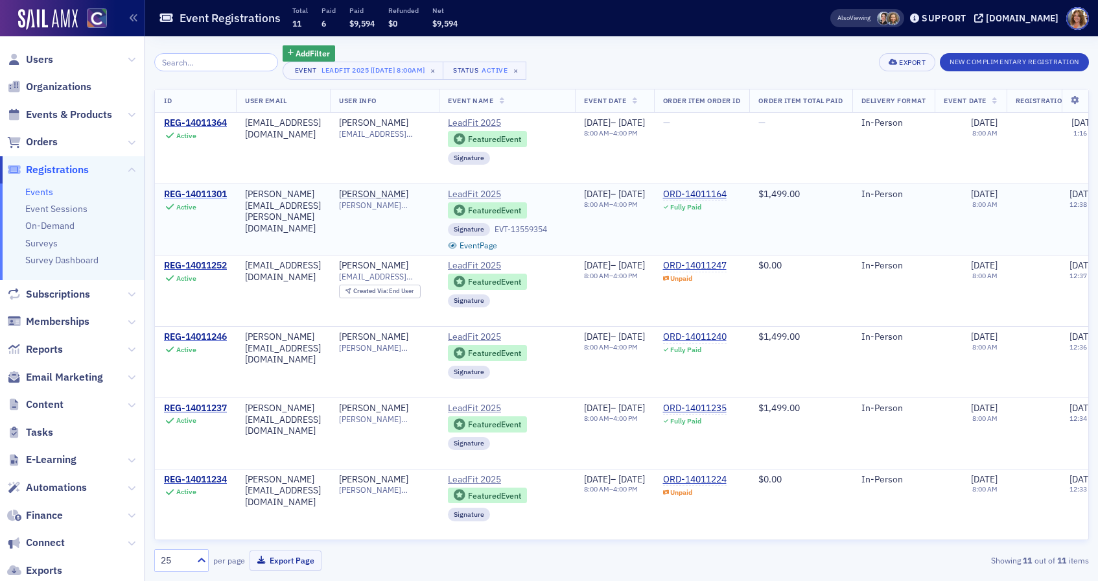
click at [204, 193] on div "REG-14011301" at bounding box center [195, 195] width 63 height 12
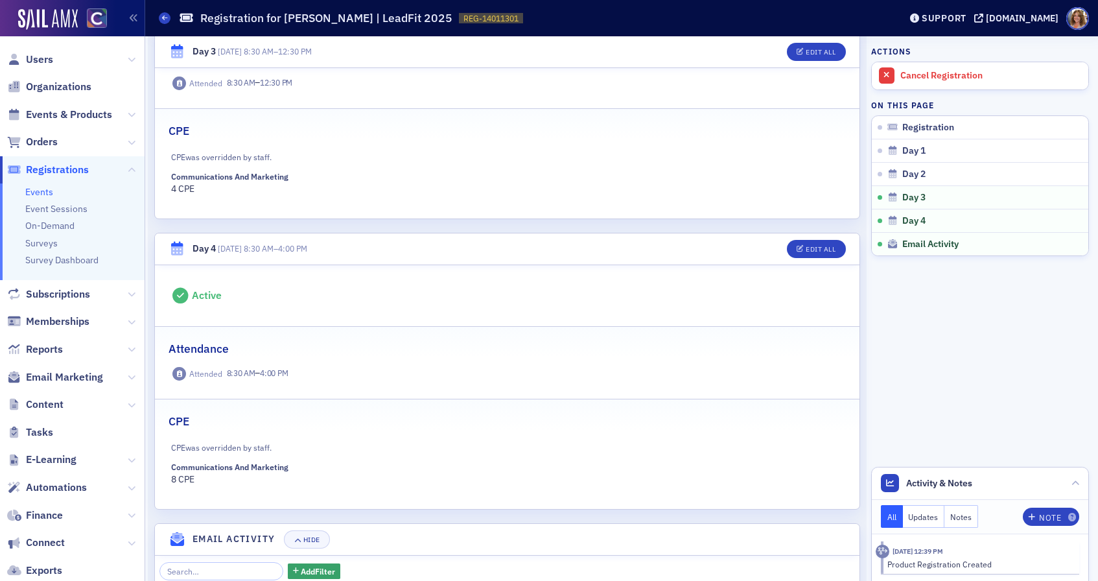
scroll to position [1103, 0]
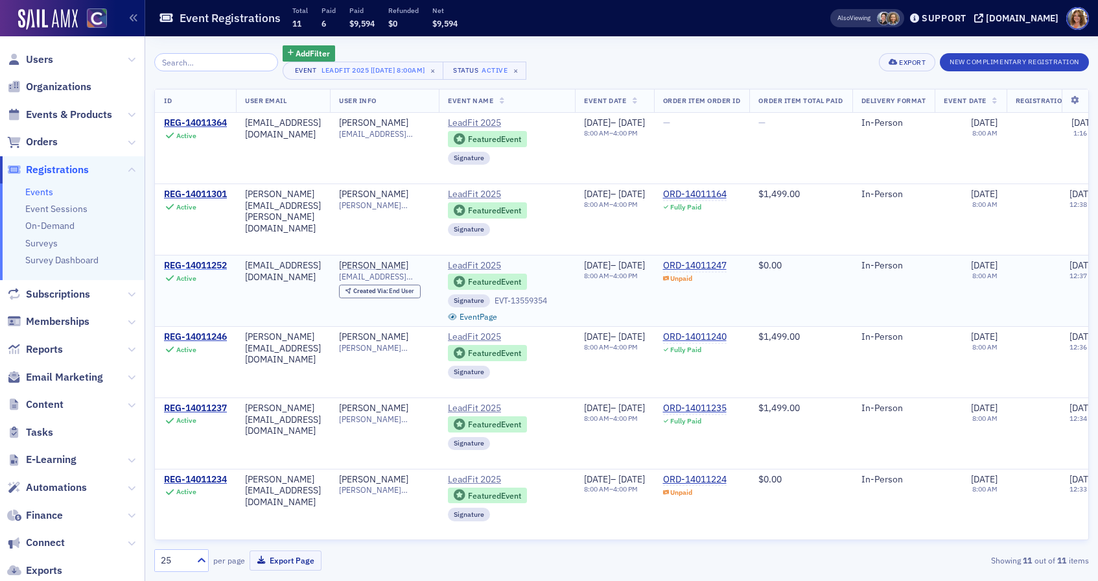
click at [194, 264] on div "REG-14011252" at bounding box center [195, 266] width 63 height 12
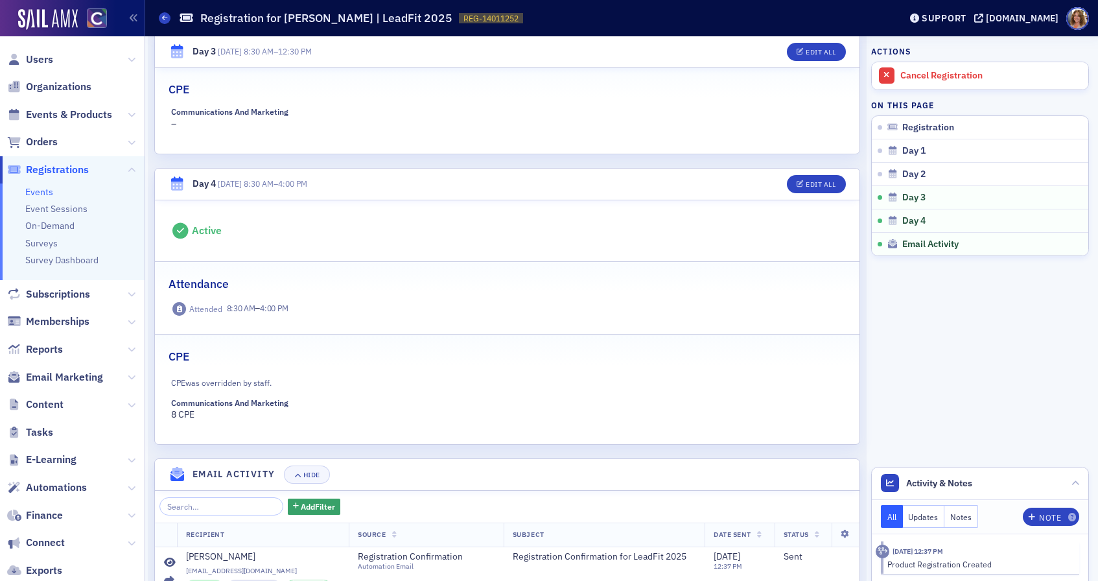
scroll to position [1135, 0]
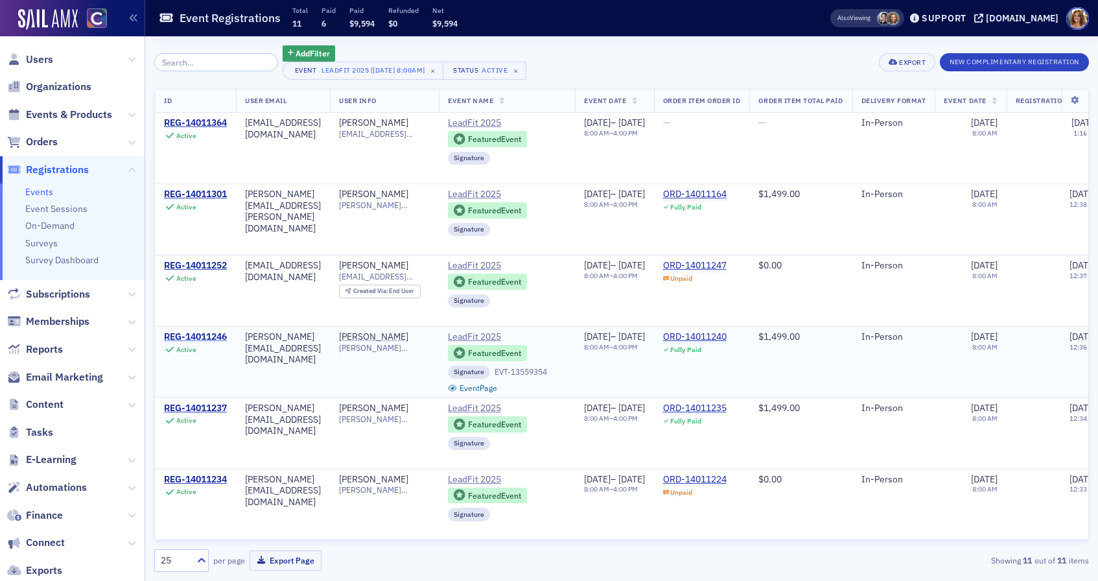
click at [204, 336] on div "REG-14011246" at bounding box center [195, 337] width 63 height 12
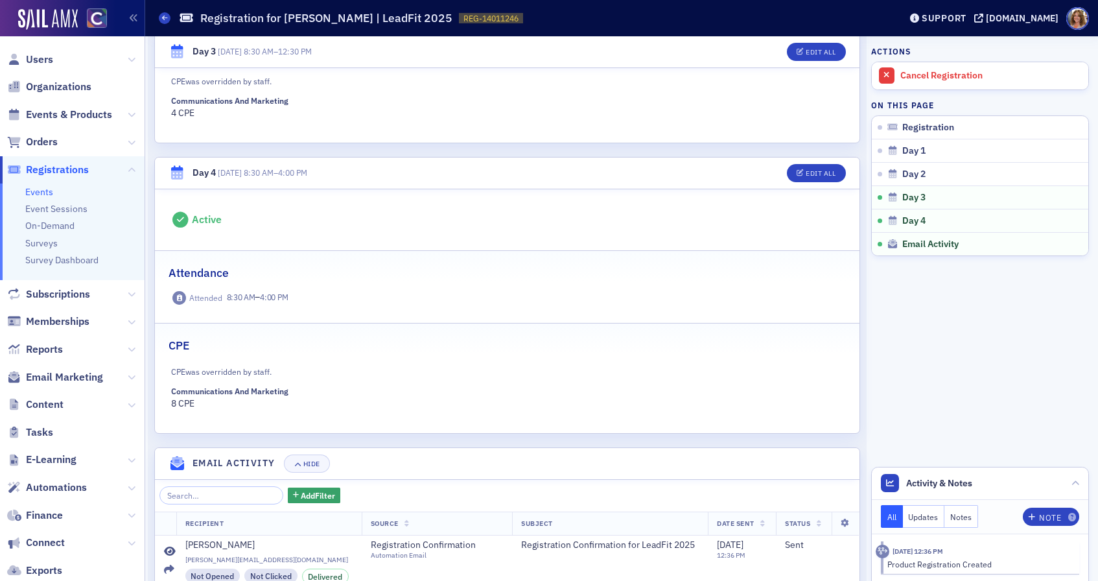
scroll to position [1172, 0]
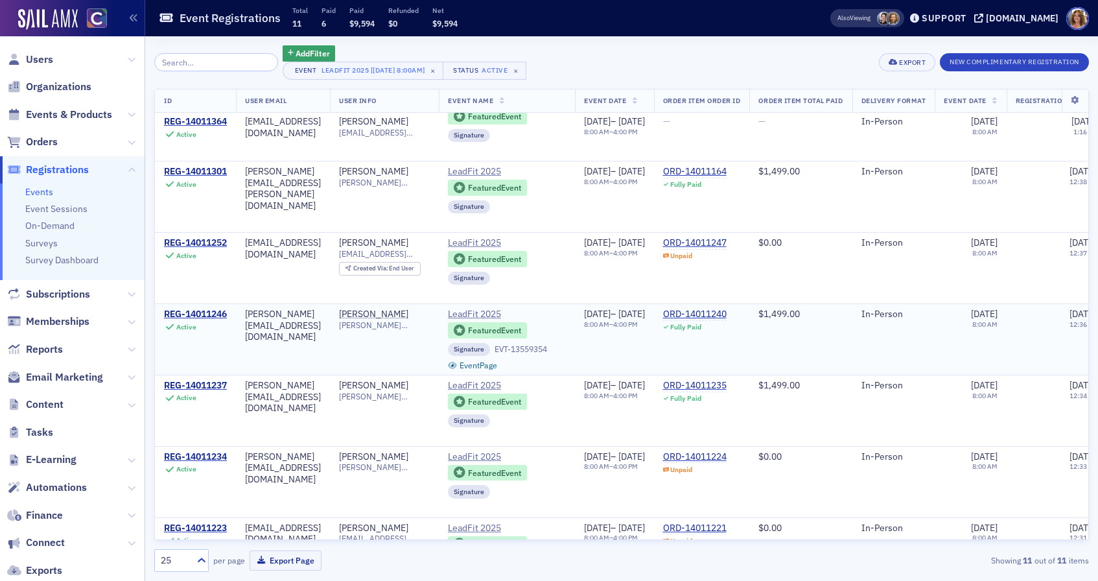
scroll to position [12, 0]
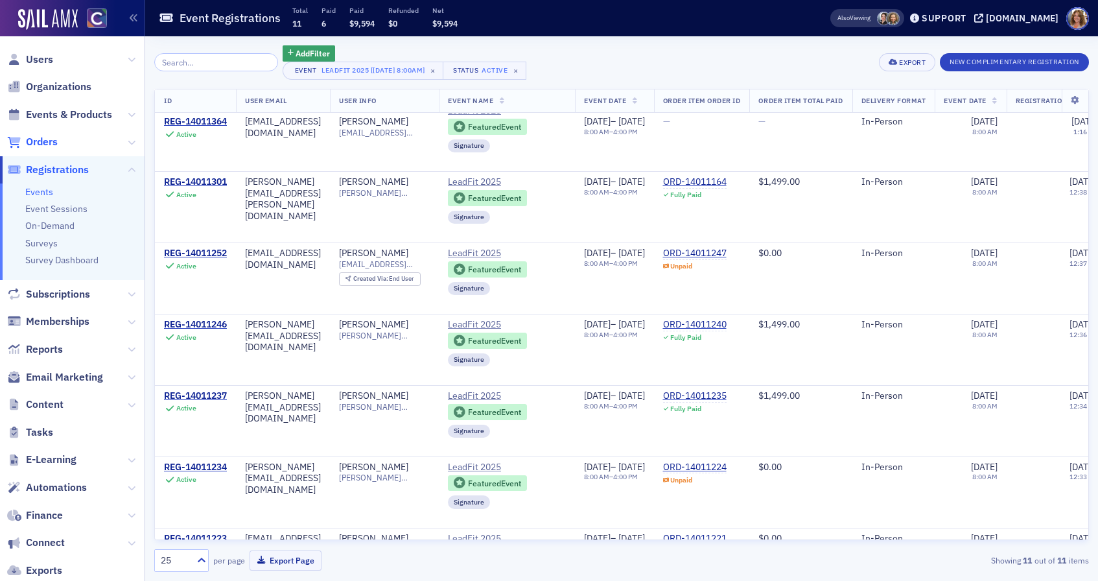
click at [43, 142] on span "Orders" at bounding box center [42, 142] width 32 height 14
